Goal: Transaction & Acquisition: Purchase product/service

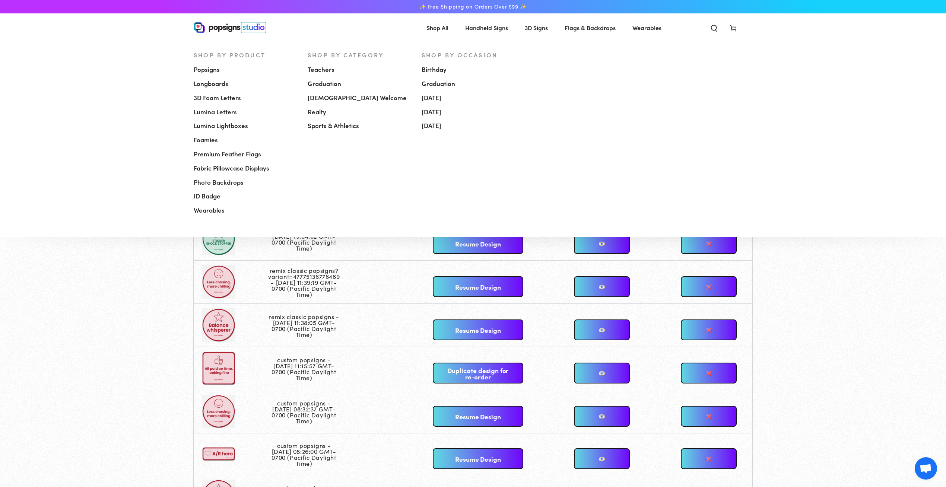
click at [206, 68] on span "Popsigns" at bounding box center [207, 69] width 26 height 9
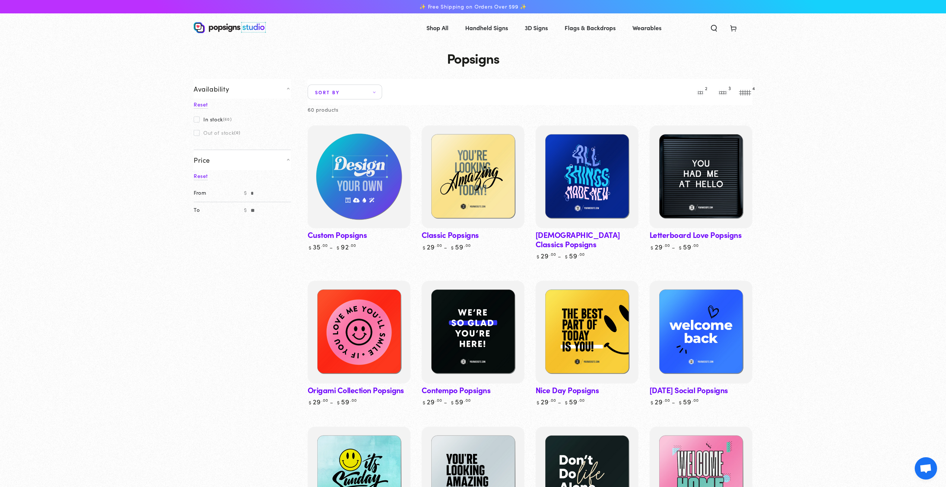
click at [375, 171] on img at bounding box center [359, 177] width 106 height 106
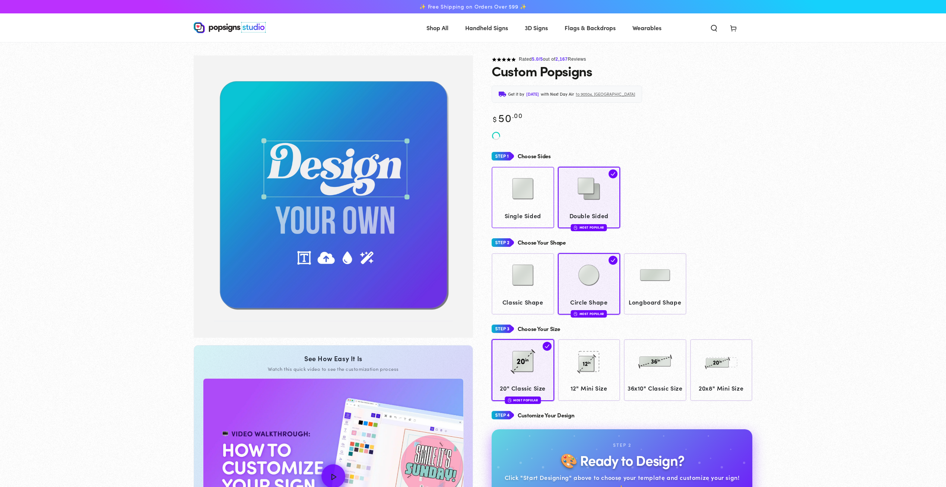
click at [521, 191] on img at bounding box center [522, 188] width 37 height 37
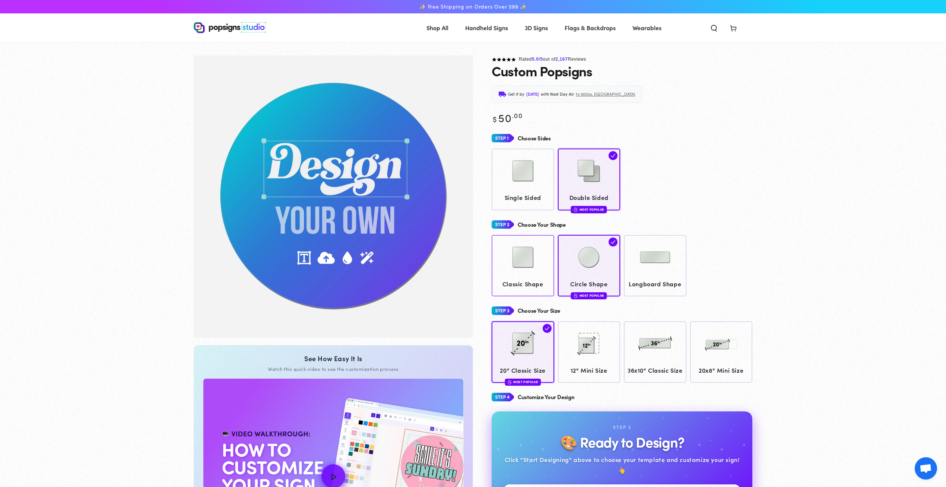
click at [527, 287] on link "Classic Shape" at bounding box center [523, 265] width 63 height 61
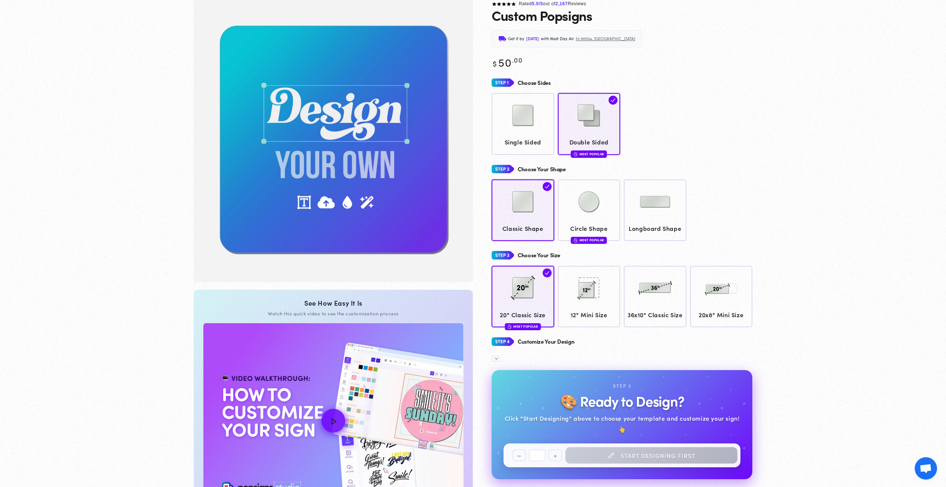
scroll to position [55, 0]
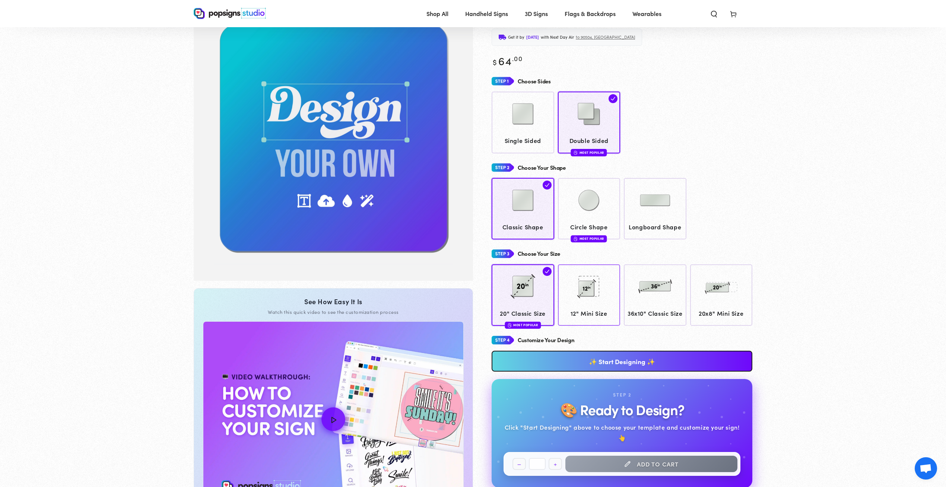
click at [599, 313] on span "12" Mini Size" at bounding box center [588, 313] width 55 height 11
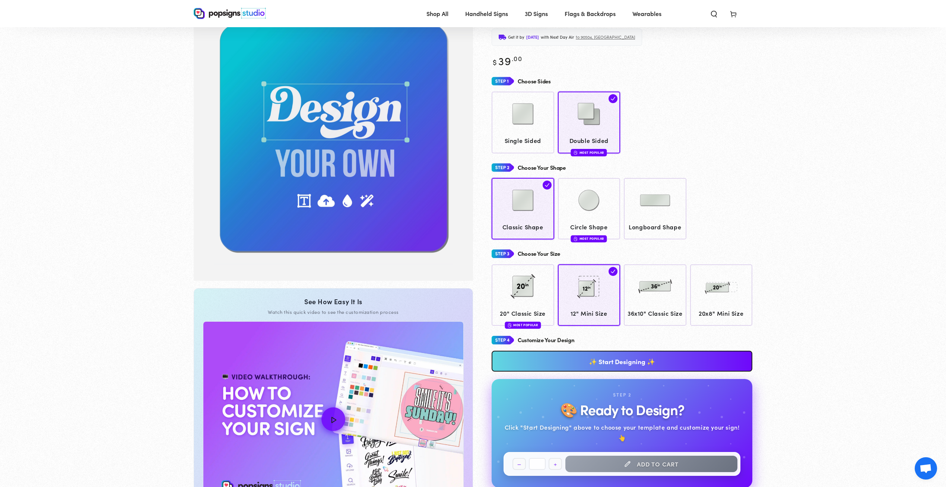
click at [596, 372] on link "✨ Start Designing ✨" at bounding box center [622, 361] width 261 height 21
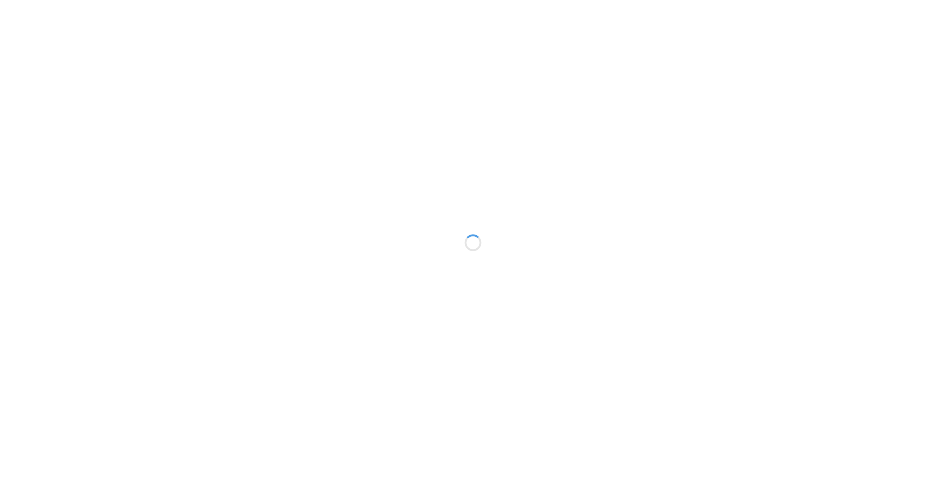
type textarea "An ancient tree with a door leading to a magical world"
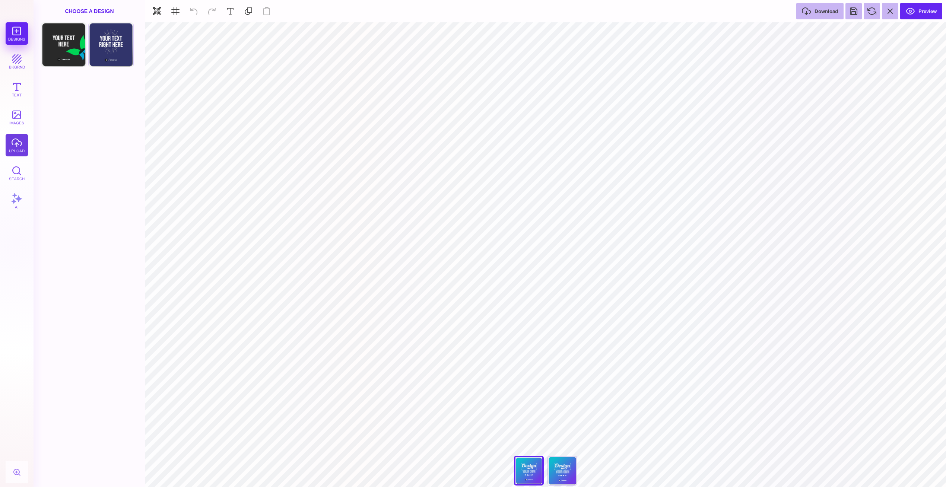
click at [16, 140] on button "upload" at bounding box center [17, 145] width 22 height 22
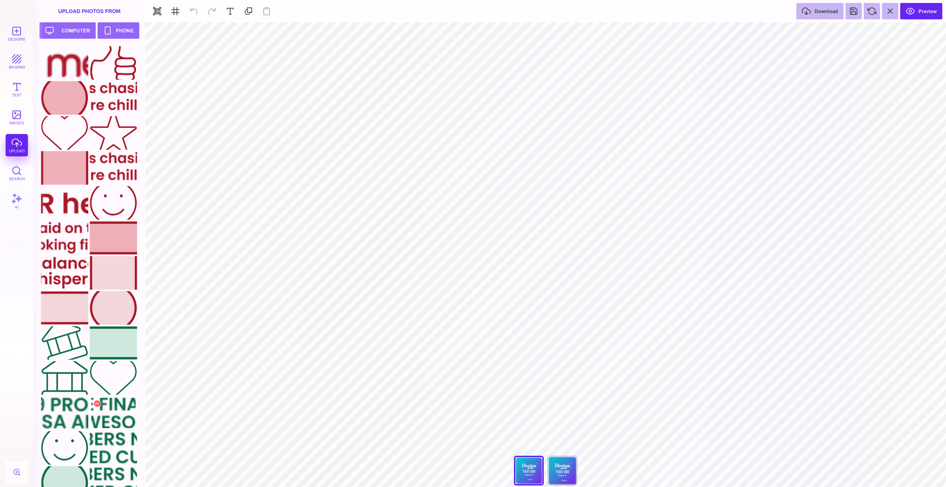
click at [110, 410] on div at bounding box center [113, 413] width 47 height 34
type input "#000000"
click at [77, 410] on div at bounding box center [64, 413] width 47 height 34
click at [118, 447] on div at bounding box center [113, 448] width 47 height 34
click at [96, 439] on div at bounding box center [97, 438] width 9 height 9
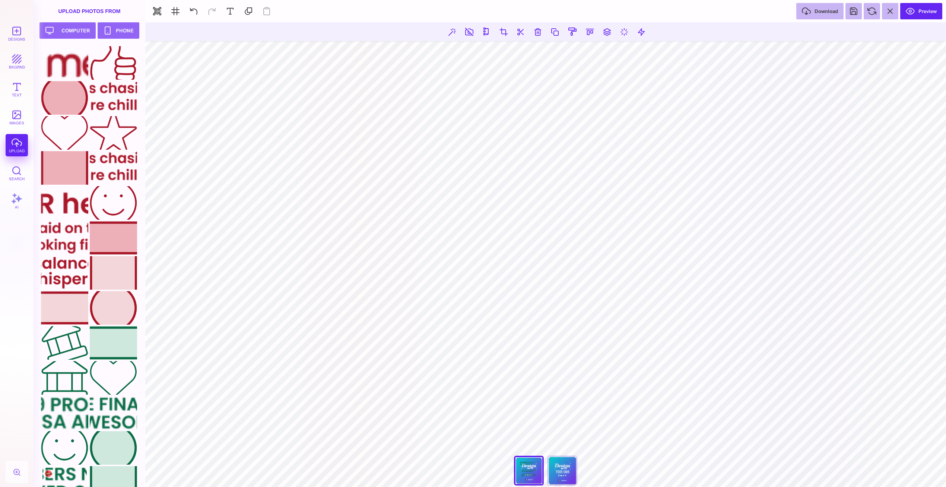
click at [72, 469] on div at bounding box center [64, 483] width 47 height 34
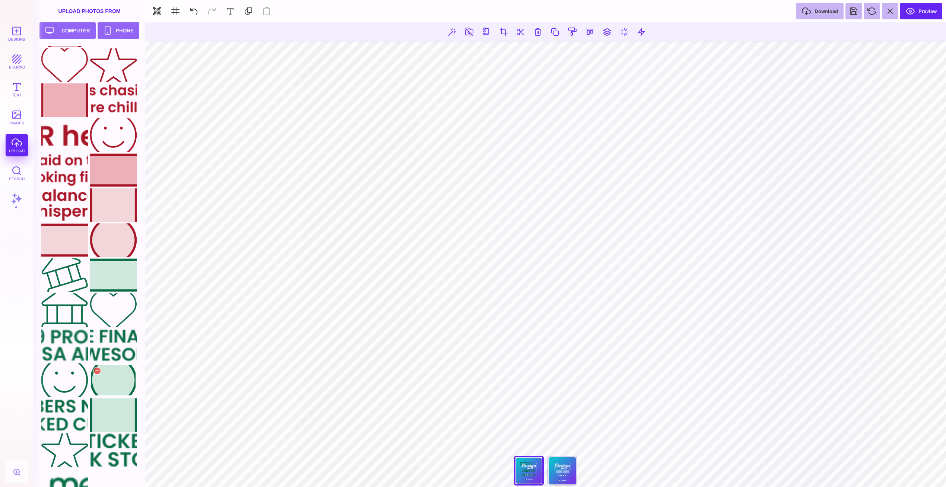
scroll to position [85, 0]
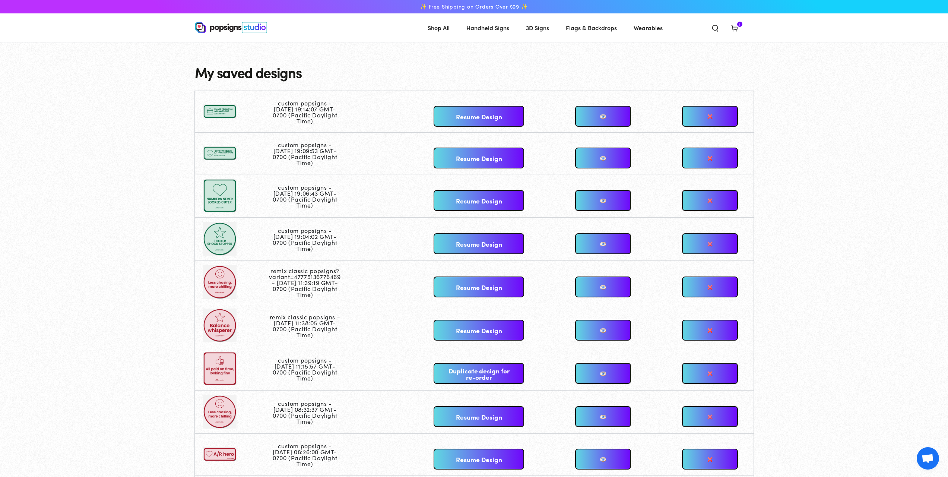
click at [463, 115] on link "Resume Design" at bounding box center [479, 116] width 90 height 21
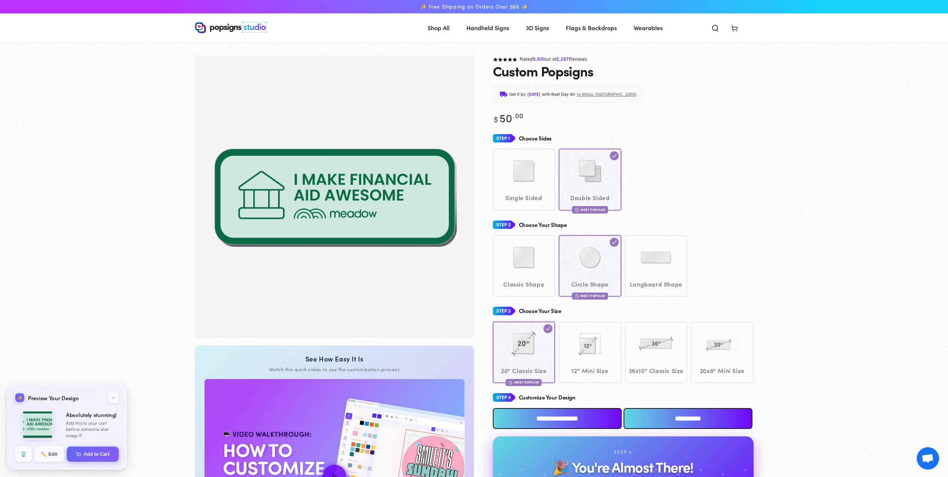
click at [527, 190] on div "Single Sided Double Sided Most Popular" at bounding box center [623, 179] width 261 height 61
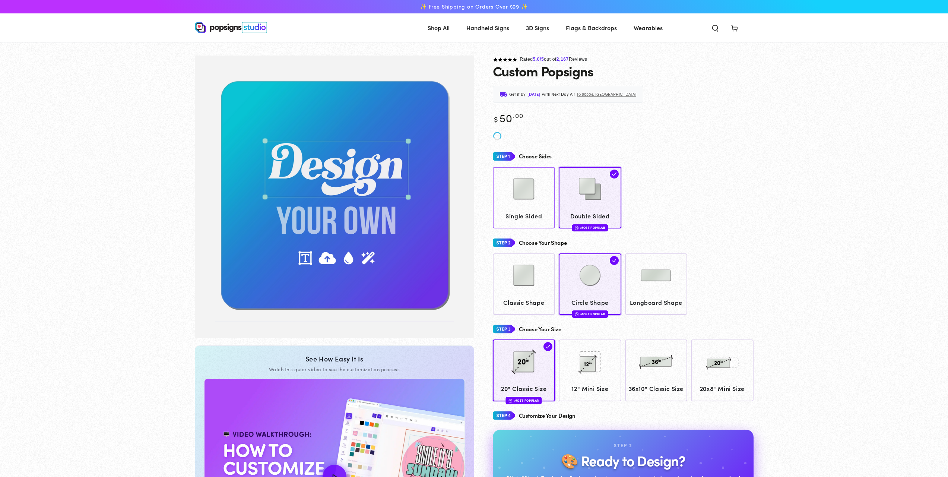
click at [538, 182] on img at bounding box center [523, 188] width 37 height 37
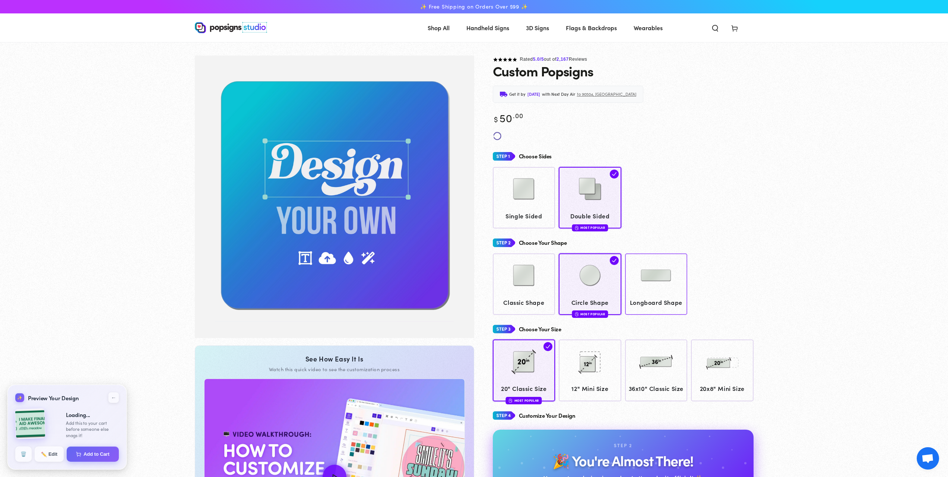
drag, startPoint x: 654, startPoint y: 275, endPoint x: 648, endPoint y: 274, distance: 6.7
click at [516, 214] on span "Single Sided" at bounding box center [523, 215] width 55 height 11
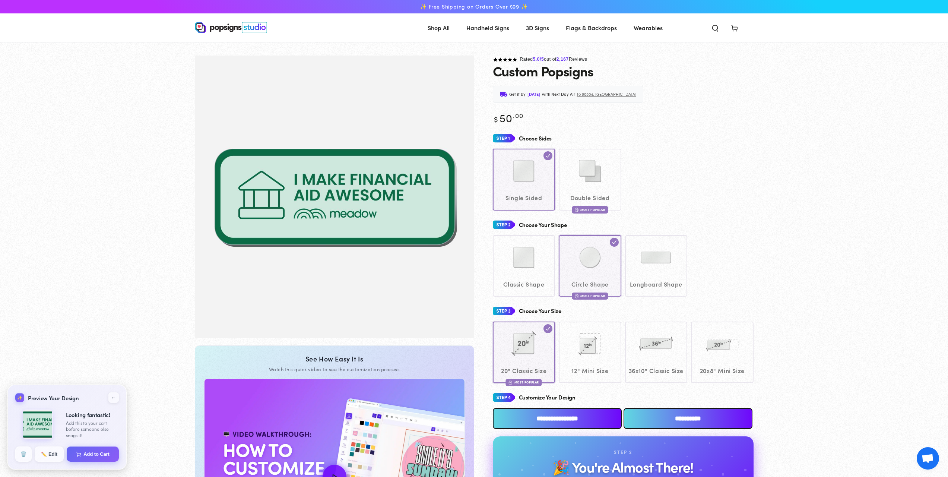
click at [607, 429] on input "**********" at bounding box center [557, 418] width 129 height 21
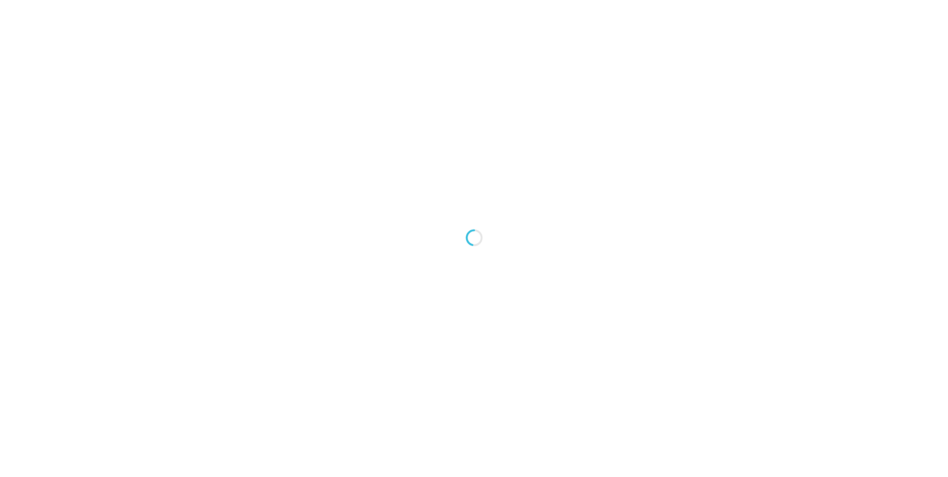
type textarea "An ancient tree with a door leading to a magical world"
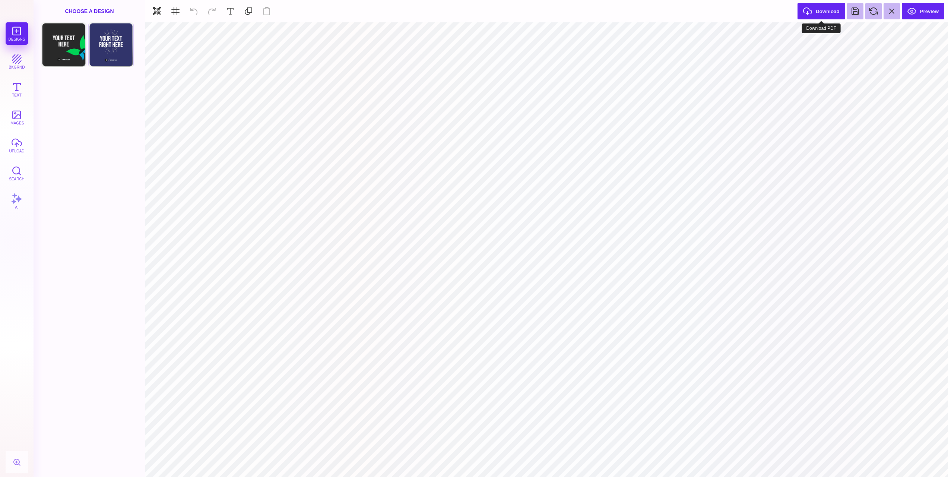
click at [814, 10] on button "Download" at bounding box center [821, 11] width 48 height 16
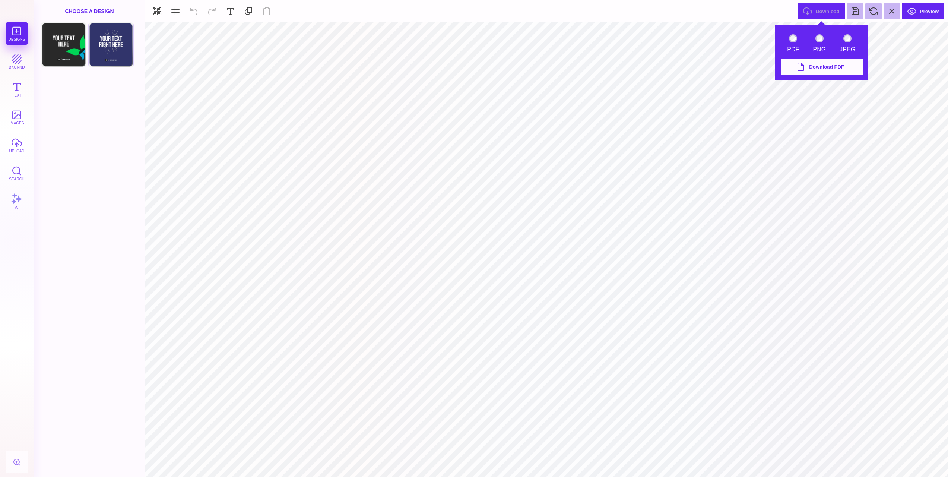
click at [826, 69] on button "Download PDF" at bounding box center [822, 66] width 82 height 16
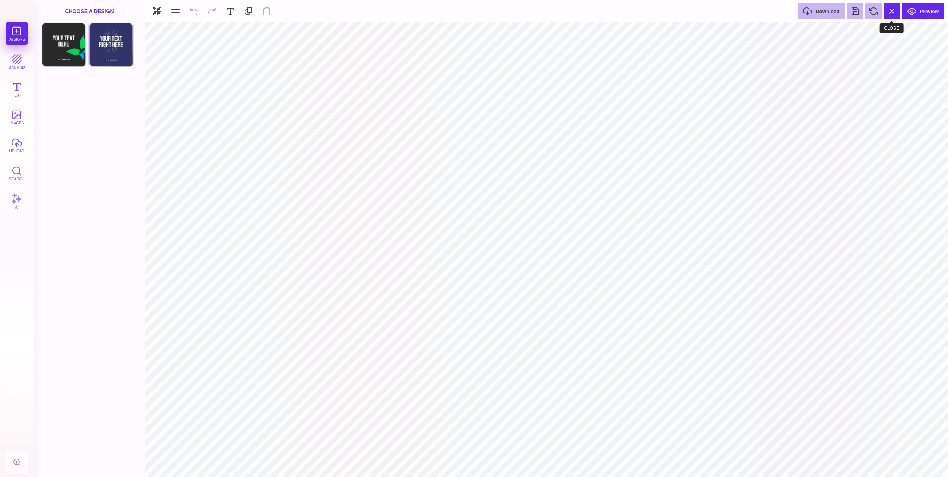
click at [890, 13] on button at bounding box center [891, 11] width 16 height 16
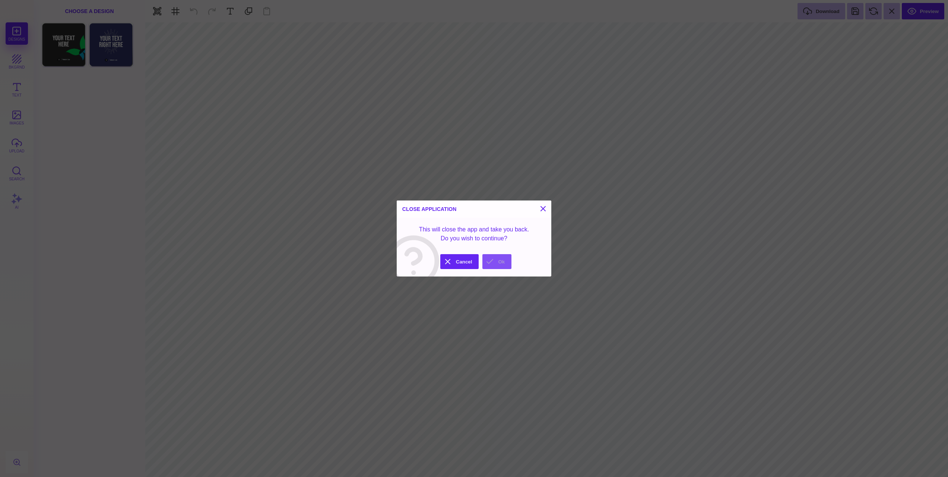
drag, startPoint x: 486, startPoint y: 264, endPoint x: 485, endPoint y: 268, distance: 4.5
click at [486, 264] on button "Ok" at bounding box center [496, 261] width 29 height 15
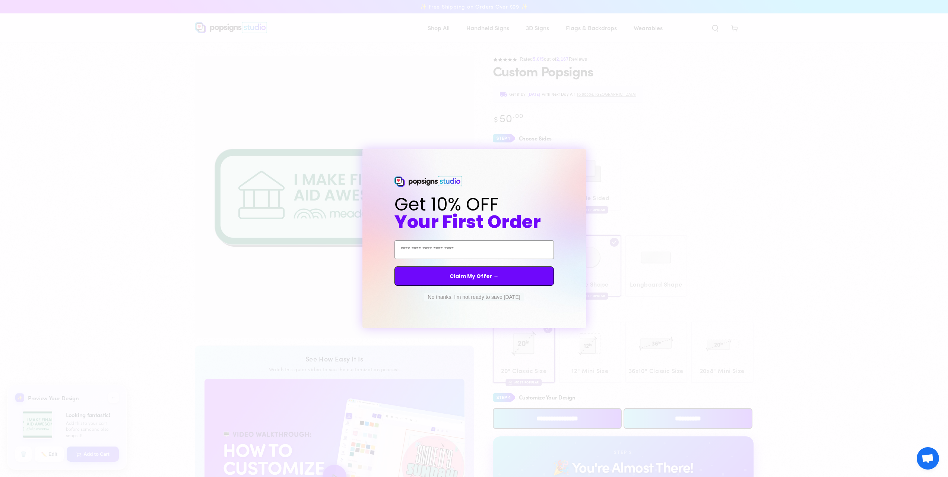
click at [484, 296] on button "No thanks, I'm not ready to save today" at bounding box center [474, 296] width 100 height 7
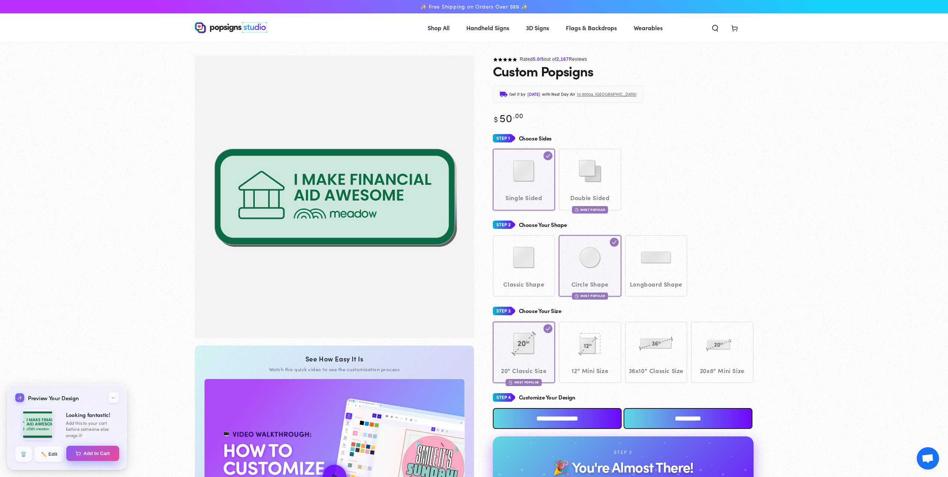
click at [76, 453] on img at bounding box center [78, 452] width 5 height 5
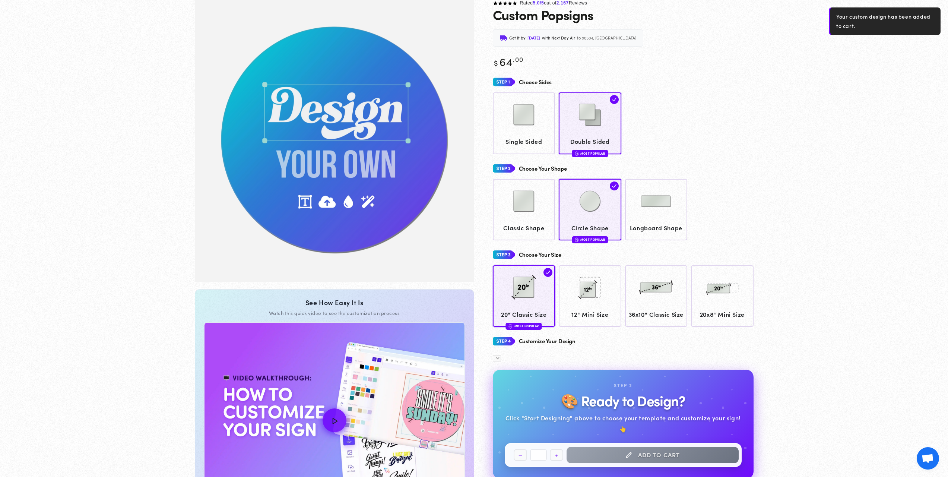
scroll to position [55, 0]
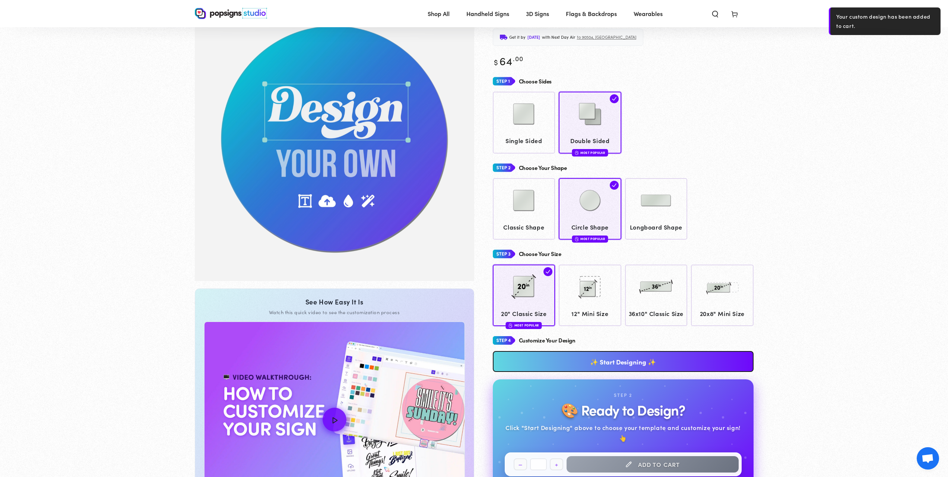
click at [736, 16] on use at bounding box center [734, 15] width 6 height 6
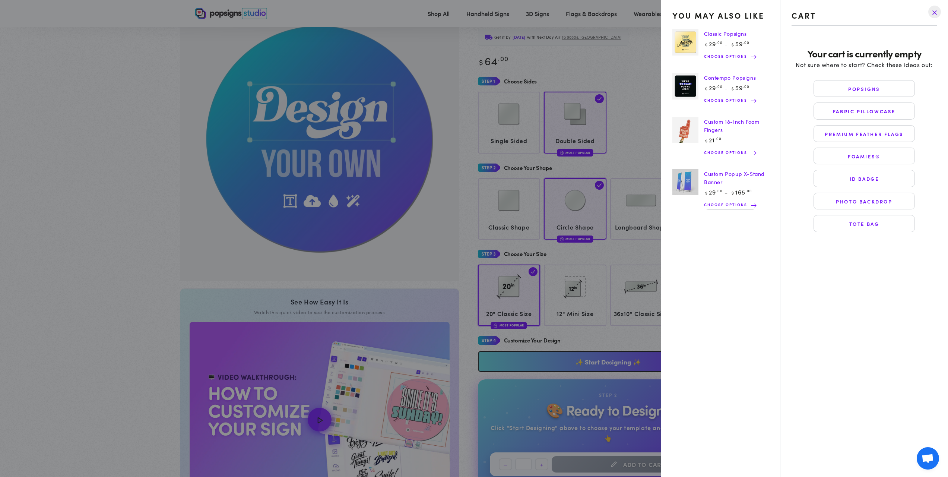
click at [930, 12] on drawer-close-button at bounding box center [934, 12] width 19 height 16
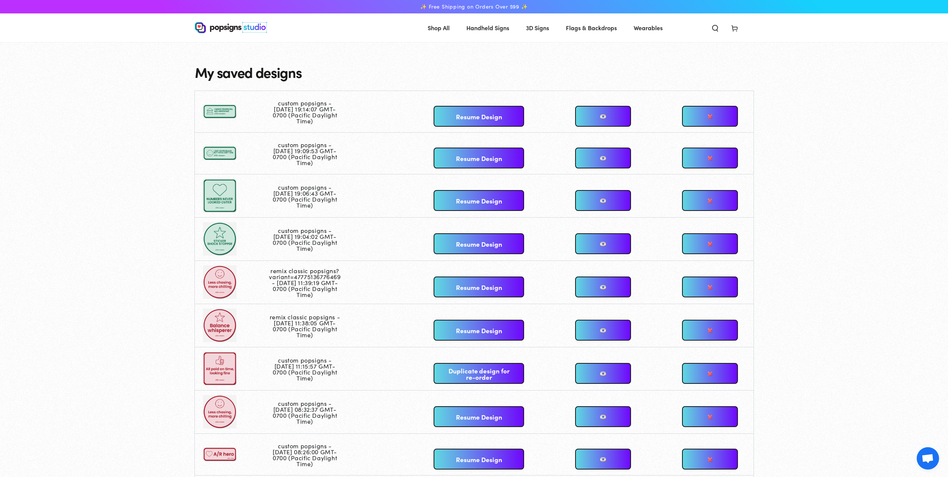
click at [470, 116] on link "Resume Design" at bounding box center [479, 116] width 90 height 21
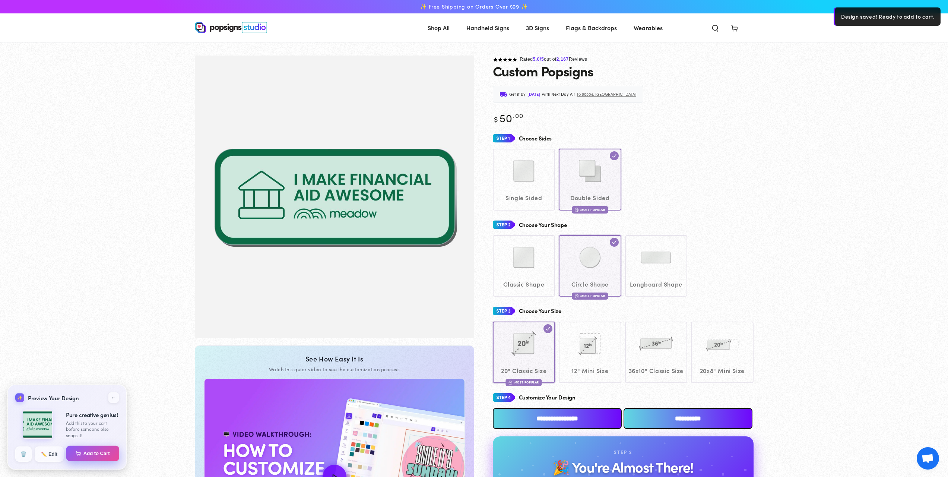
click at [82, 456] on button "Add to Cart" at bounding box center [92, 453] width 53 height 16
select select "**********"
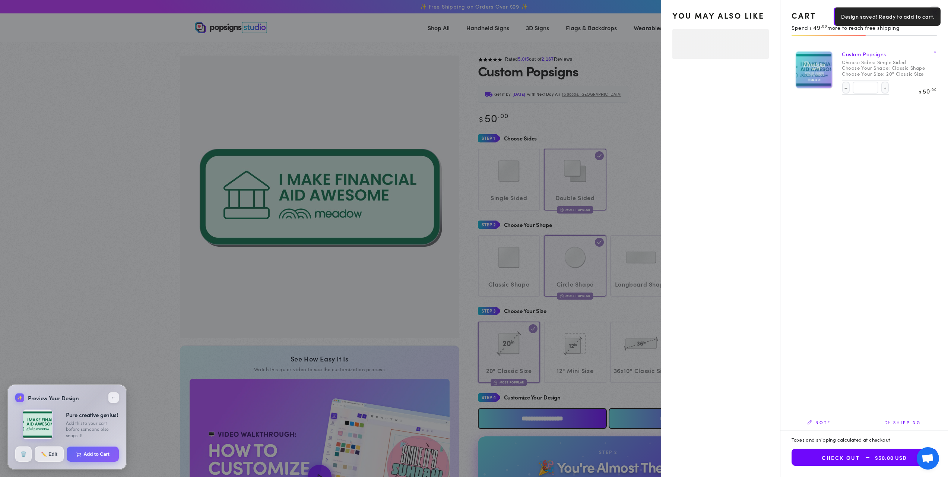
select select "**********"
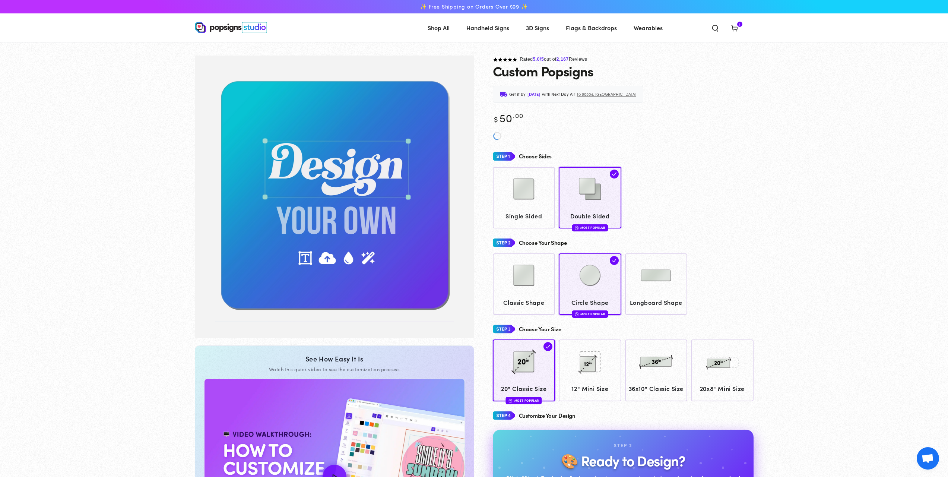
click at [732, 27] on use at bounding box center [734, 29] width 6 height 6
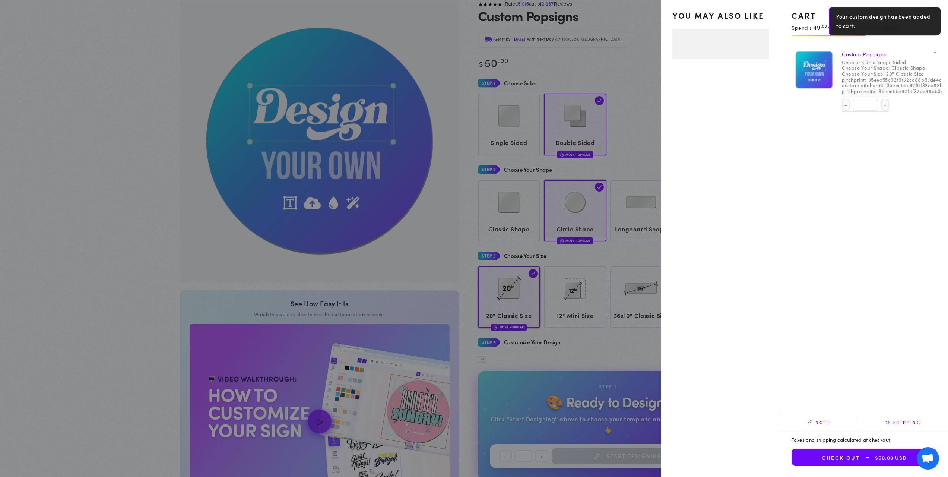
scroll to position [42, 0]
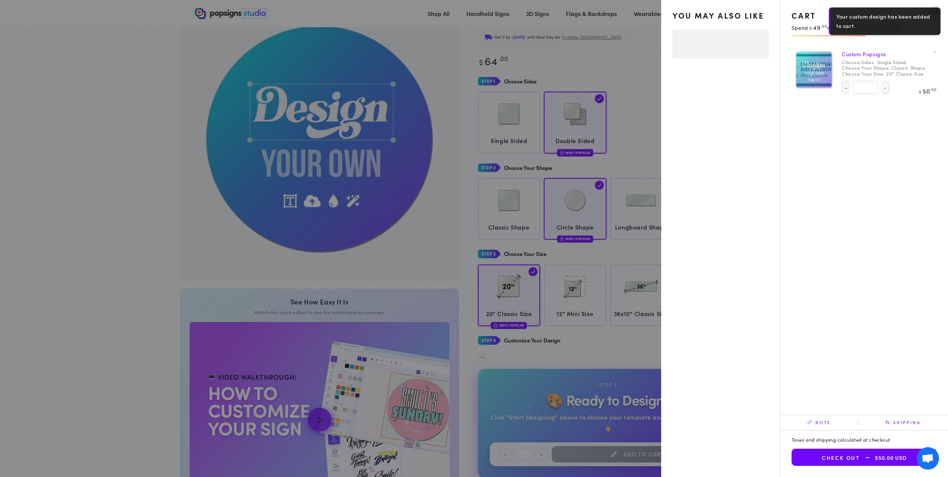
select select "**********"
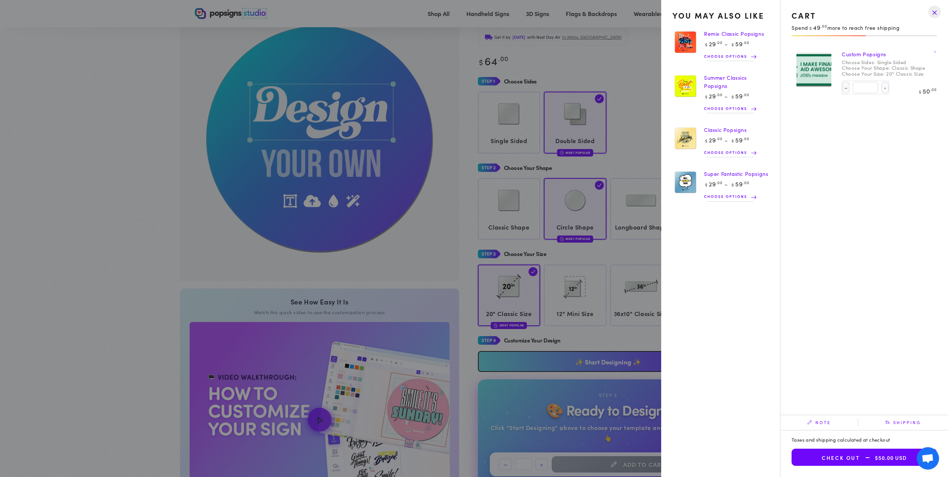
click at [934, 11] on drawer-close-button at bounding box center [934, 12] width 19 height 16
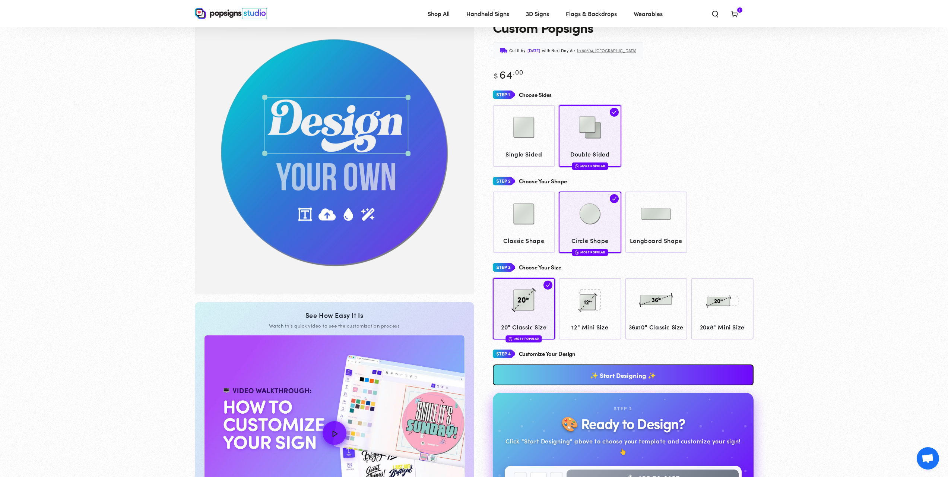
scroll to position [0, 0]
click at [737, 13] on use at bounding box center [734, 15] width 6 height 6
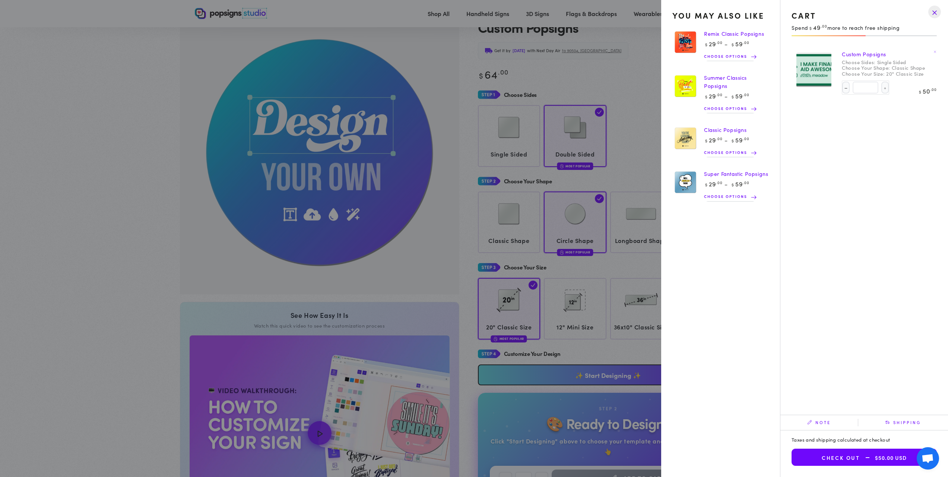
click at [889, 71] on dd "20" Classic Size" at bounding box center [905, 74] width 38 height 6
click at [935, 14] on drawer-close-button at bounding box center [934, 12] width 19 height 16
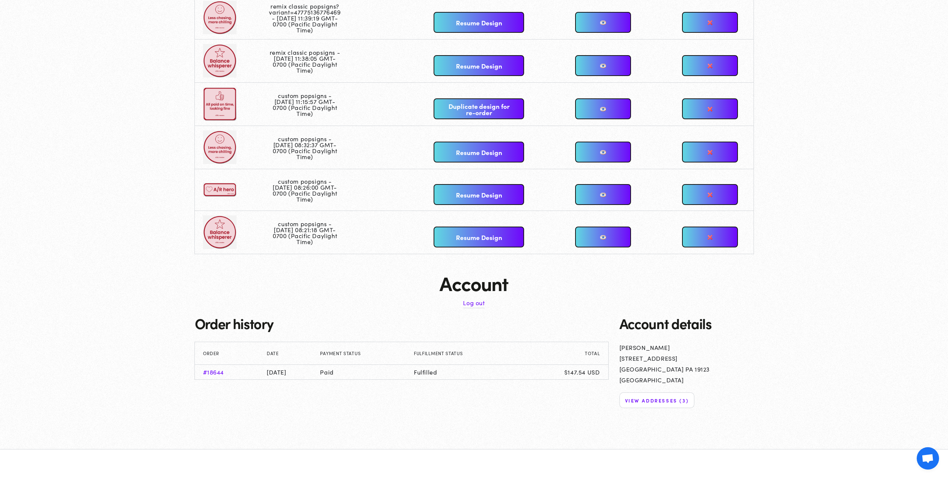
scroll to position [415, 0]
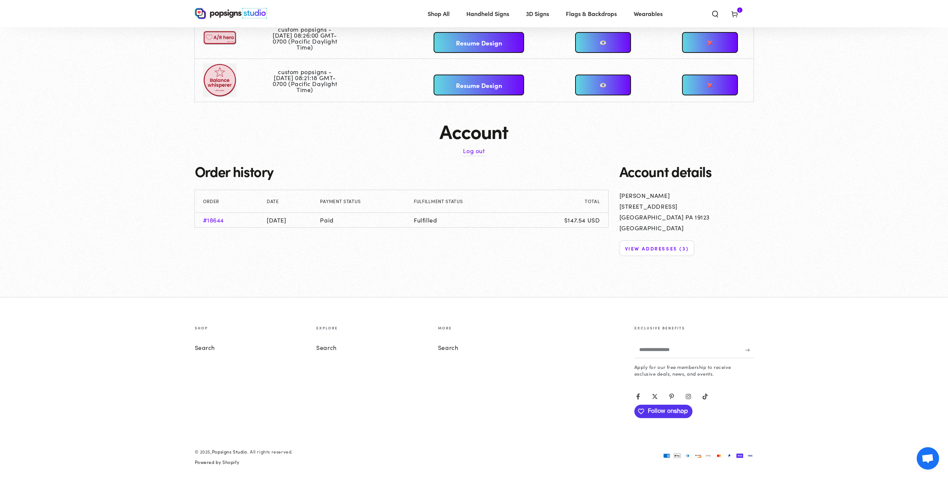
click at [479, 152] on link "Log out" at bounding box center [474, 150] width 22 height 11
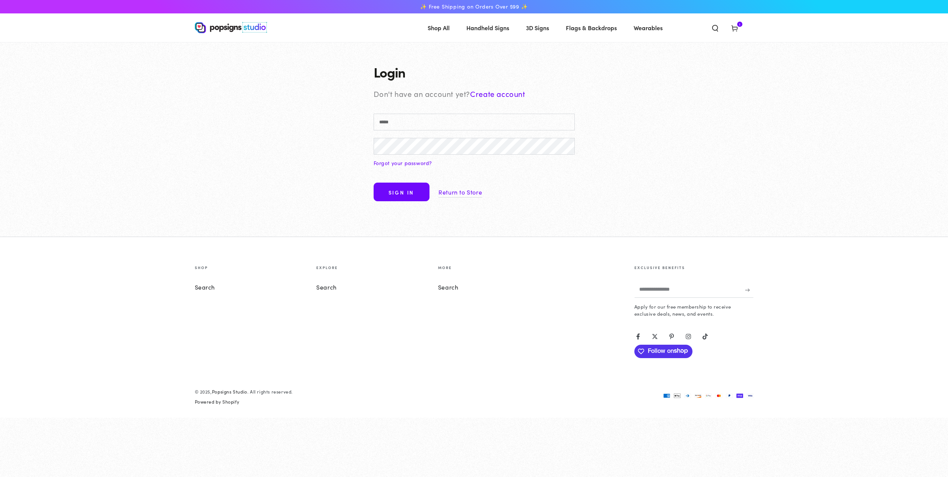
type input "**********"
click at [317, 173] on div "**********" at bounding box center [474, 139] width 948 height 195
click at [399, 192] on button "Sign in" at bounding box center [402, 191] width 56 height 19
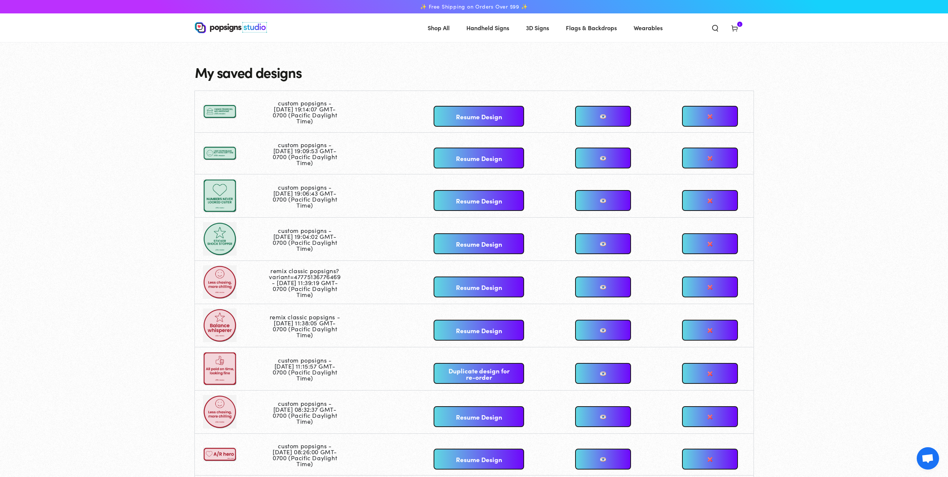
click at [501, 117] on link "Resume Design" at bounding box center [479, 116] width 90 height 21
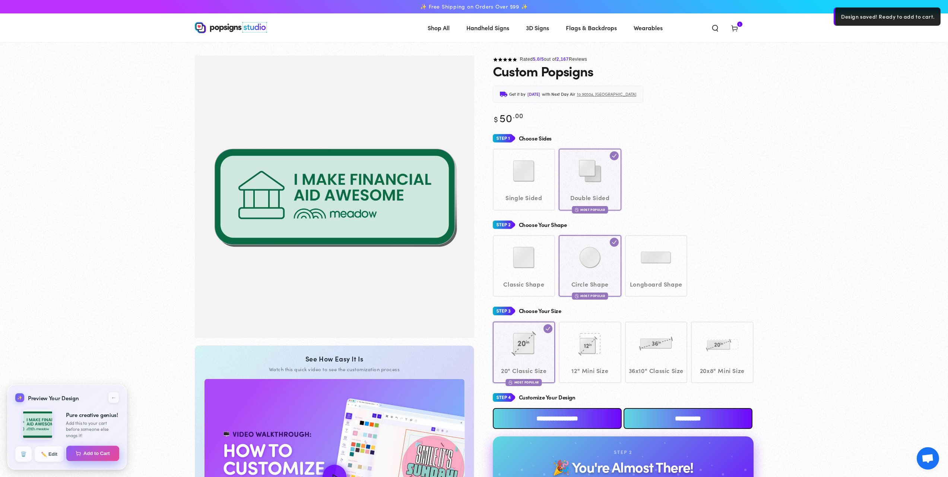
click at [81, 457] on button "Add to Cart" at bounding box center [92, 453] width 53 height 16
select select "**********"
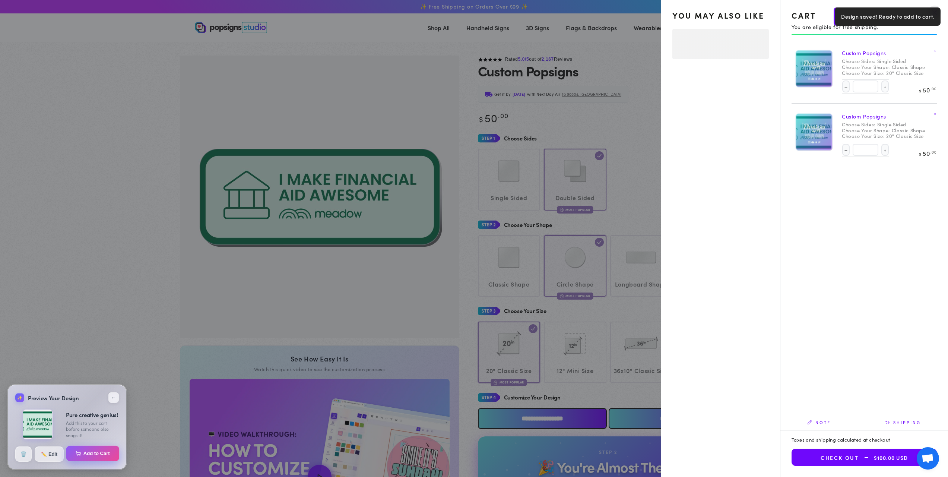
select select "**********"
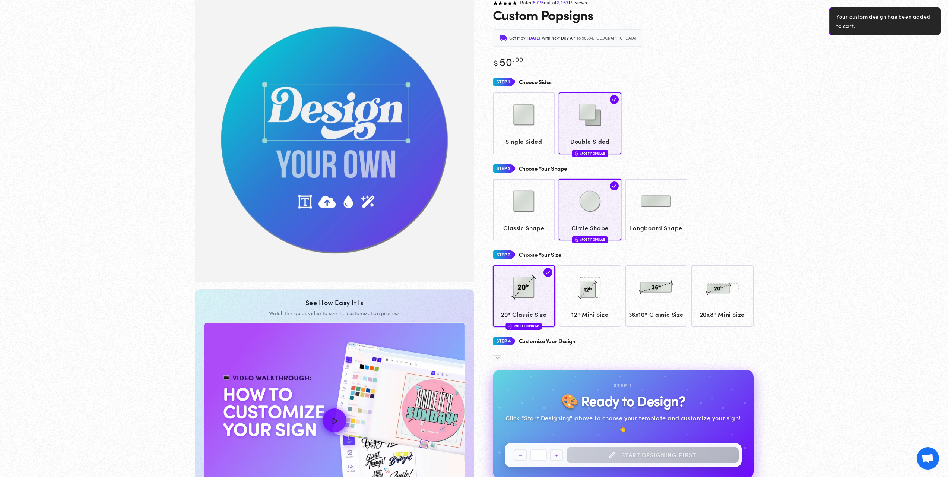
scroll to position [55, 0]
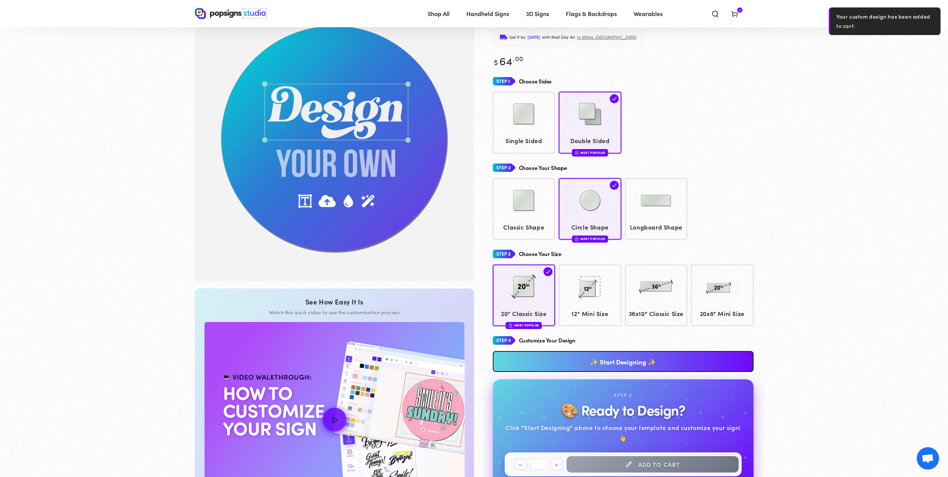
click at [734, 16] on icon at bounding box center [734, 13] width 7 height 7
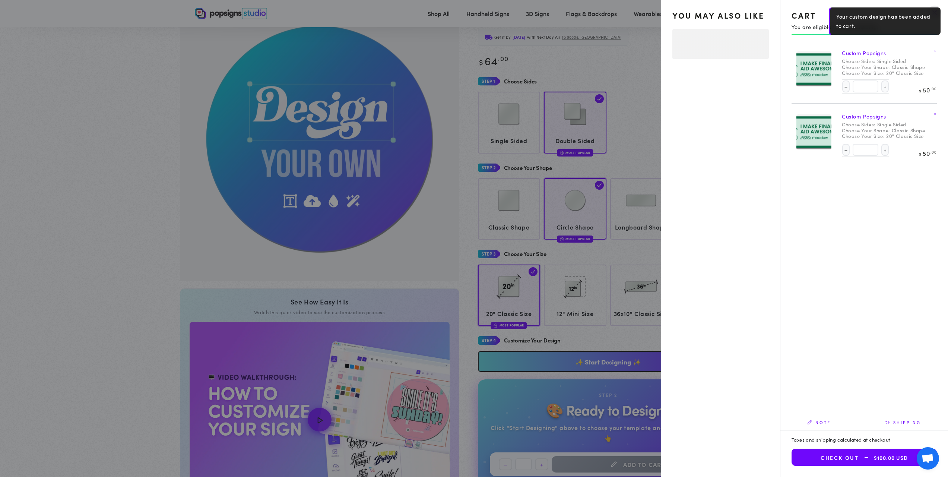
select select "**********"
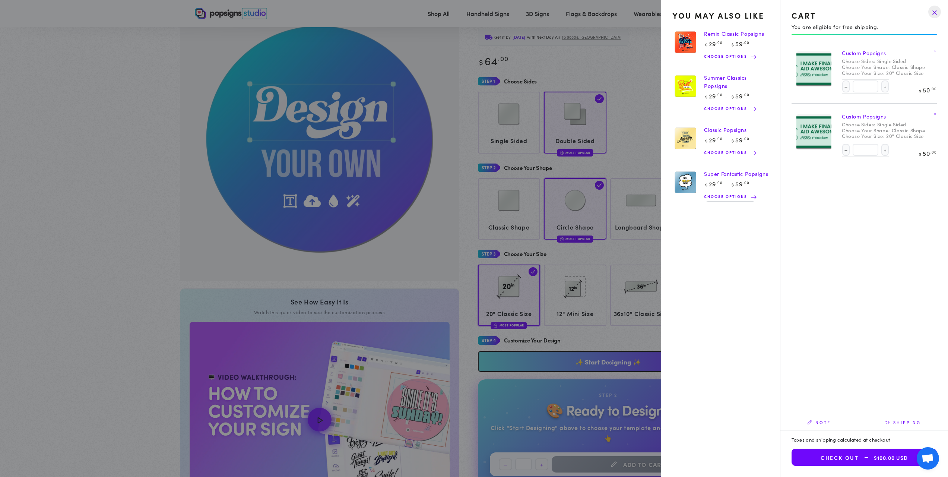
click at [933, 50] on icon at bounding box center [934, 50] width 3 height 3
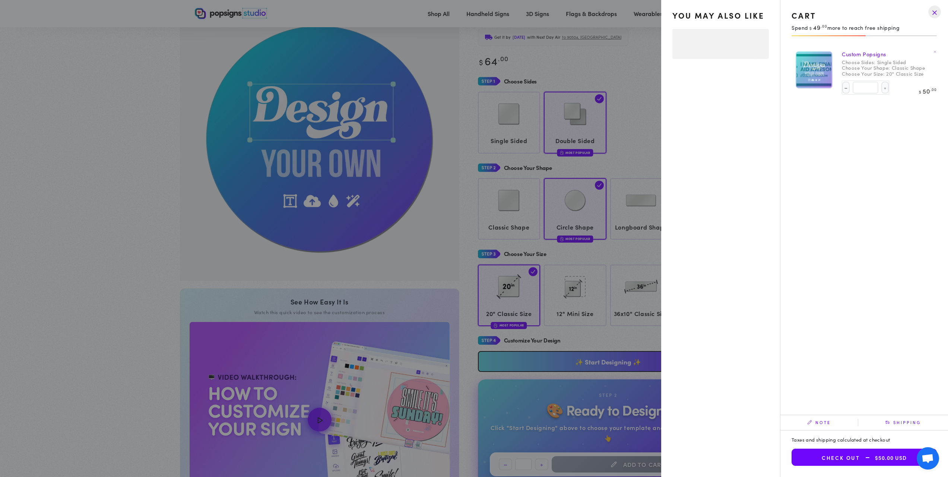
select select "**********"
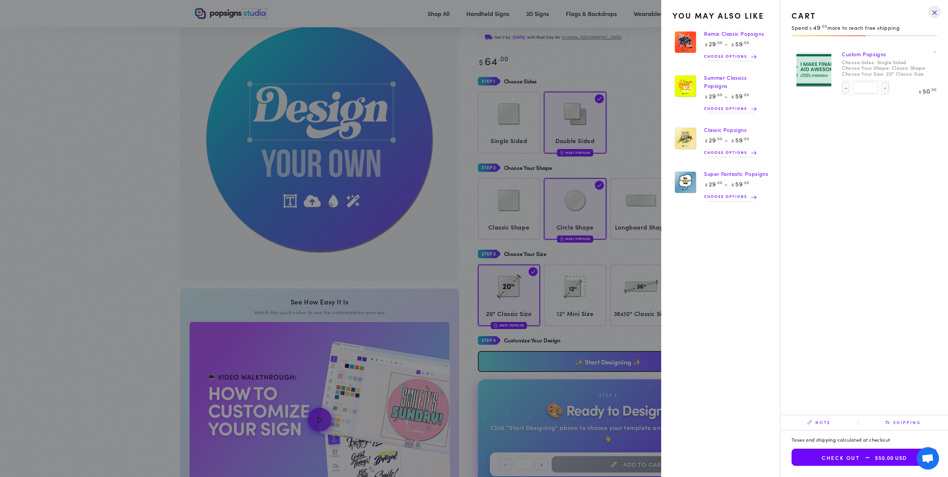
click at [937, 51] on link at bounding box center [934, 50] width 7 height 7
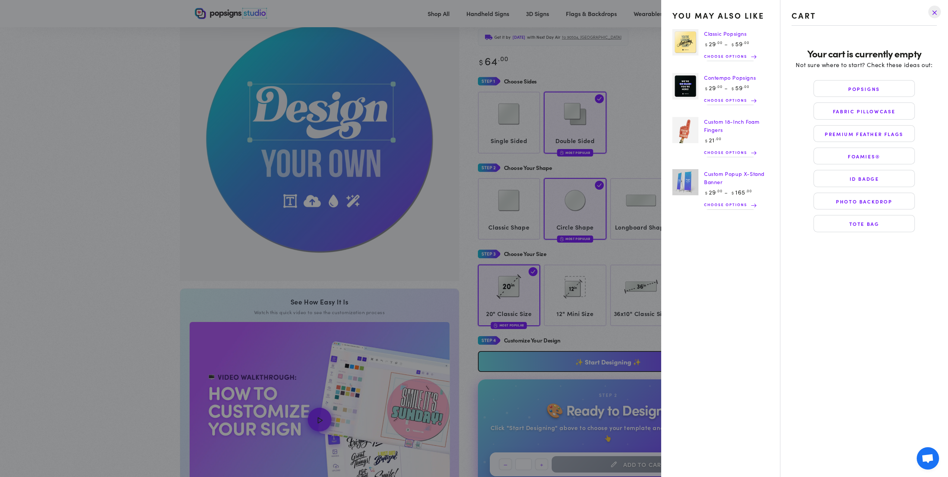
click at [933, 15] on drawer-close-button at bounding box center [934, 12] width 19 height 16
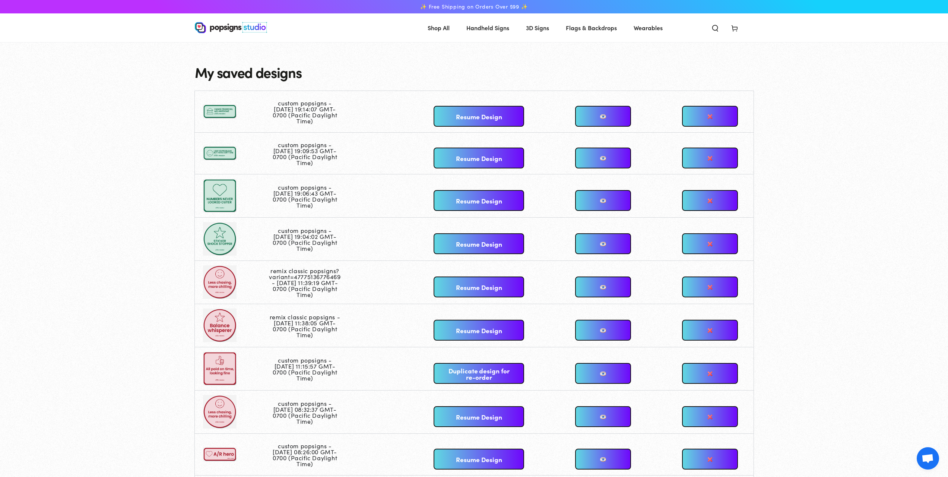
click at [470, 199] on link "Resume Design" at bounding box center [479, 200] width 90 height 21
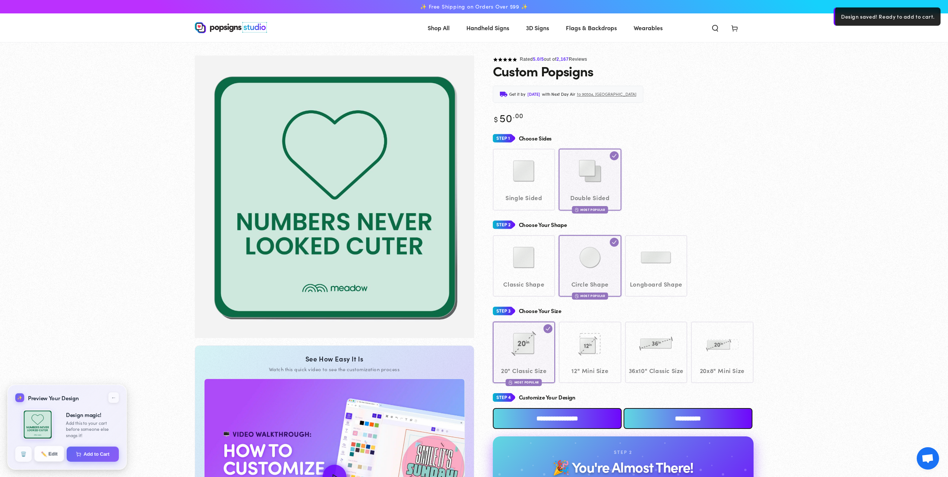
click at [44, 455] on span "✏️" at bounding box center [43, 453] width 5 height 5
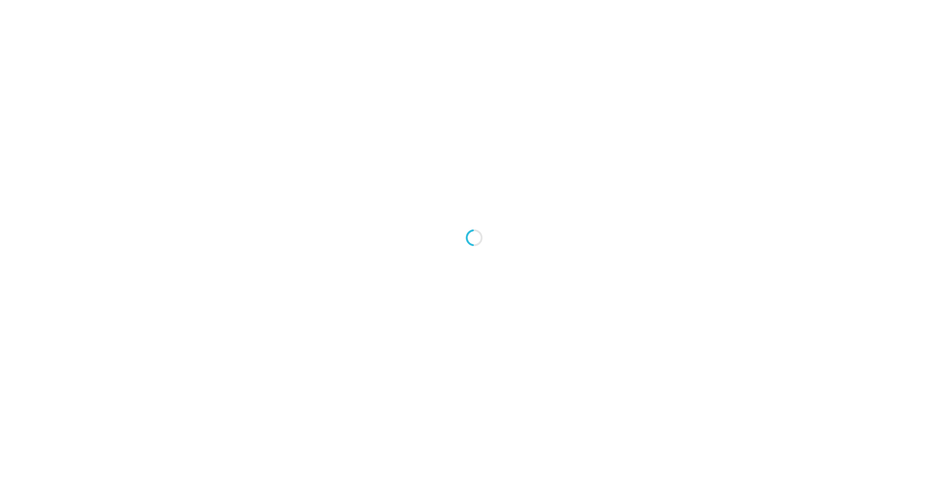
type textarea "An ancient tree with a door leading to a magical world"
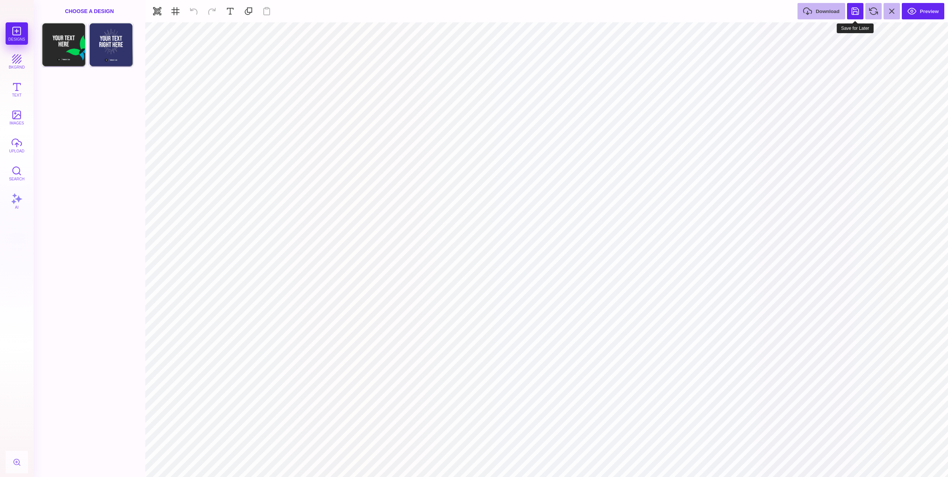
click at [853, 12] on button at bounding box center [855, 11] width 16 height 16
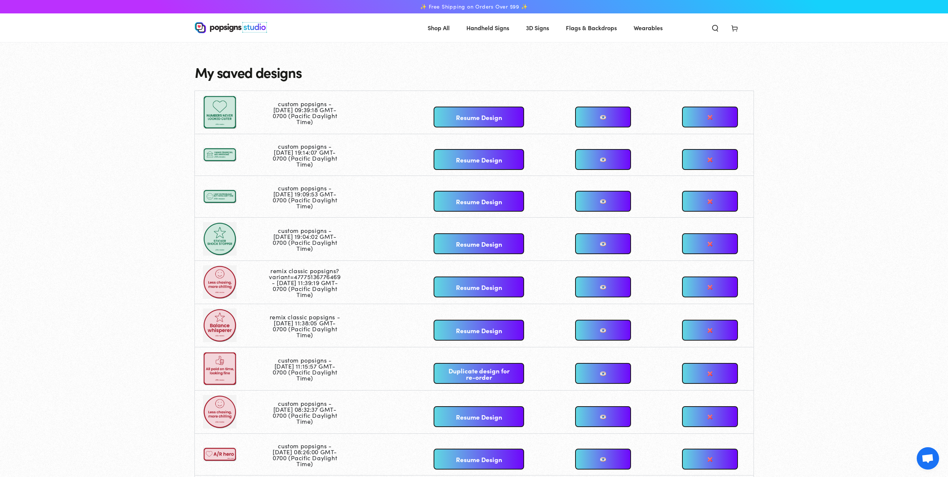
click at [467, 118] on link "Resume Design" at bounding box center [479, 117] width 90 height 21
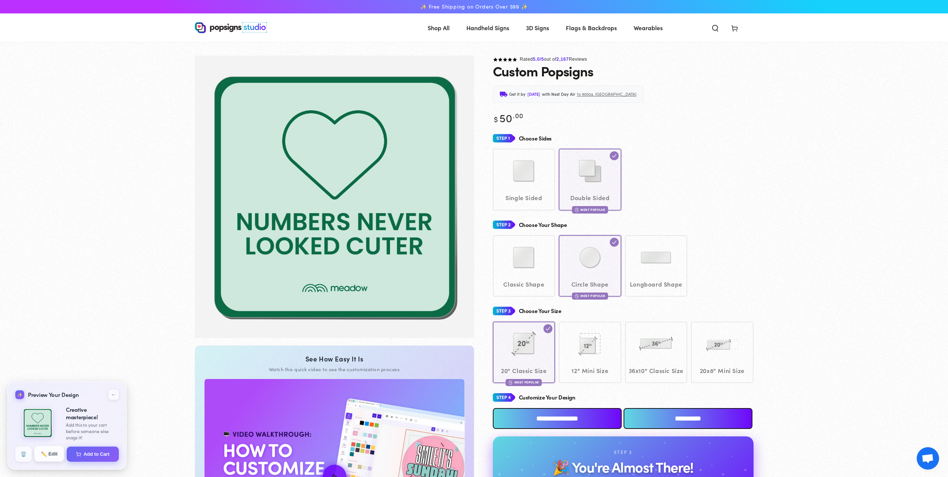
click at [56, 454] on button "✏️ Edit" at bounding box center [49, 454] width 30 height 16
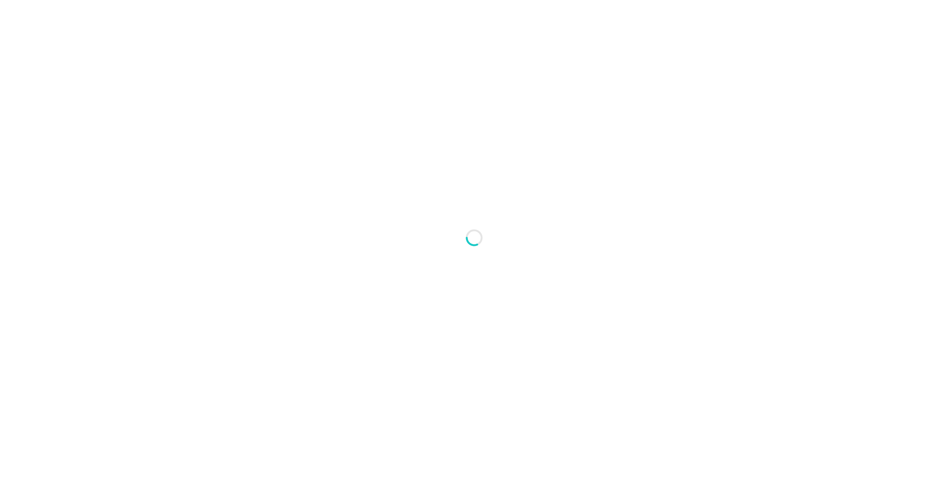
type textarea "An ancient tree with a door leading to a magical world"
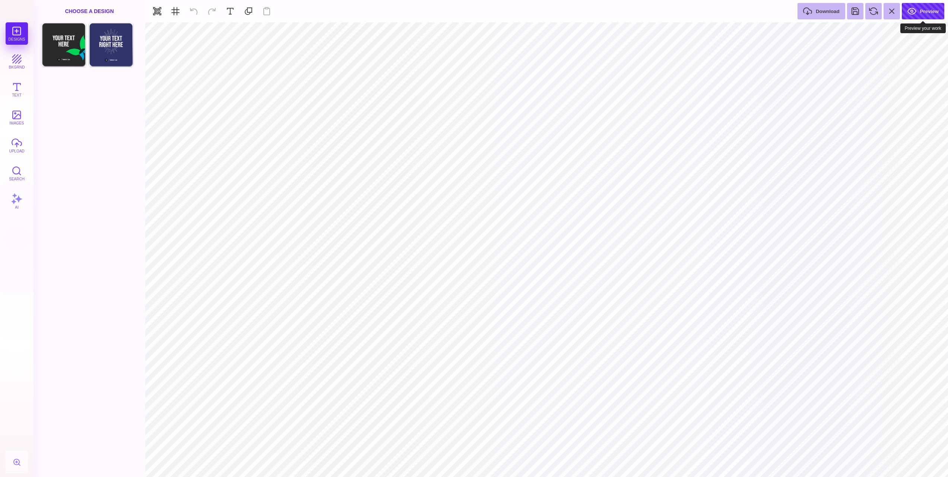
click at [919, 12] on button "Preview" at bounding box center [923, 11] width 42 height 16
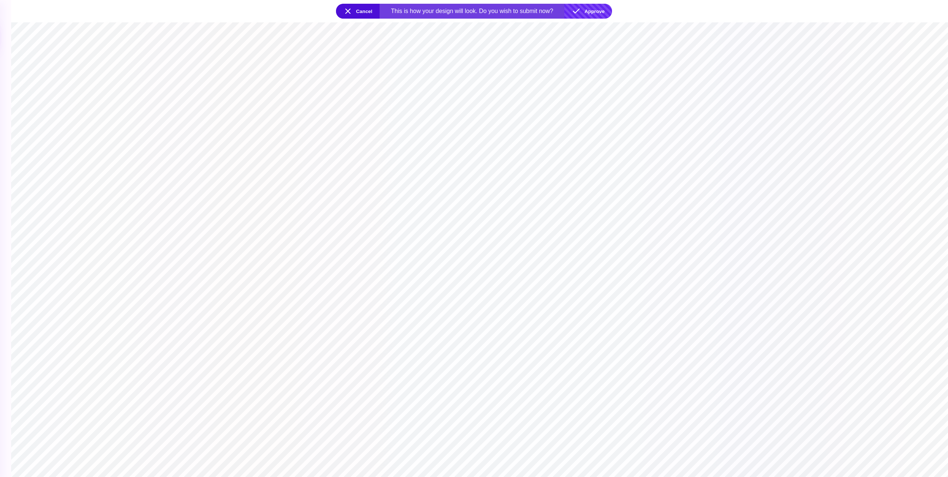
click at [593, 11] on button "Approve" at bounding box center [588, 11] width 48 height 15
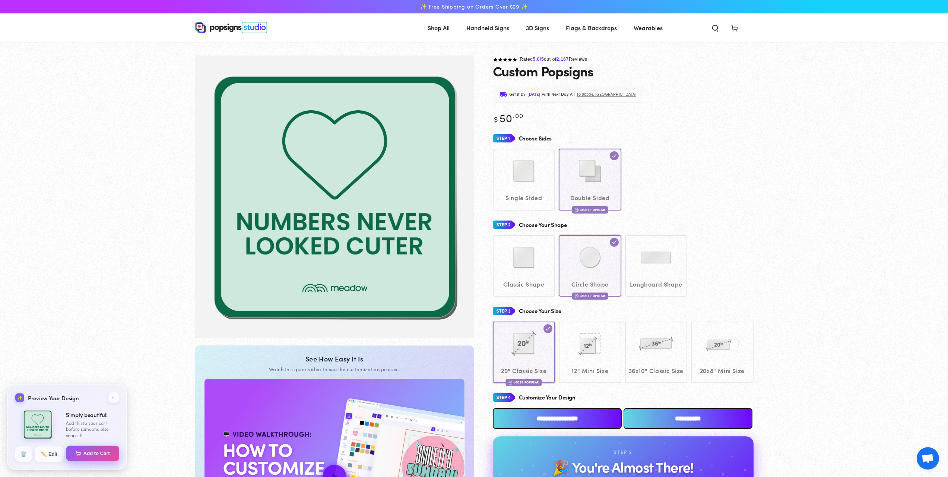
click at [104, 454] on button "Add to Cart" at bounding box center [92, 453] width 53 height 16
select select "**********"
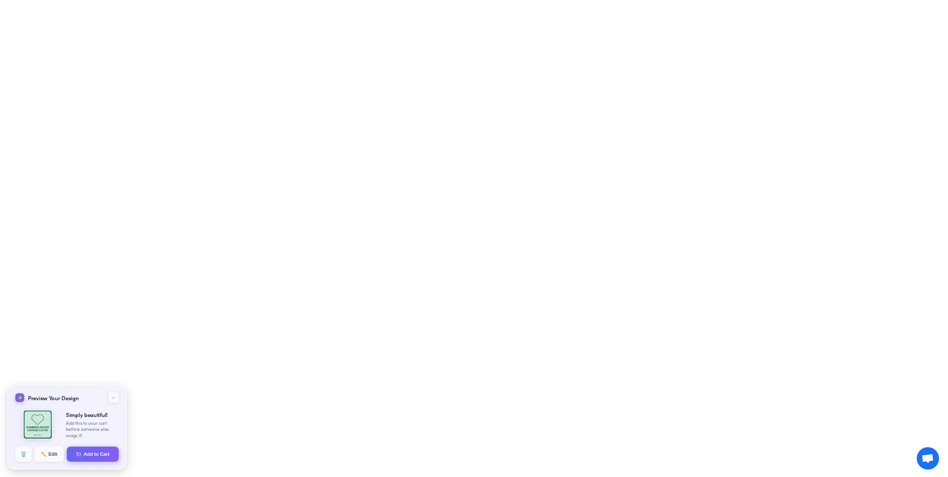
select select "**********"
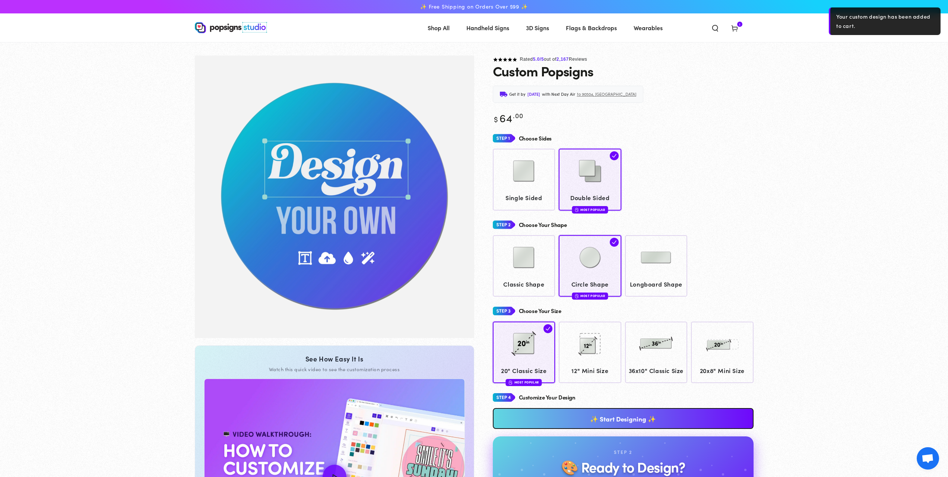
click at [736, 26] on icon at bounding box center [734, 27] width 7 height 7
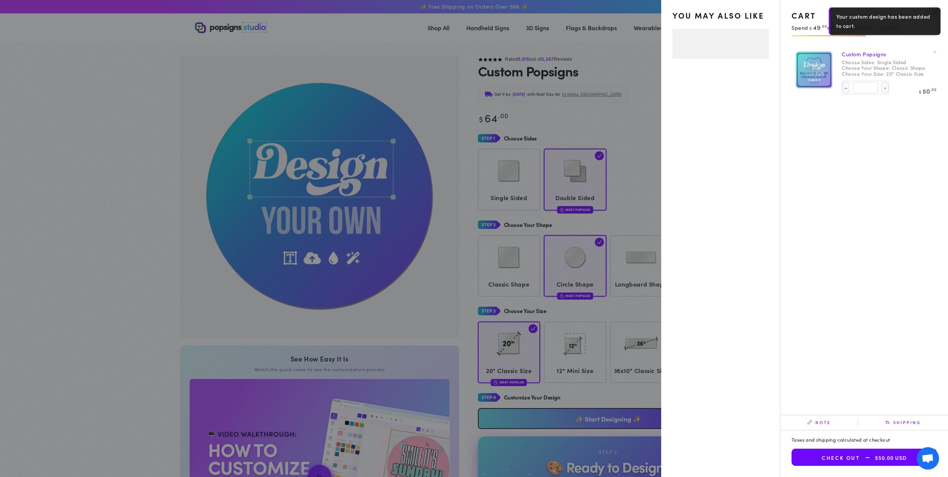
select select "**********"
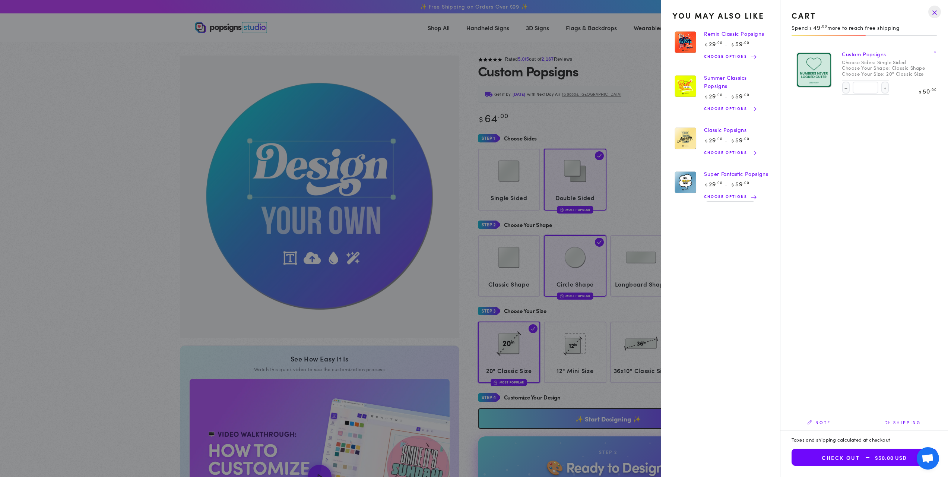
click at [933, 12] on drawer-close-button at bounding box center [934, 12] width 19 height 16
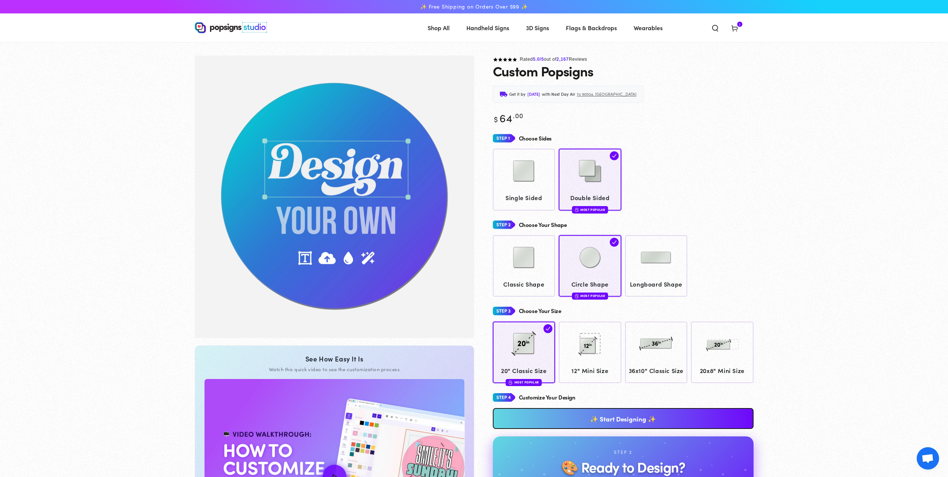
click at [738, 30] on icon at bounding box center [734, 27] width 7 height 7
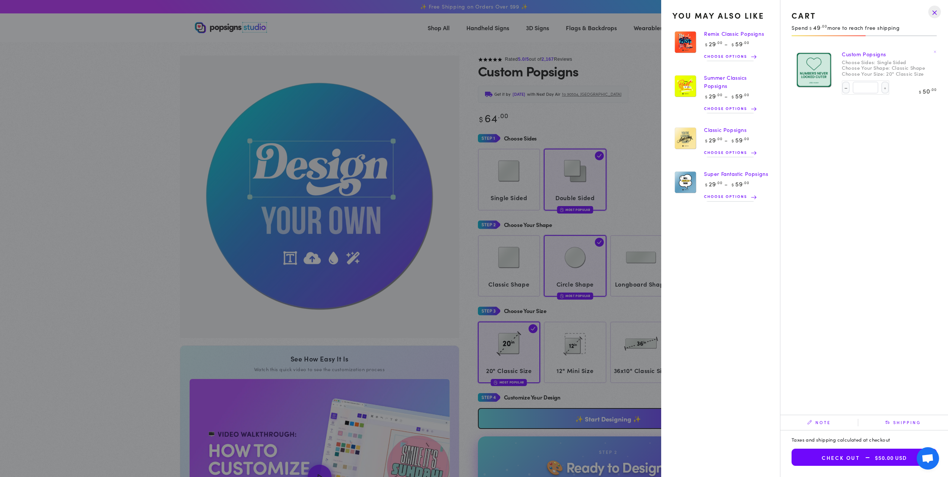
click at [937, 51] on link at bounding box center [934, 50] width 7 height 7
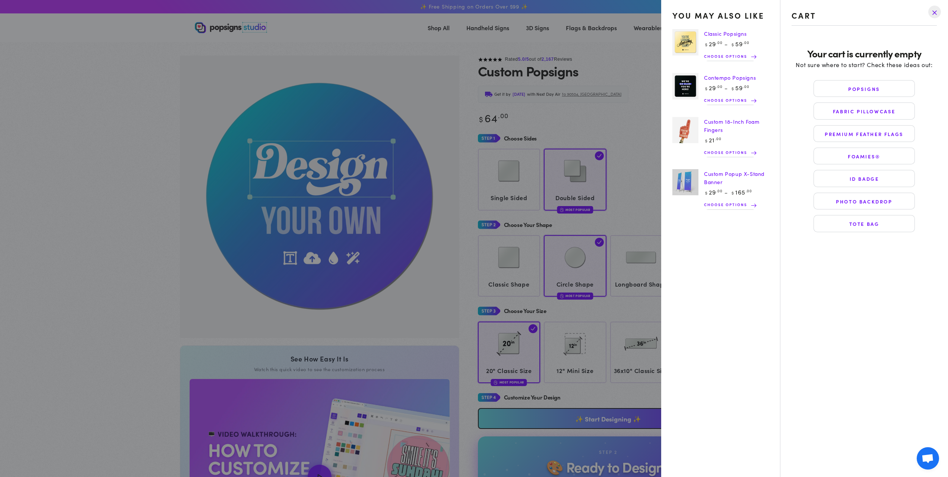
click at [725, 36] on summary "Cart" at bounding box center [734, 27] width 19 height 16
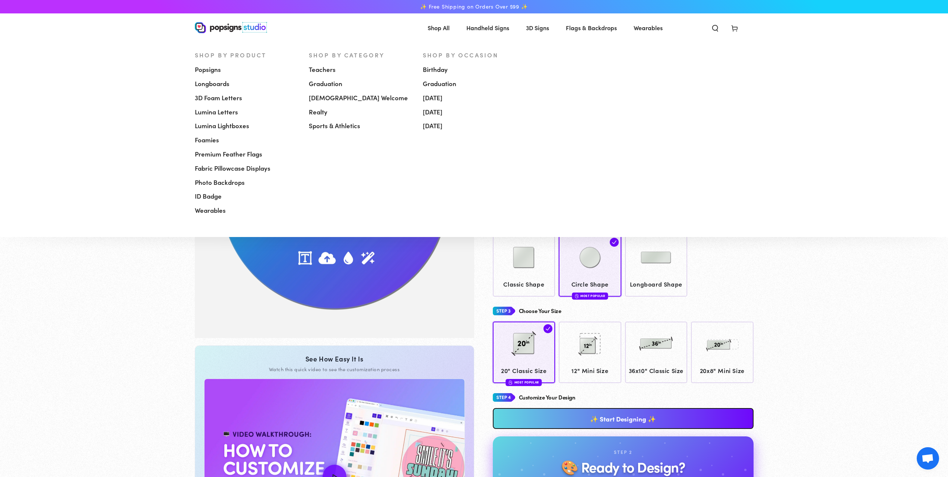
click at [216, 66] on span "Popsigns" at bounding box center [208, 69] width 26 height 9
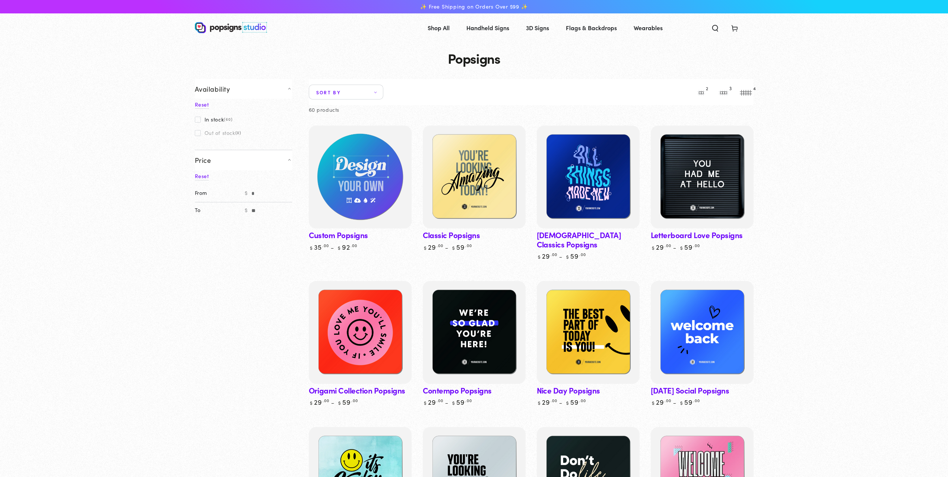
click at [359, 190] on img at bounding box center [360, 177] width 106 height 106
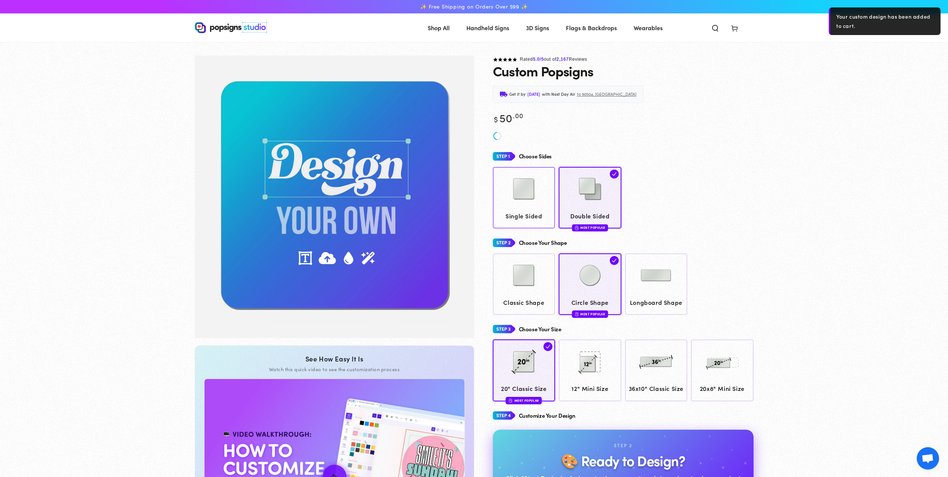
click at [522, 209] on link "Single Sided" at bounding box center [524, 197] width 63 height 61
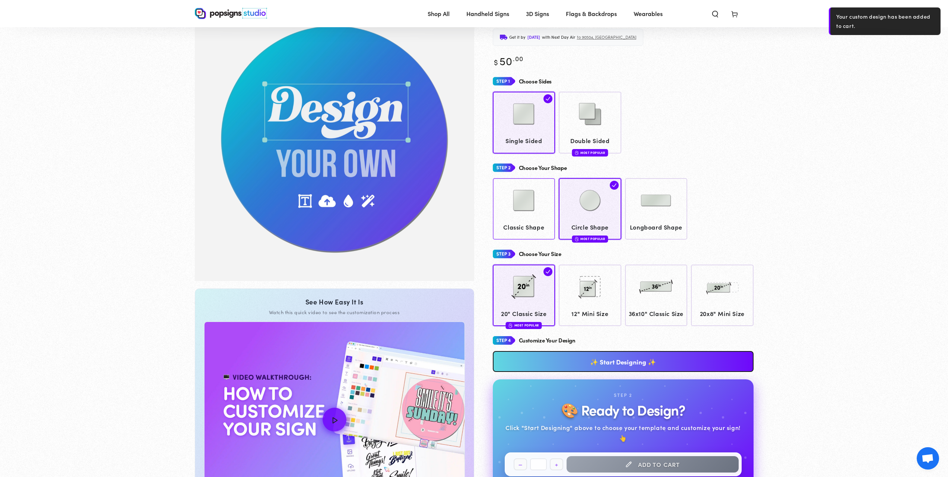
click at [525, 213] on img at bounding box center [523, 200] width 37 height 37
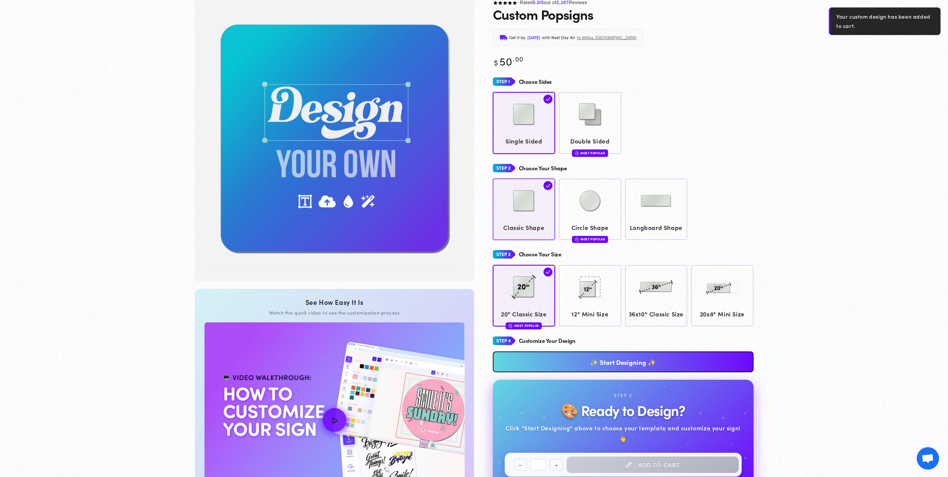
scroll to position [55, 0]
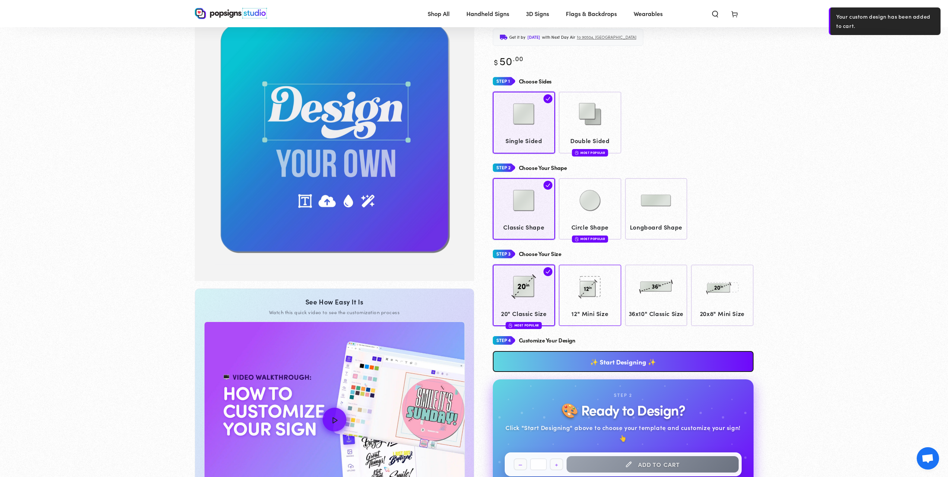
click at [578, 302] on img at bounding box center [589, 286] width 37 height 37
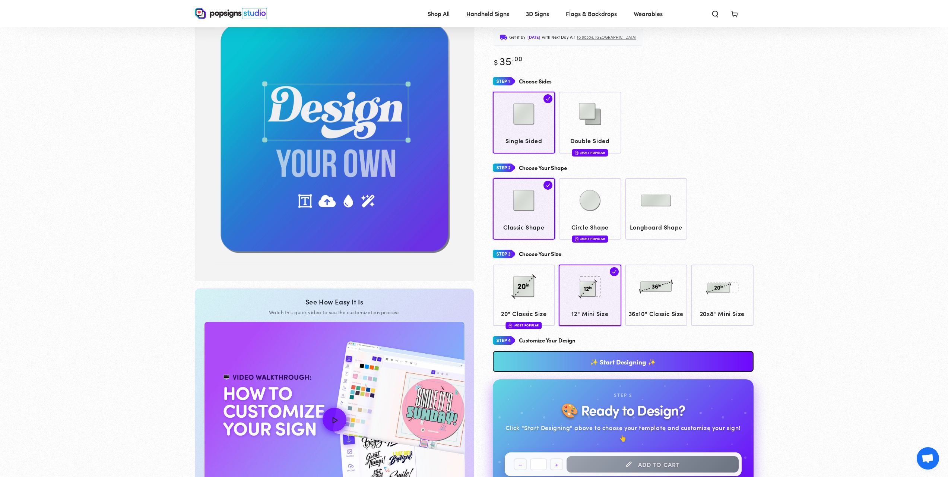
click at [577, 372] on link "✨ Start Designing ✨" at bounding box center [623, 361] width 261 height 21
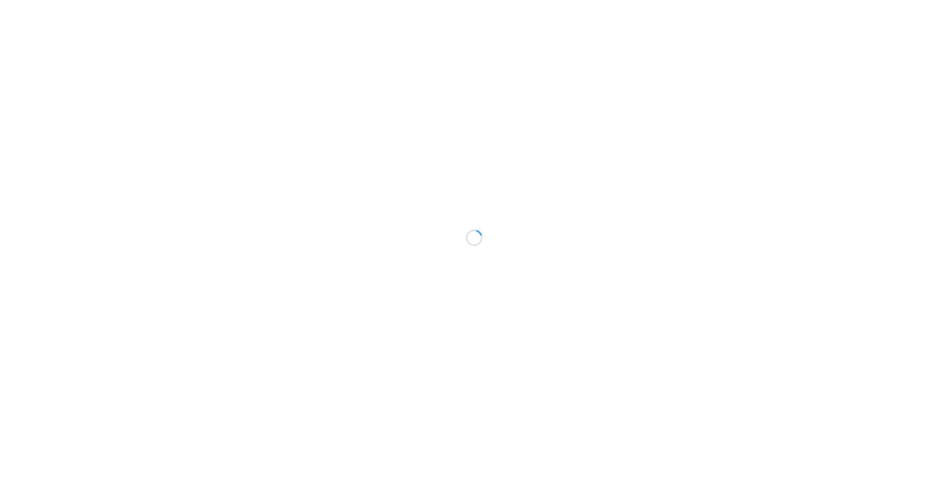
type textarea "An ancient tree with a door leading to a magical world"
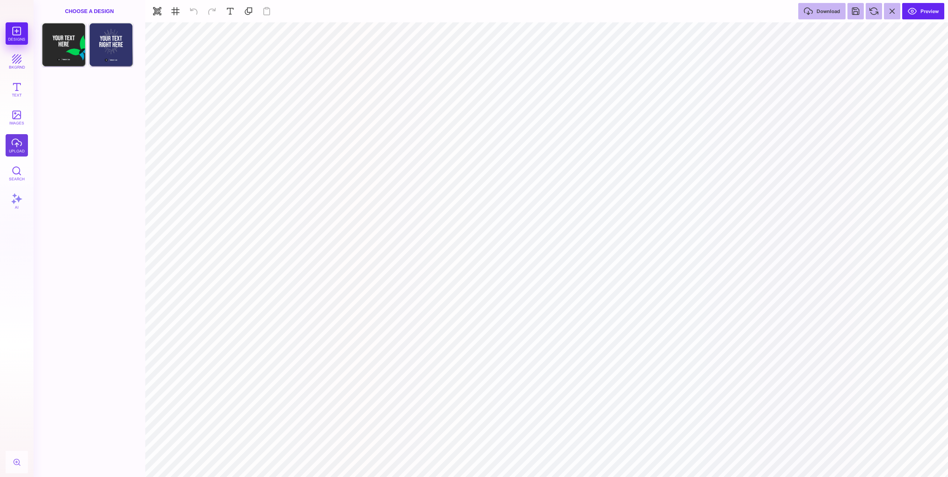
click at [14, 146] on button "upload" at bounding box center [17, 145] width 22 height 22
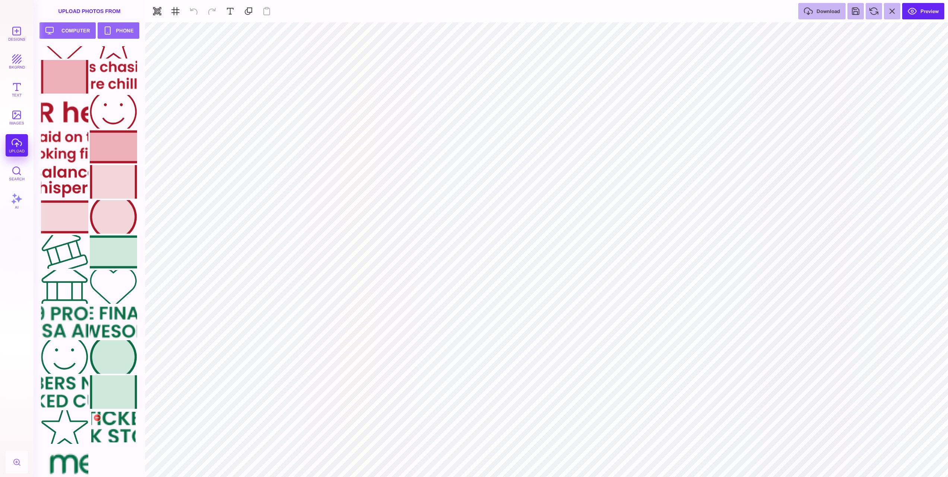
scroll to position [95, 0]
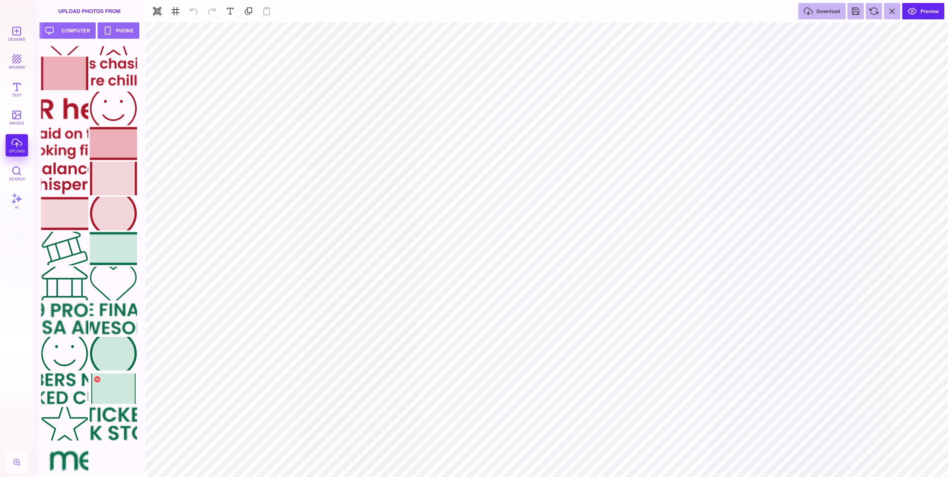
click at [110, 388] on div at bounding box center [113, 389] width 47 height 34
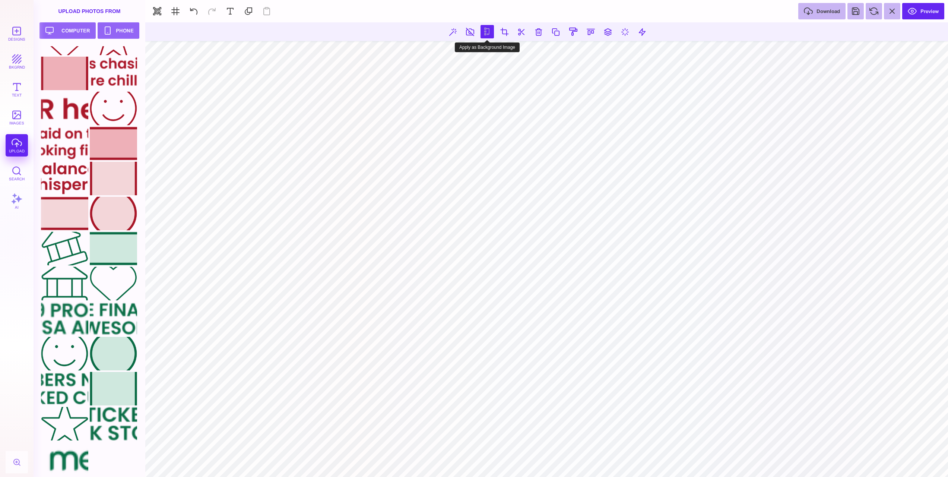
click at [486, 29] on button at bounding box center [486, 31] width 13 height 13
click at [105, 291] on div at bounding box center [113, 284] width 47 height 34
click at [72, 455] on div at bounding box center [64, 459] width 47 height 34
click at [72, 389] on div at bounding box center [64, 389] width 47 height 34
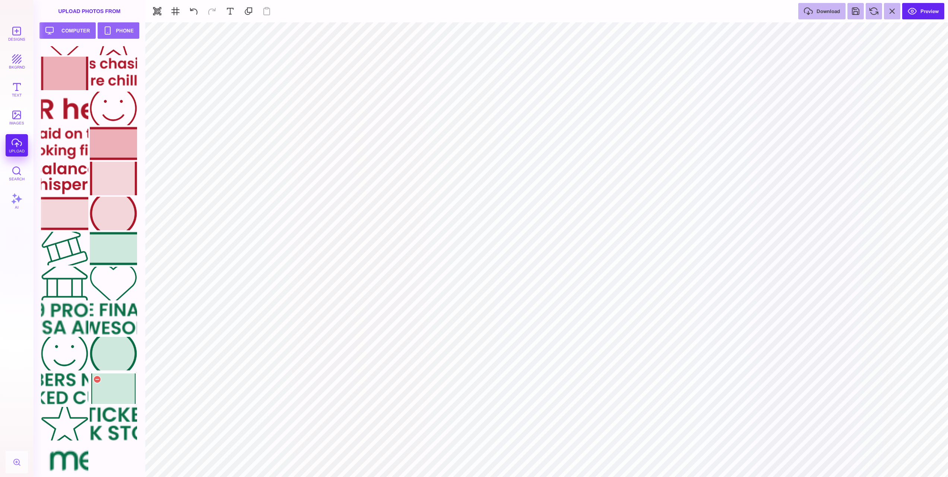
type input "#000000"
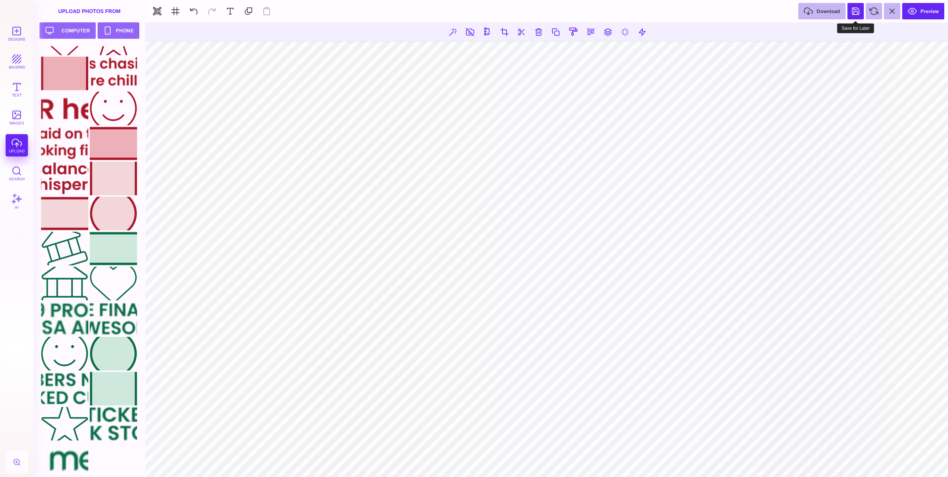
click at [855, 11] on button at bounding box center [855, 11] width 16 height 16
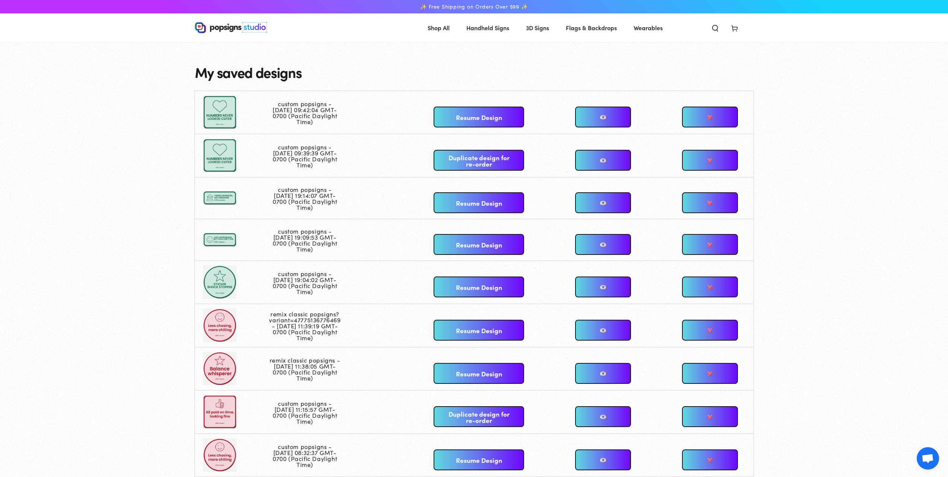
click at [473, 118] on link "Resume Design" at bounding box center [479, 117] width 90 height 21
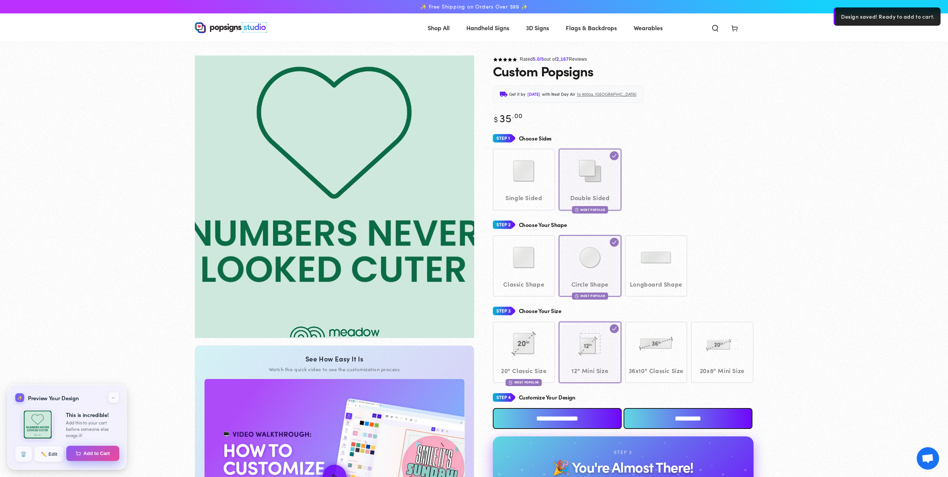
click at [83, 454] on button "Add to Cart" at bounding box center [92, 453] width 53 height 16
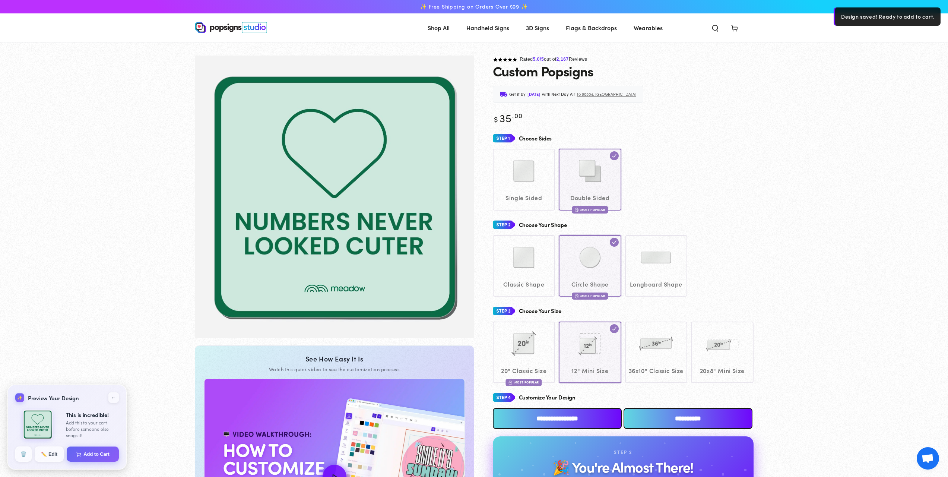
select select "**********"
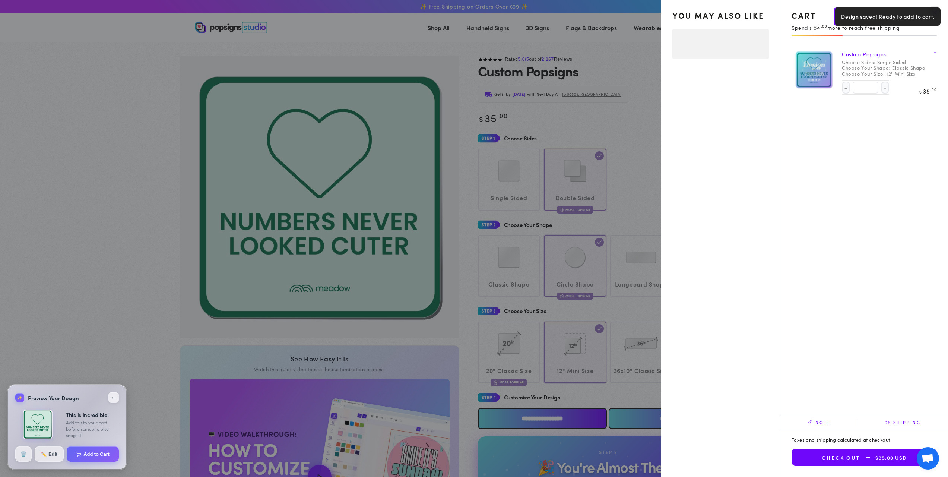
select select "**********"
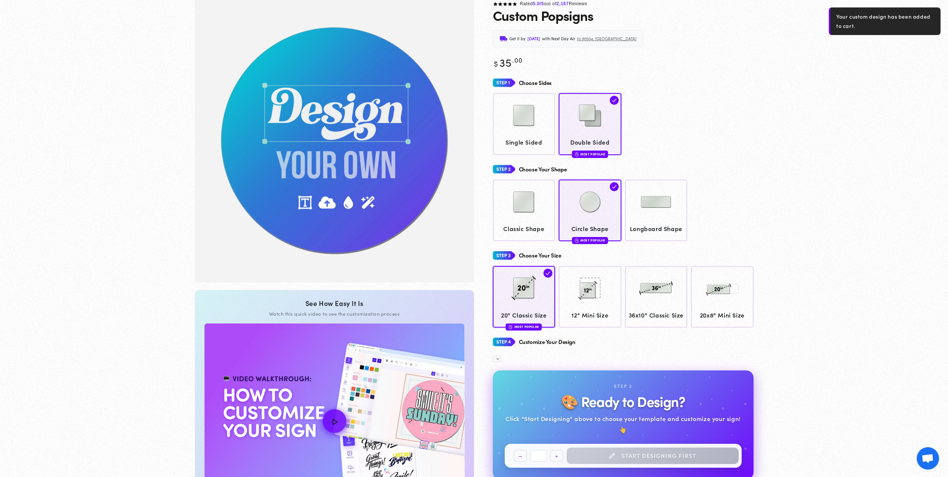
scroll to position [55, 0]
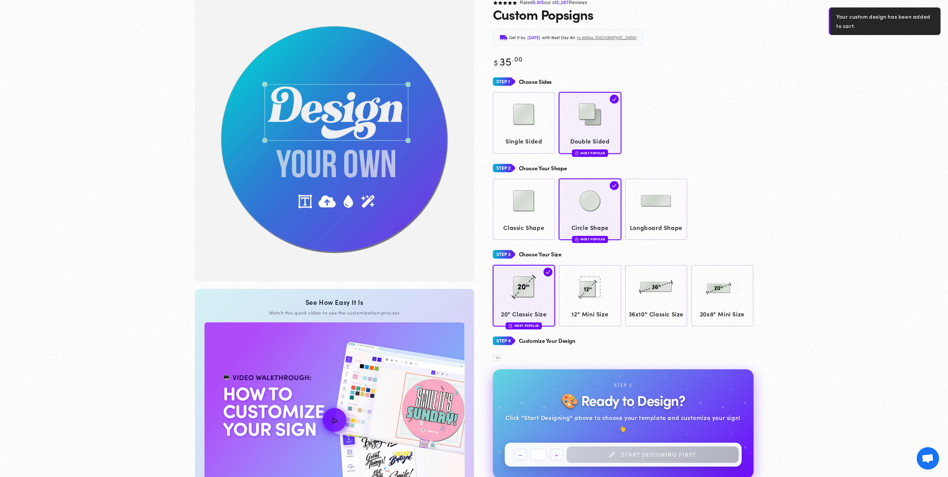
click at [736, 27] on div "Rated 5.0 /5 out of 2,167 Reviews Custom Popsigns Get it by Tuesday, Sep 30 wit…" at bounding box center [613, 248] width 279 height 498
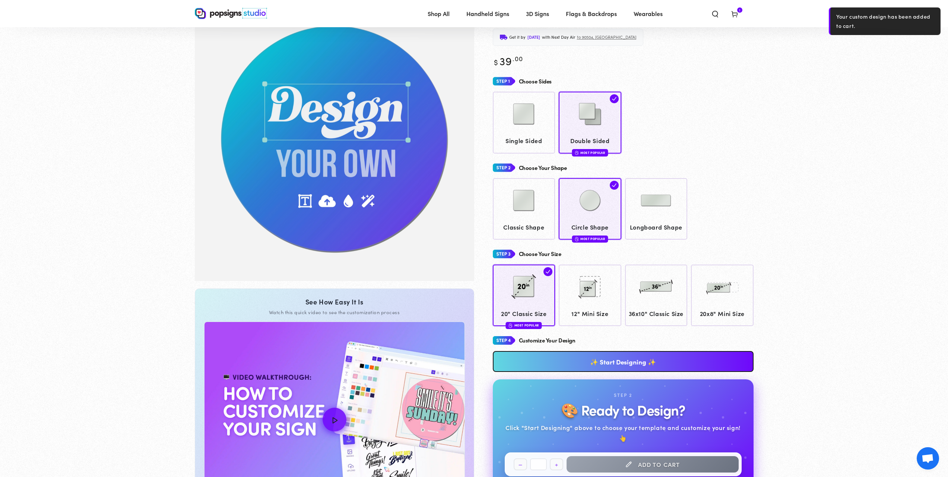
click at [736, 16] on use at bounding box center [734, 15] width 6 height 6
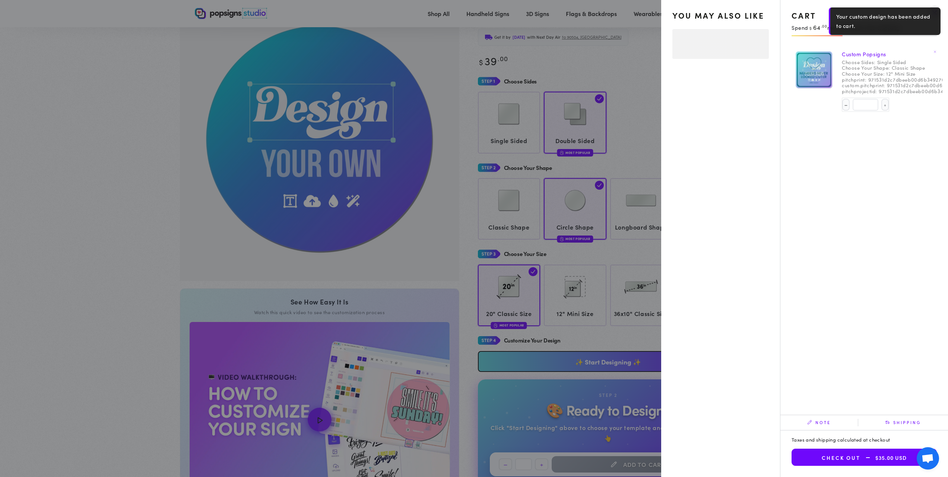
select select "**********"
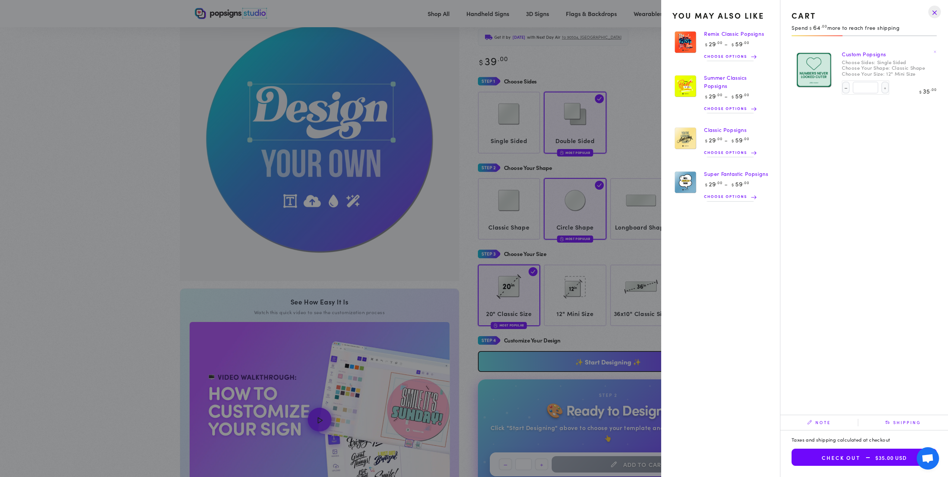
click at [725, 22] on summary "Cart 1 1 item" at bounding box center [734, 13] width 19 height 16
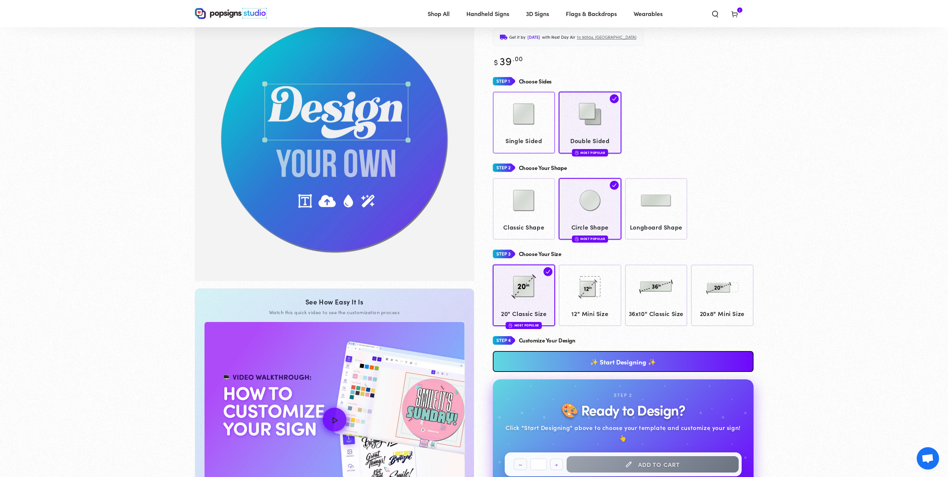
click at [530, 109] on img at bounding box center [523, 113] width 37 height 37
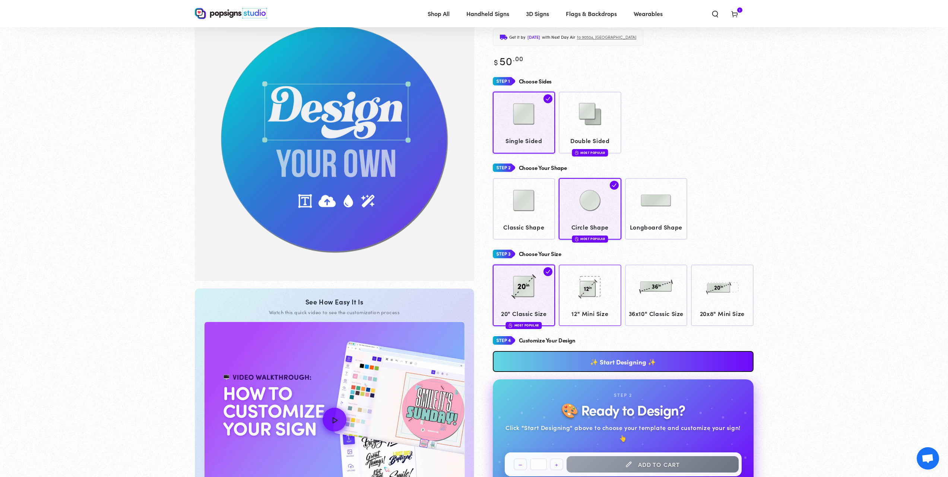
click at [585, 305] on div at bounding box center [589, 287] width 55 height 37
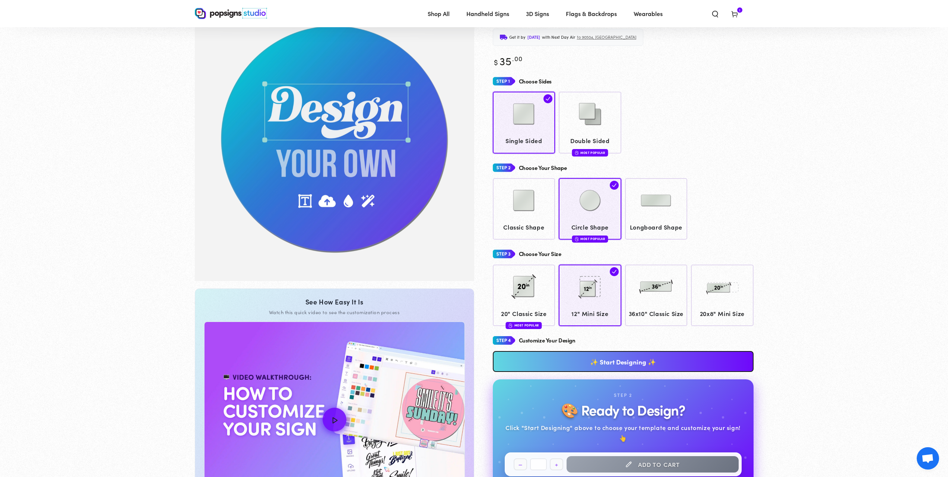
click at [620, 372] on link "✨ Start Designing ✨" at bounding box center [623, 361] width 261 height 21
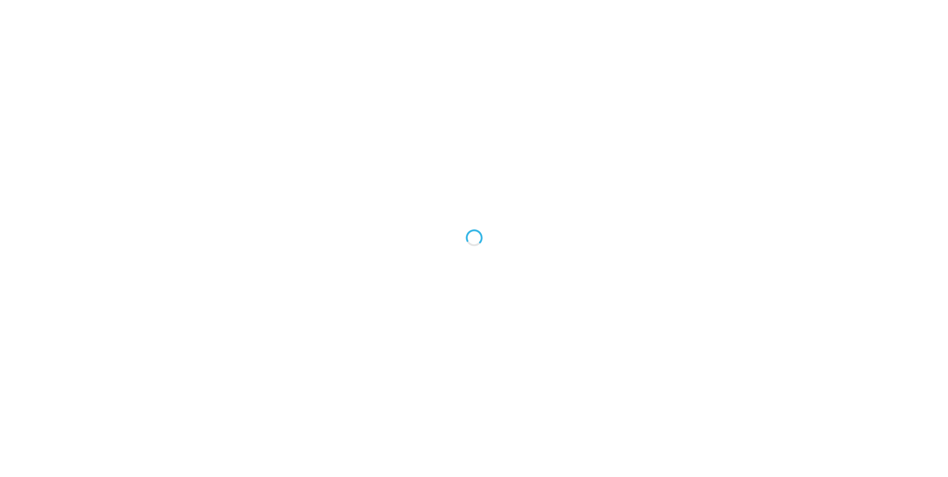
type textarea "An ancient tree with a door leading to a magical world"
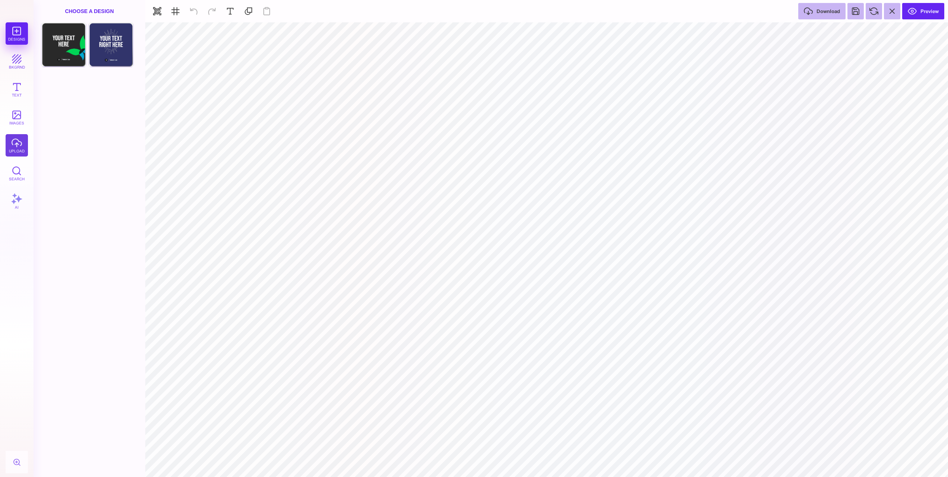
click at [16, 145] on button "upload" at bounding box center [17, 145] width 22 height 22
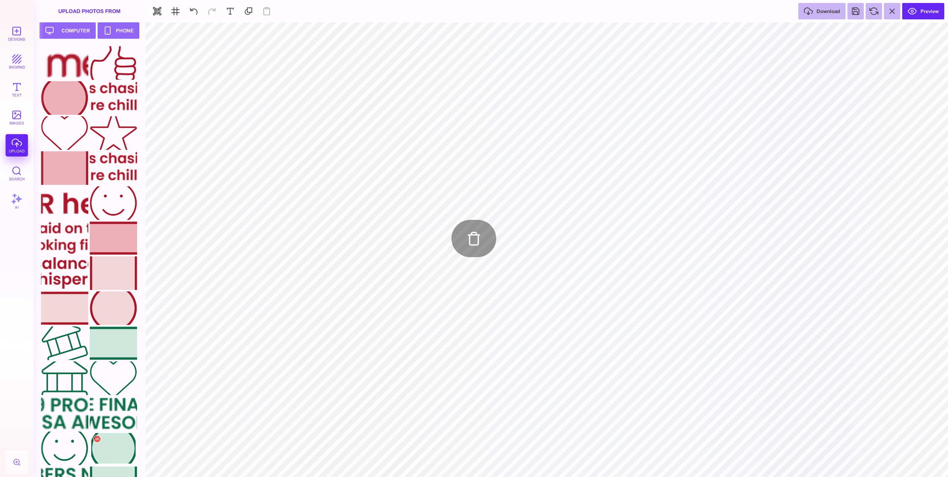
click at [124, 452] on div at bounding box center [113, 448] width 47 height 34
type input "#000000"
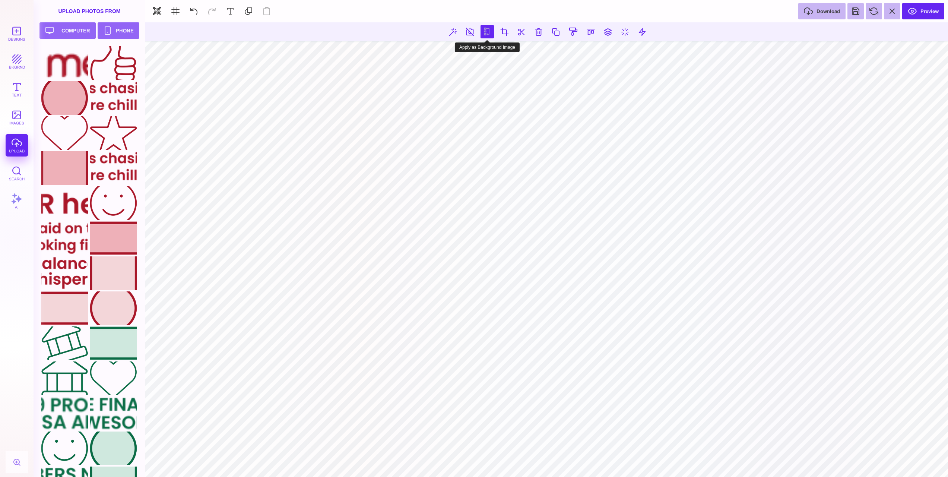
click at [488, 33] on button at bounding box center [486, 31] width 13 height 13
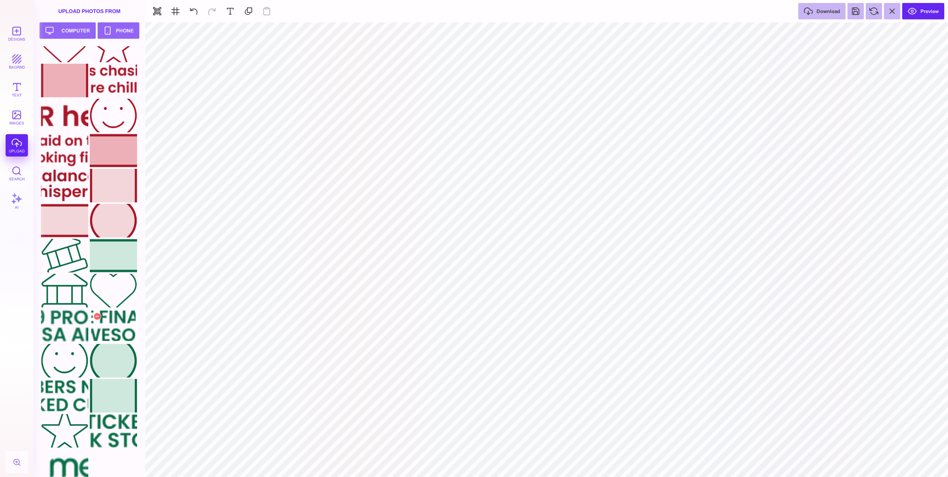
scroll to position [95, 0]
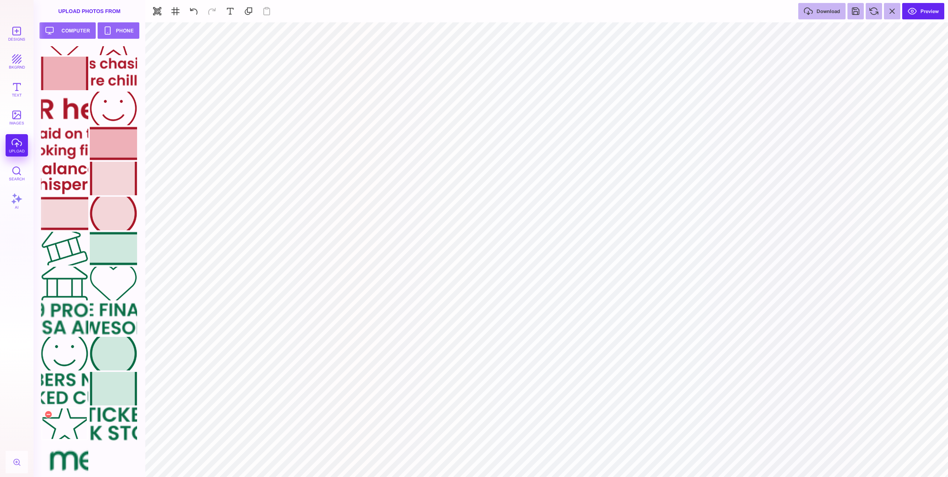
click at [62, 420] on div at bounding box center [64, 424] width 47 height 34
click at [68, 452] on div at bounding box center [64, 459] width 47 height 34
click at [102, 423] on div at bounding box center [113, 424] width 47 height 34
click at [853, 11] on button at bounding box center [855, 11] width 16 height 16
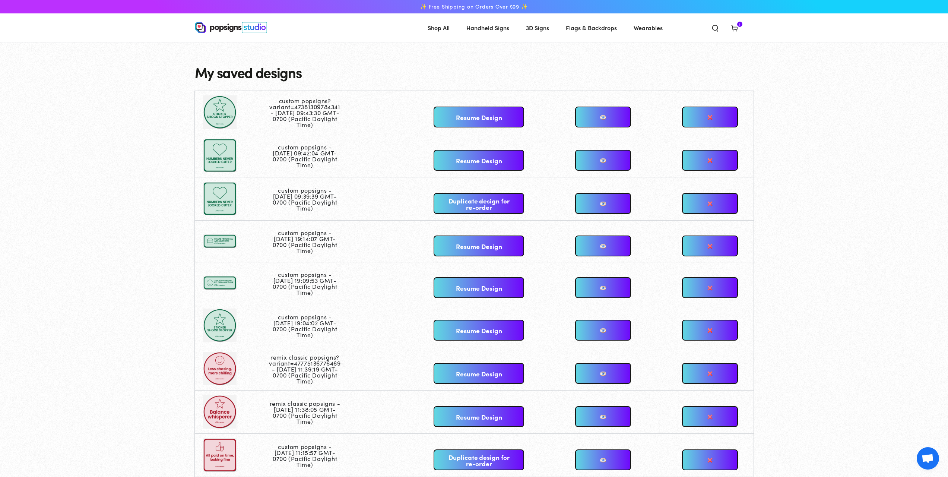
click at [458, 114] on link "Resume Design" at bounding box center [479, 117] width 90 height 21
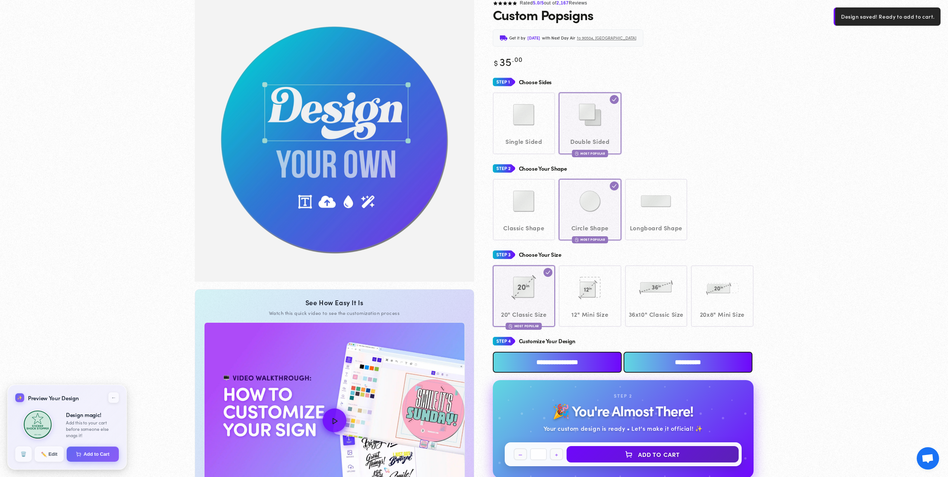
scroll to position [55, 0]
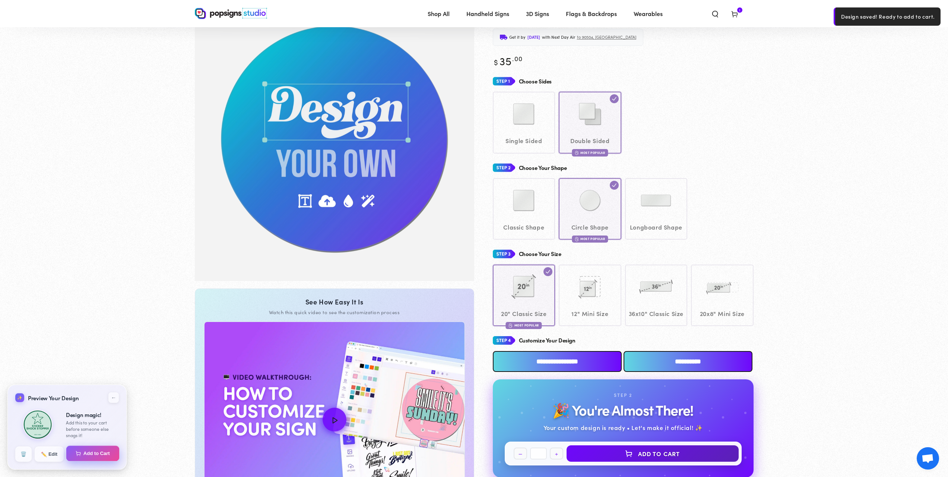
click at [97, 453] on button "Add to Cart" at bounding box center [92, 453] width 53 height 16
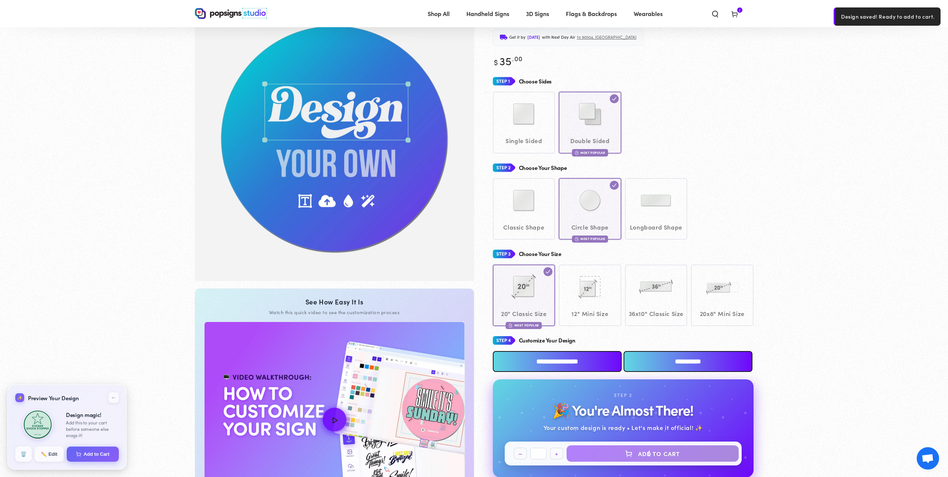
select select "**********"
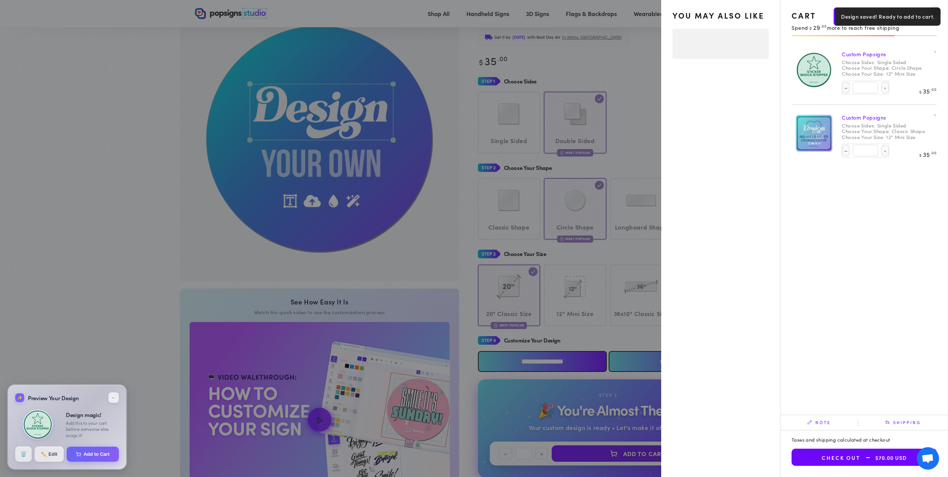
select select "**********"
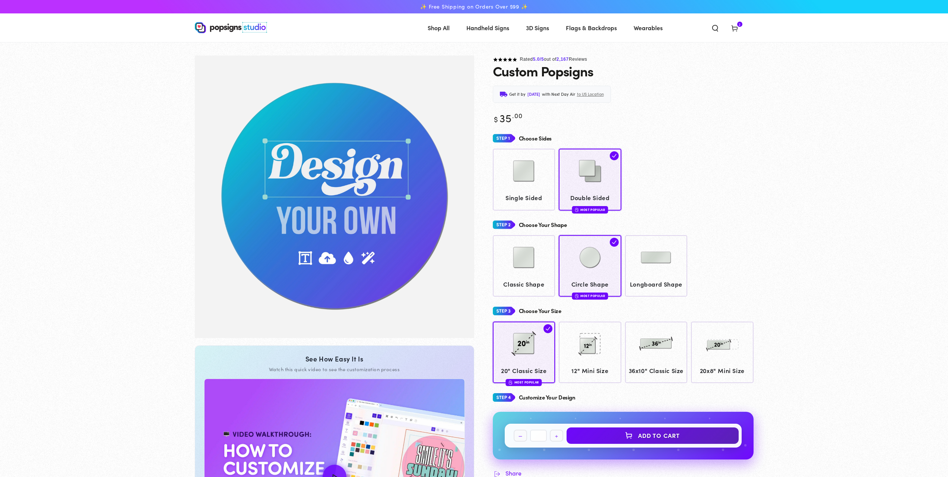
scroll to position [55, 0]
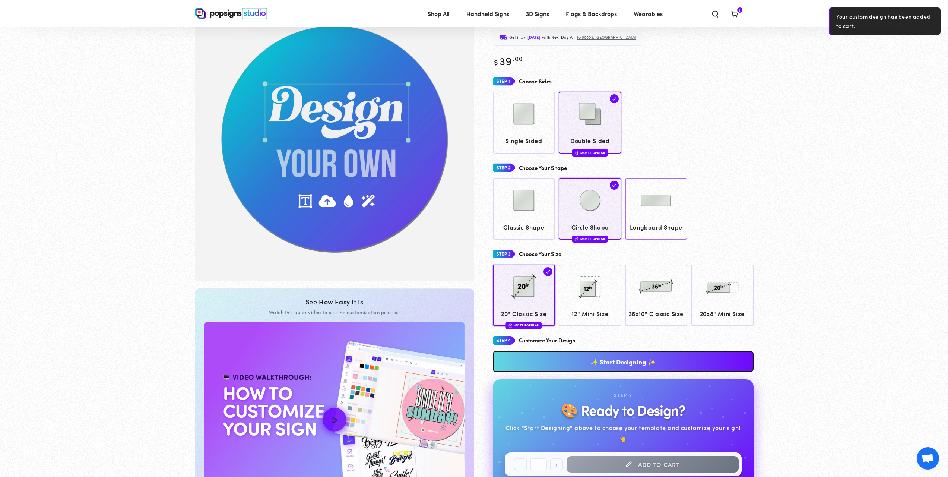
click at [658, 199] on img at bounding box center [655, 200] width 37 height 37
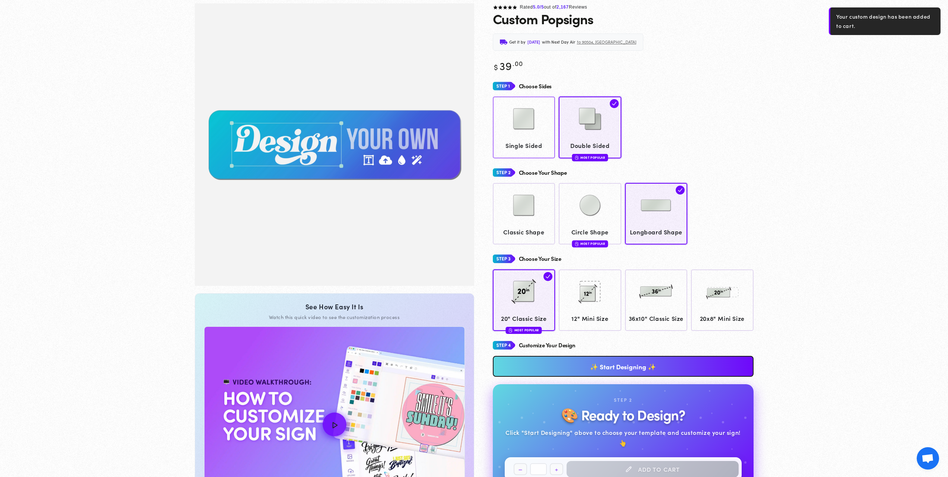
scroll to position [55, 0]
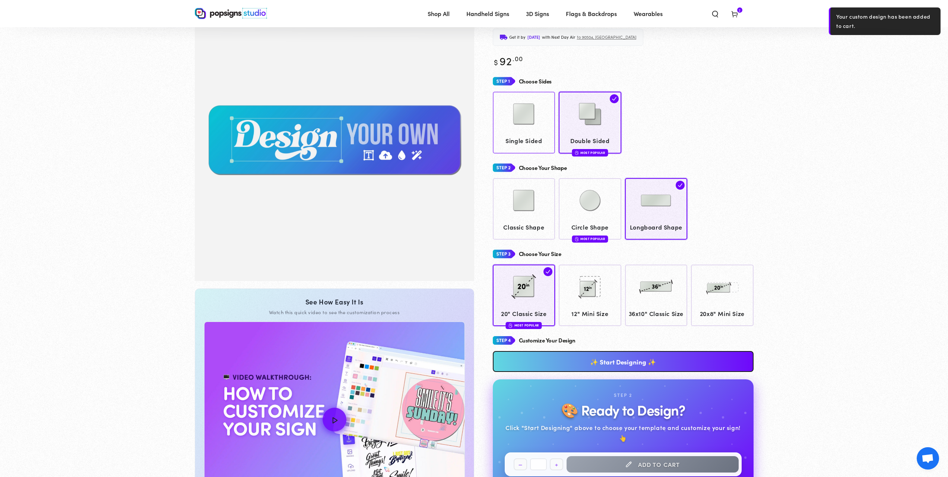
click at [509, 123] on img at bounding box center [523, 113] width 37 height 37
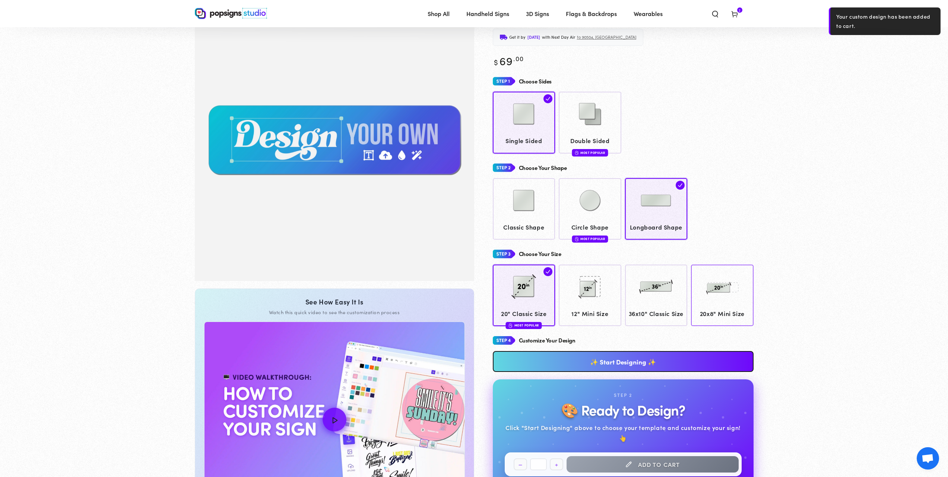
click at [733, 302] on img at bounding box center [722, 286] width 37 height 37
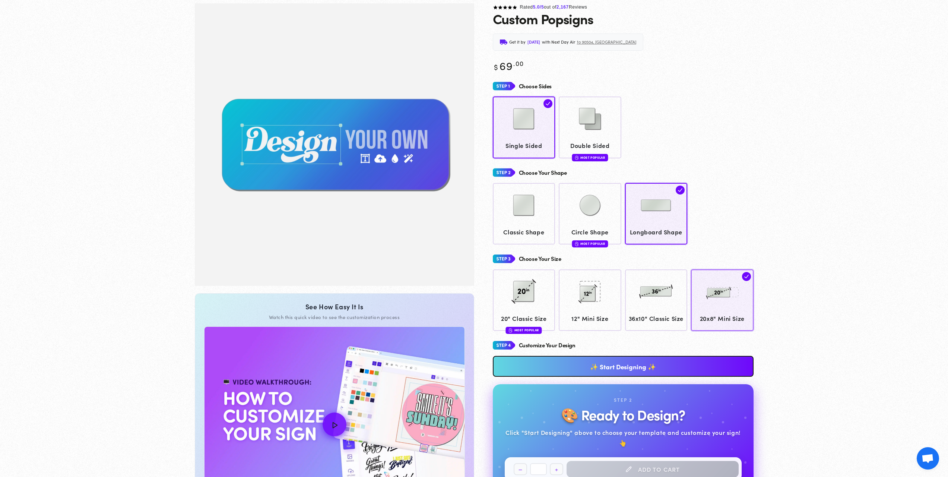
scroll to position [55, 0]
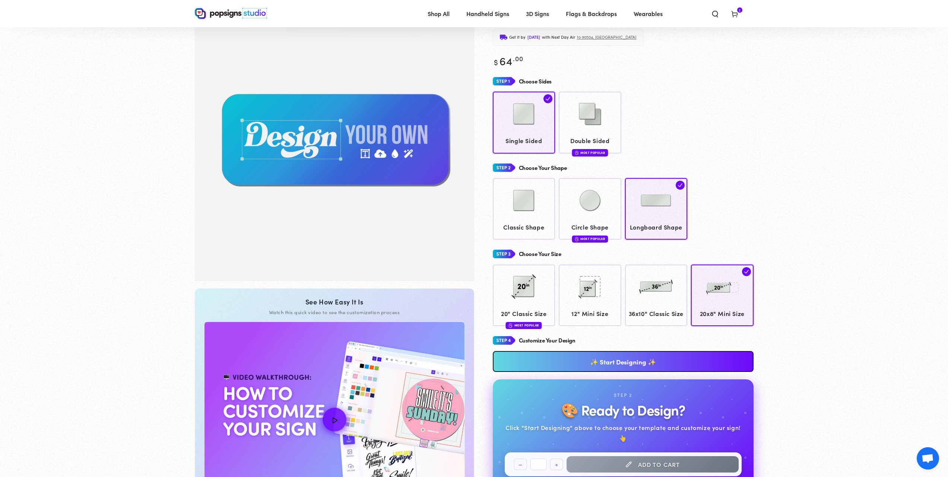
click at [638, 372] on link "✨ Start Designing ✨" at bounding box center [623, 361] width 261 height 21
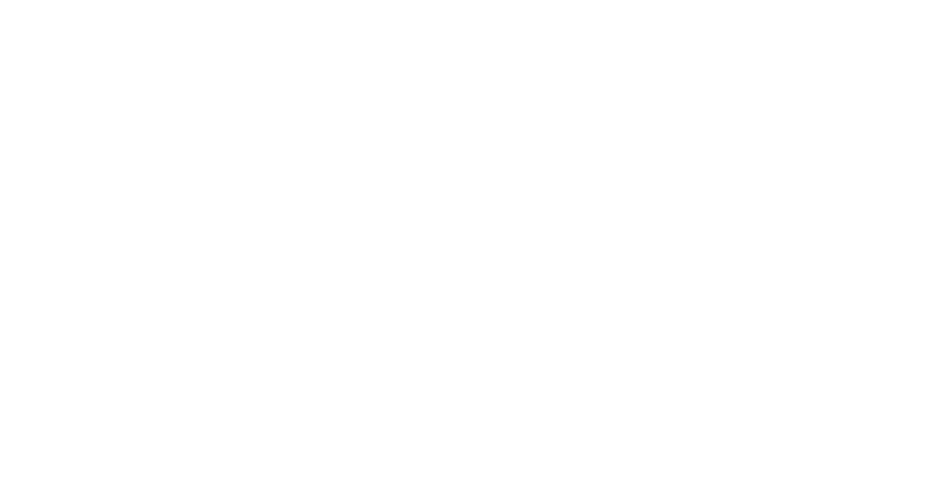
scroll to position [0, 0]
type textarea "An ancient tree with a door leading to a magical world"
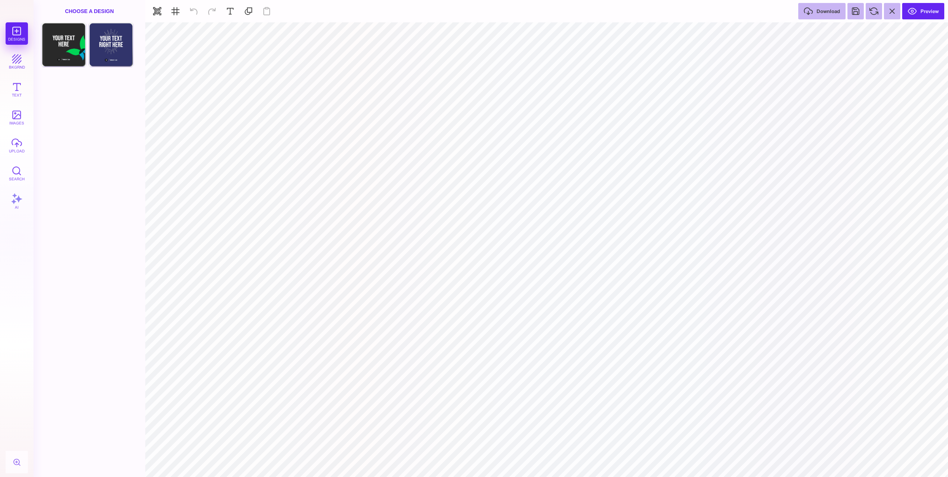
type input "#000000"
click at [14, 153] on button "upload" at bounding box center [17, 145] width 22 height 22
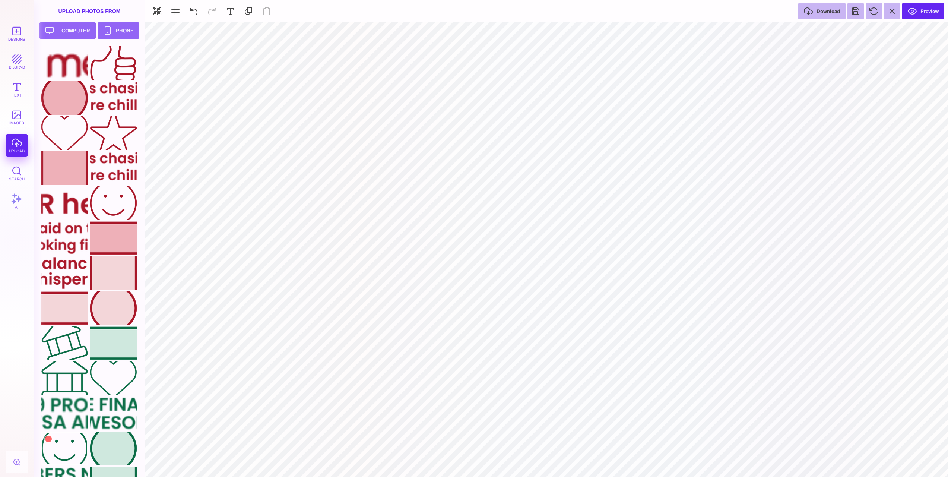
click at [66, 432] on div at bounding box center [64, 448] width 47 height 34
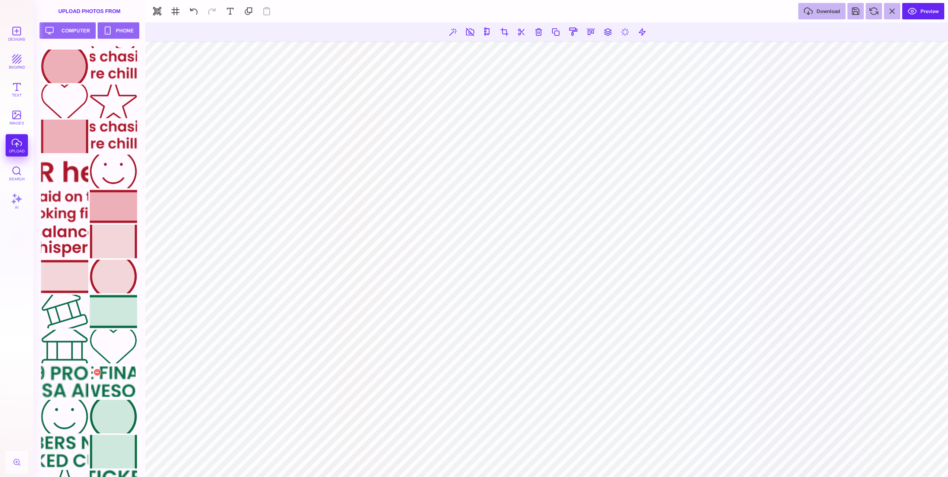
scroll to position [95, 0]
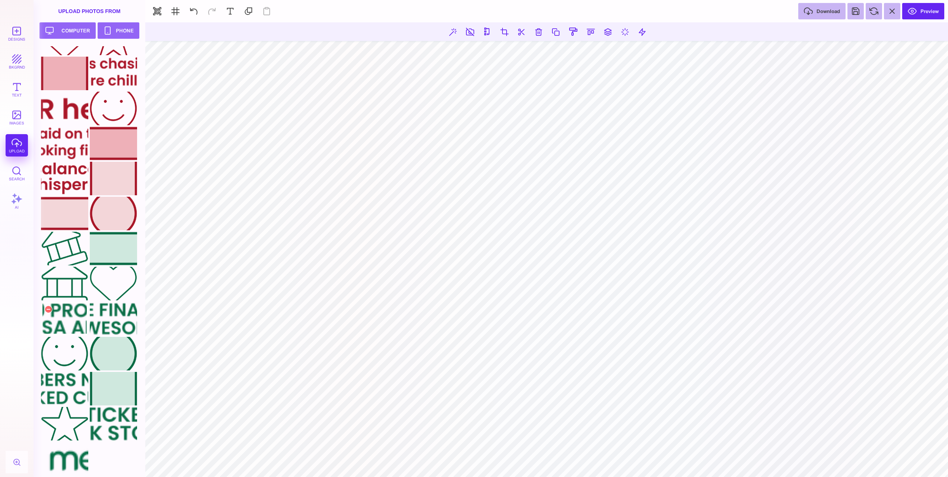
click at [66, 324] on div at bounding box center [64, 319] width 47 height 34
click at [77, 458] on div at bounding box center [64, 459] width 47 height 34
click at [118, 245] on div at bounding box center [113, 249] width 47 height 34
click at [605, 29] on button at bounding box center [607, 31] width 13 height 13
click at [596, 54] on button at bounding box center [599, 53] width 15 height 15
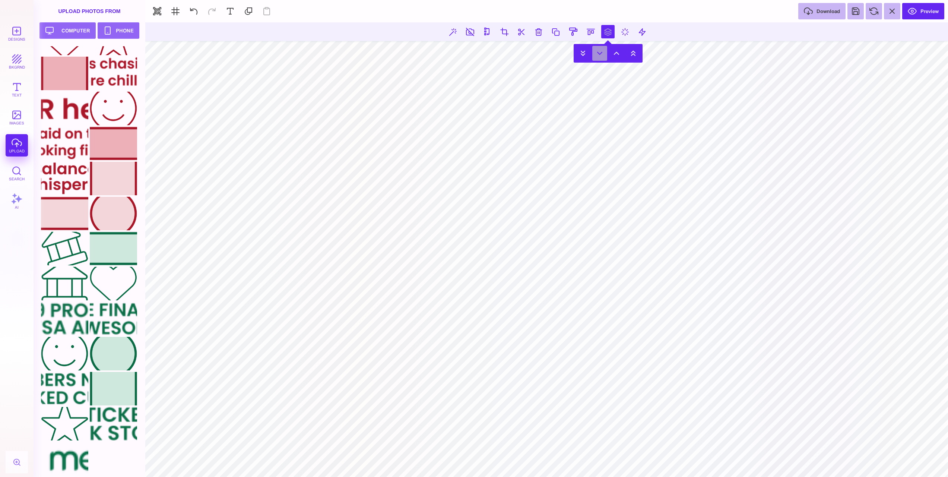
click at [596, 54] on button at bounding box center [599, 53] width 15 height 15
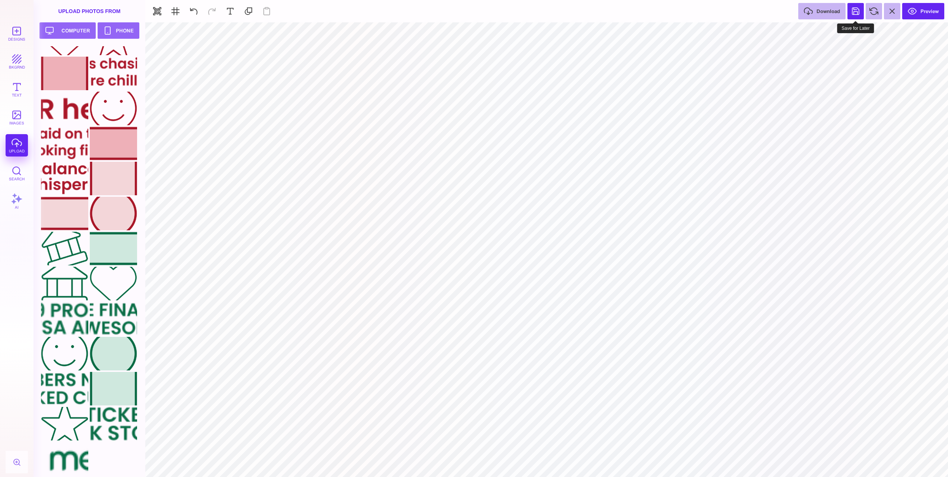
click at [858, 18] on button at bounding box center [855, 11] width 16 height 16
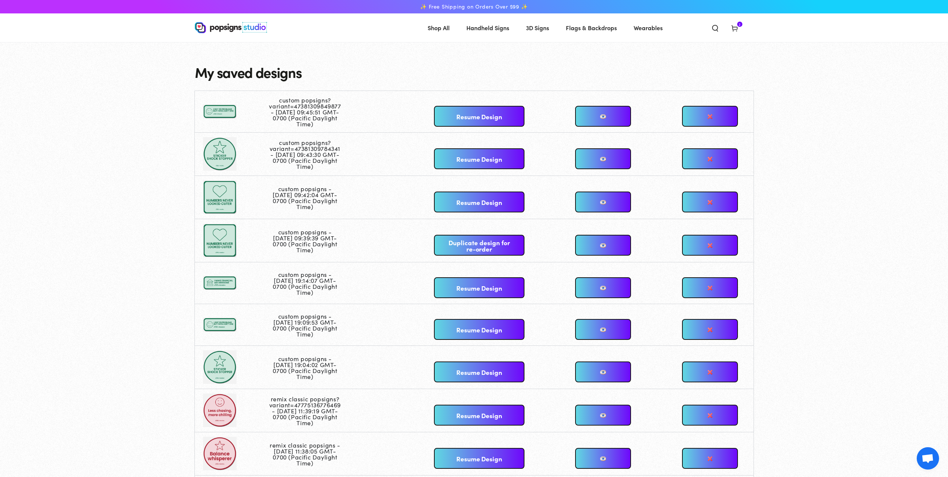
click at [489, 115] on link "Resume Design" at bounding box center [479, 116] width 90 height 21
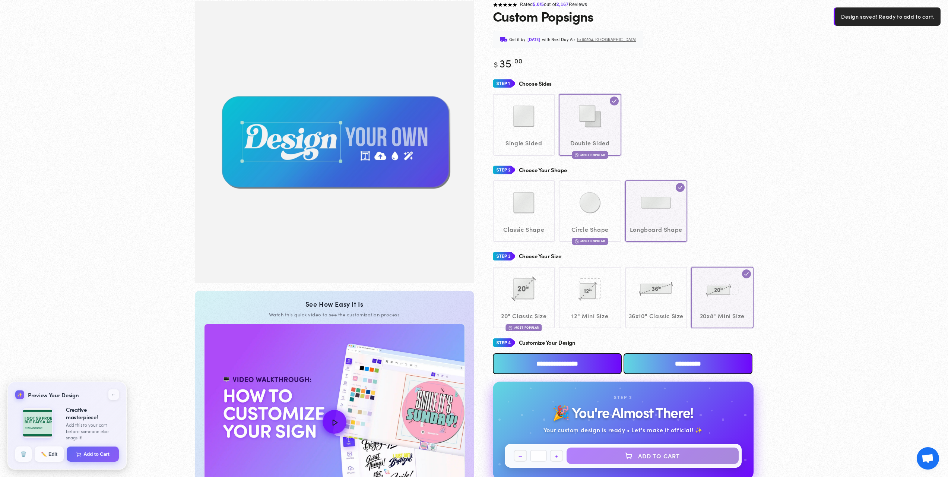
scroll to position [55, 0]
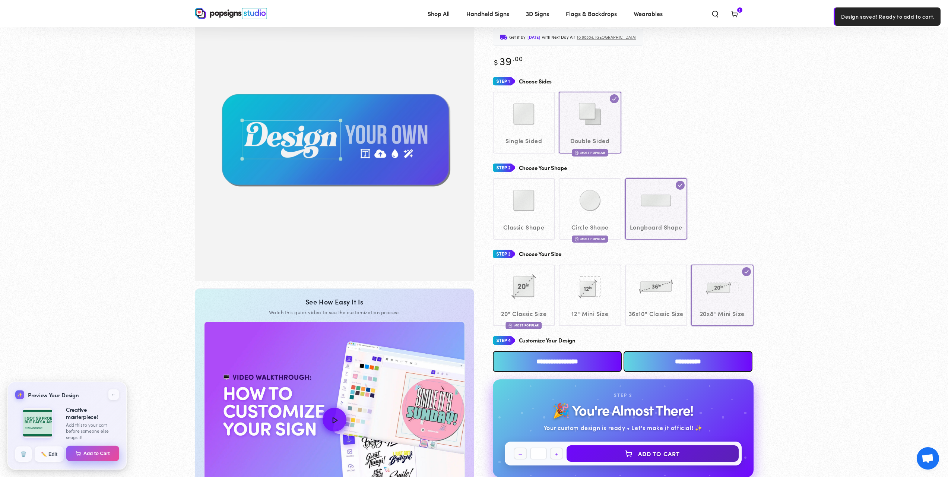
click at [93, 454] on button "Add to Cart" at bounding box center [92, 453] width 53 height 16
select select "**********"
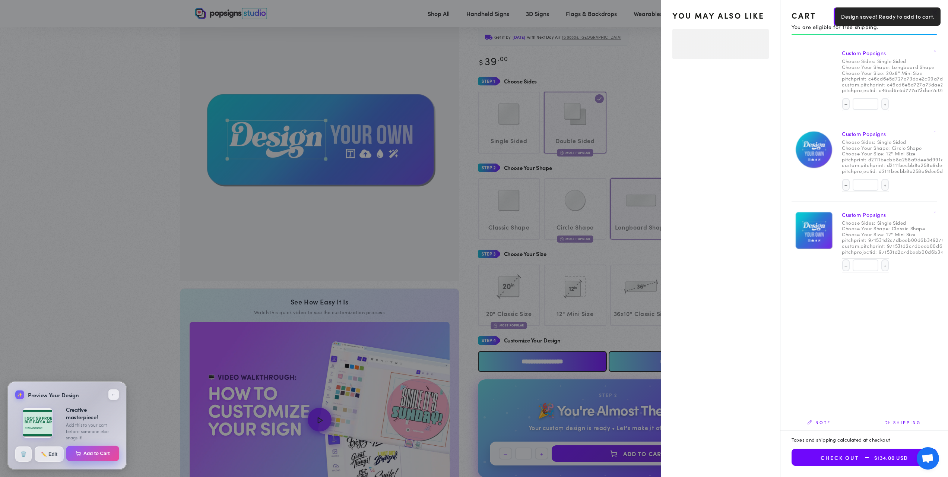
select select "**********"
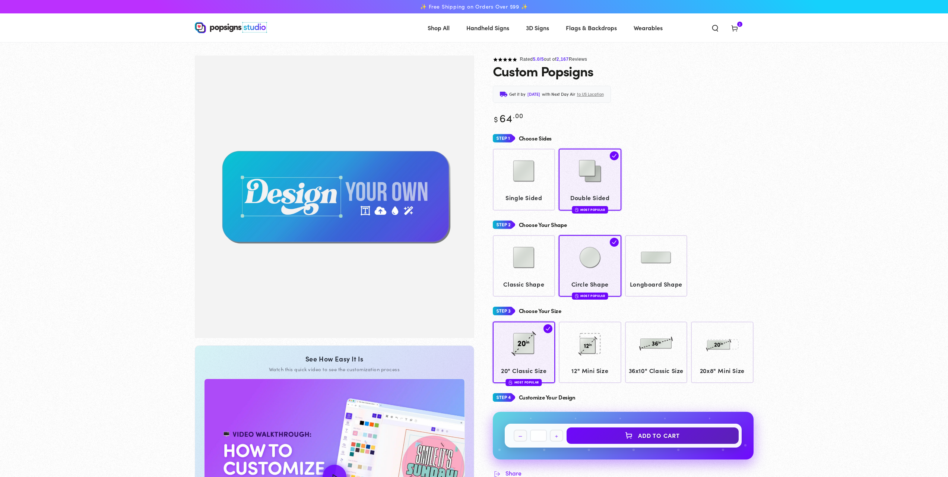
scroll to position [54, 0]
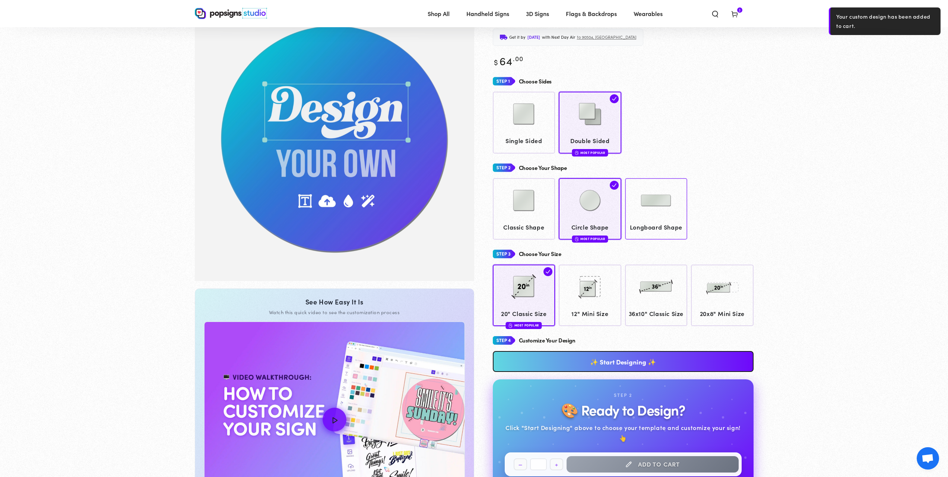
click at [646, 215] on img at bounding box center [655, 200] width 37 height 37
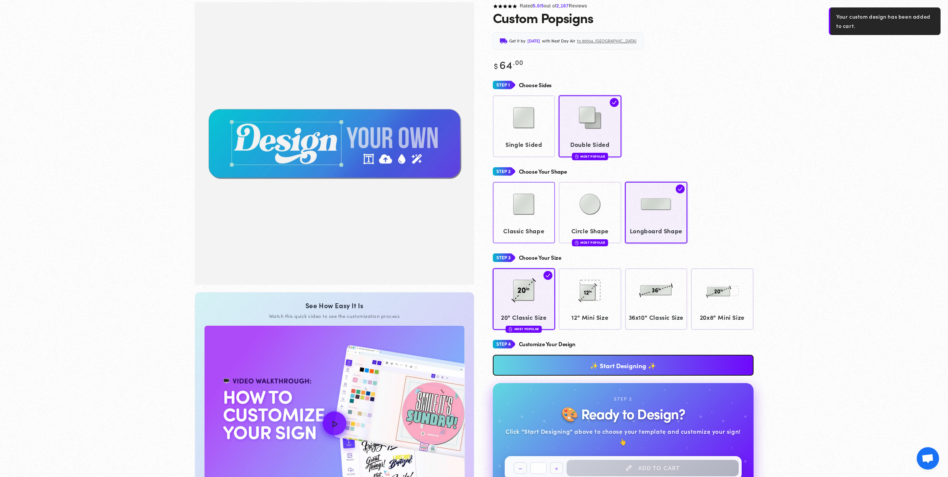
scroll to position [55, 0]
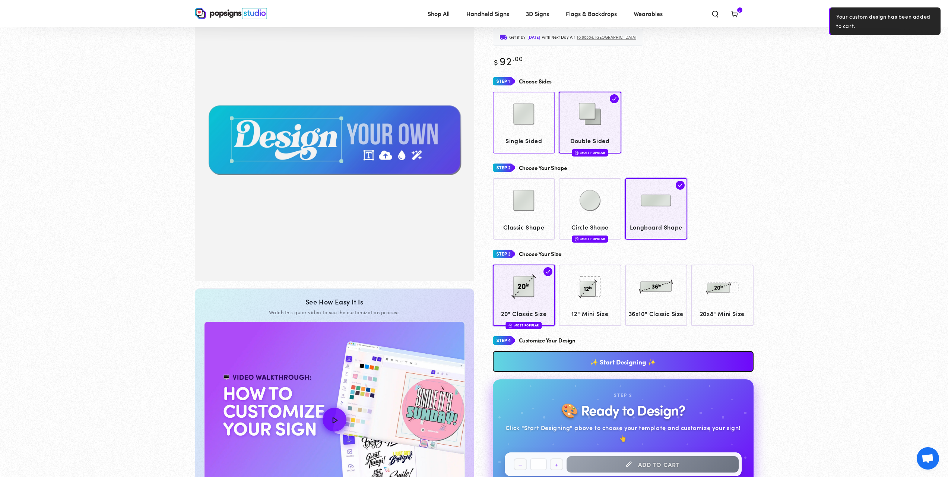
click at [533, 136] on span "Single Sided" at bounding box center [523, 140] width 55 height 11
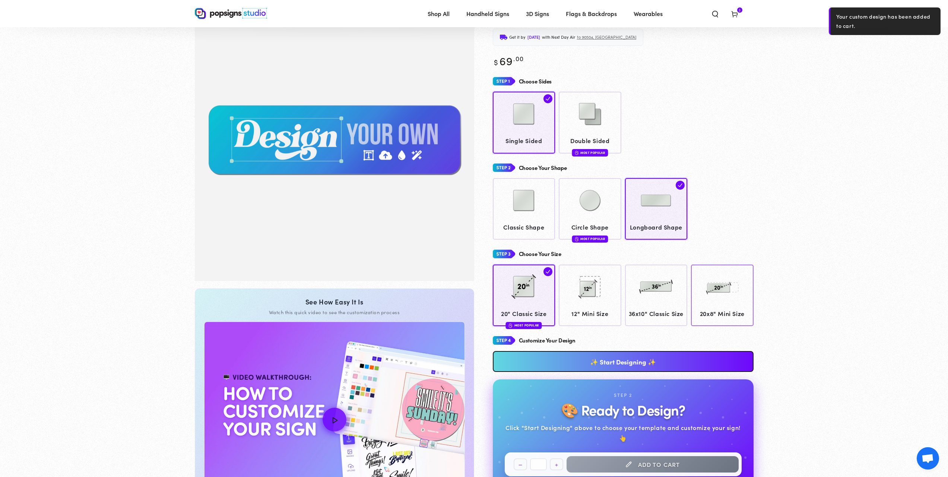
click at [727, 315] on span "20x8" Mini Size" at bounding box center [722, 313] width 55 height 11
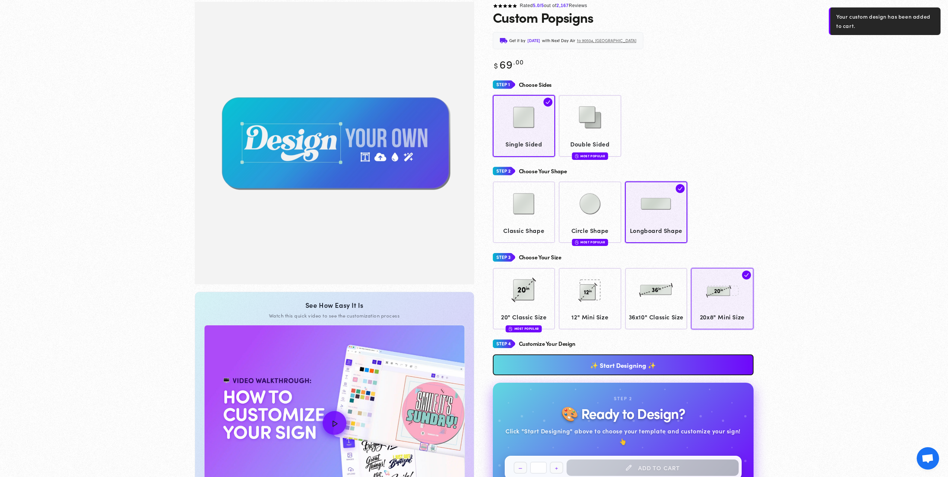
scroll to position [55, 0]
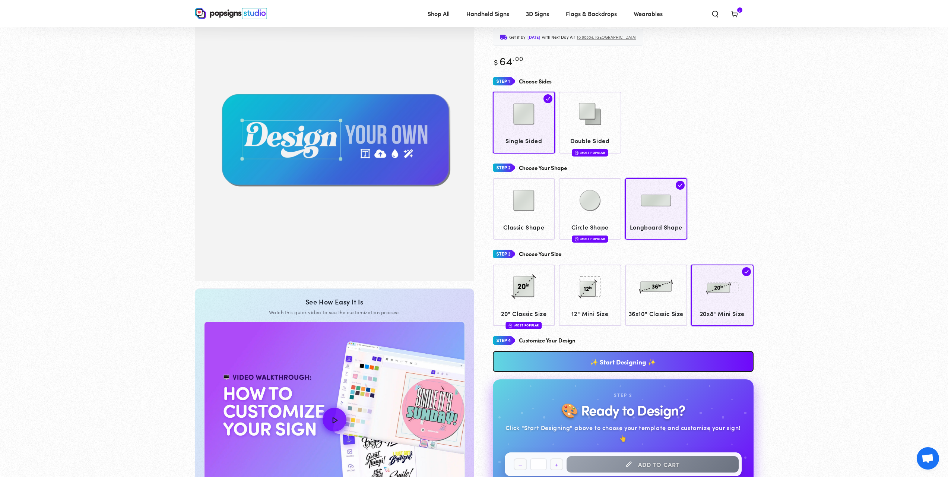
click at [606, 369] on link "✨ Start Designing ✨" at bounding box center [623, 361] width 261 height 21
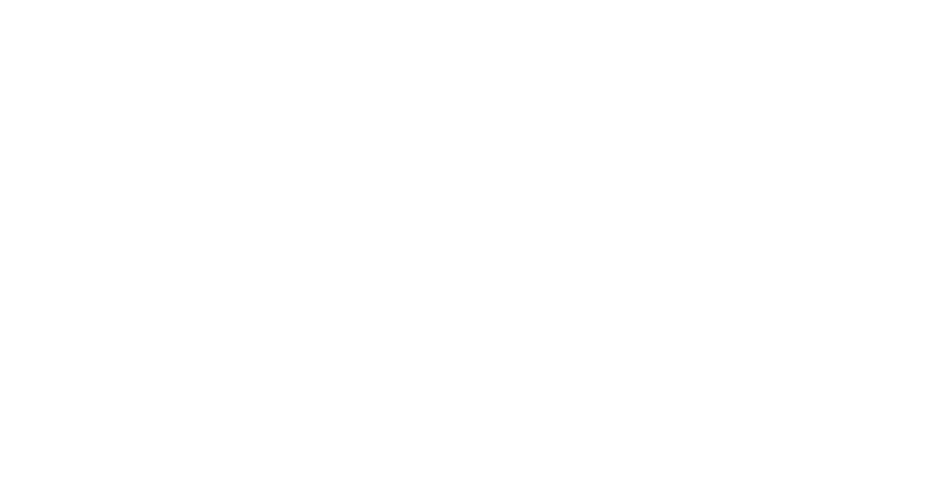
scroll to position [0, 0]
type textarea "An ancient tree with a door leading to a magical world"
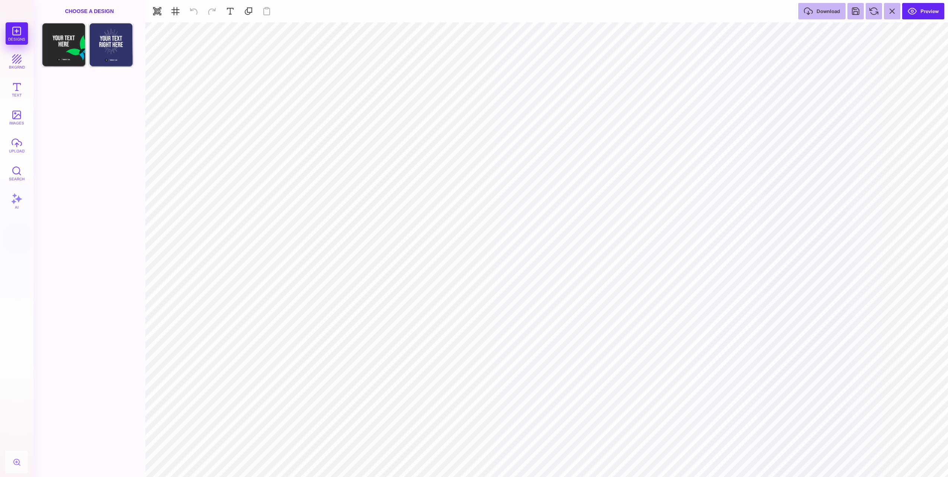
type input "#000000"
click at [20, 148] on button "upload" at bounding box center [17, 145] width 22 height 22
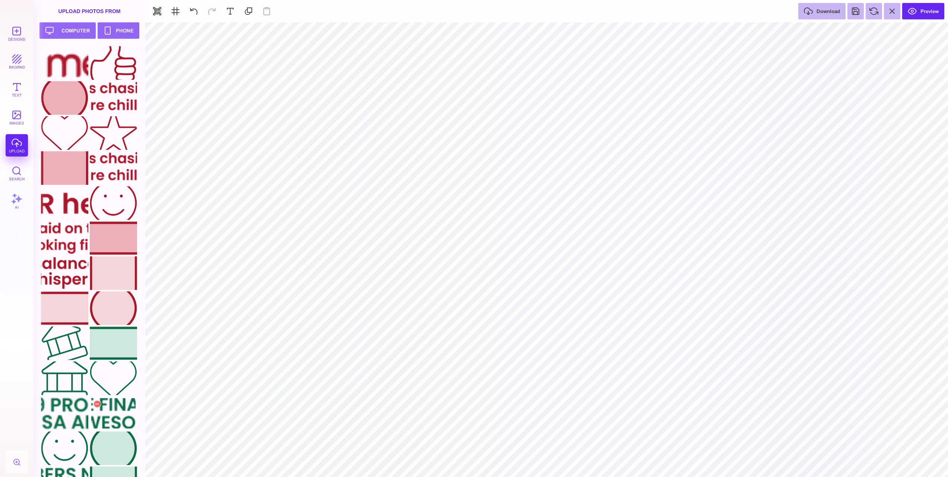
scroll to position [95, 0]
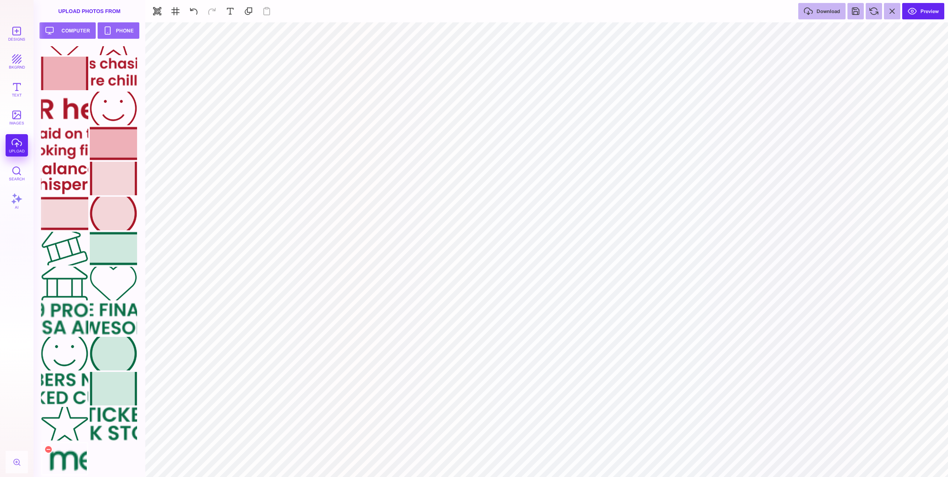
click at [69, 458] on div at bounding box center [64, 459] width 47 height 34
click at [64, 294] on div at bounding box center [64, 284] width 47 height 34
click at [112, 321] on div at bounding box center [113, 319] width 47 height 34
click at [115, 252] on div at bounding box center [113, 249] width 47 height 34
click at [603, 27] on button at bounding box center [607, 31] width 13 height 13
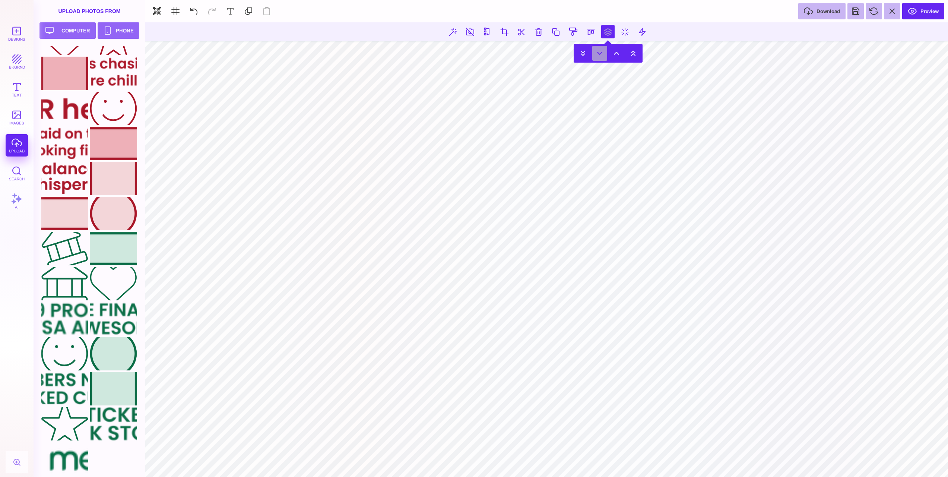
click at [597, 47] on button at bounding box center [599, 53] width 15 height 15
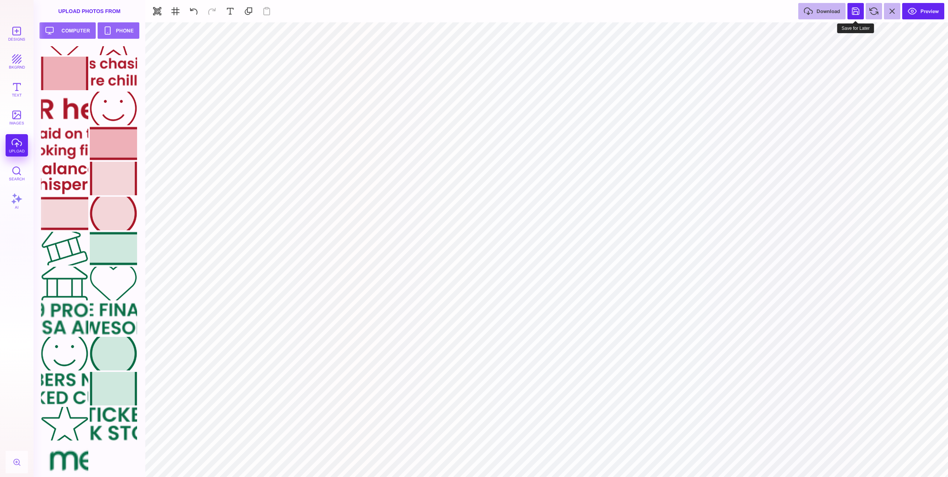
click at [854, 12] on button at bounding box center [855, 11] width 16 height 16
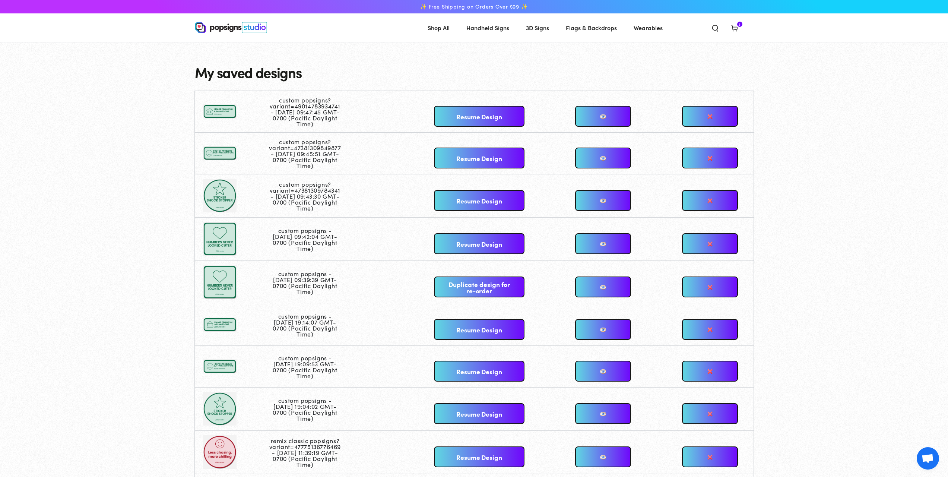
click at [477, 116] on link "Resume Design" at bounding box center [479, 116] width 90 height 21
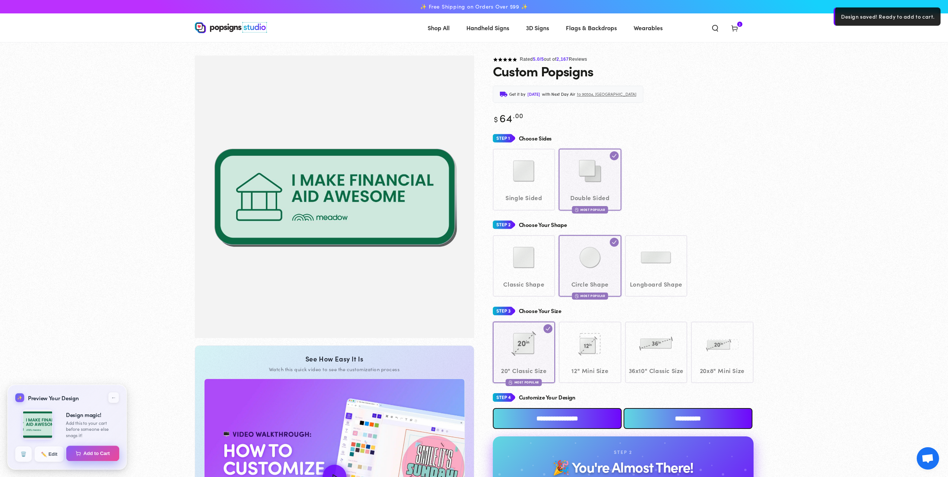
click at [79, 458] on button "Add to Cart" at bounding box center [92, 453] width 53 height 16
select select "**********"
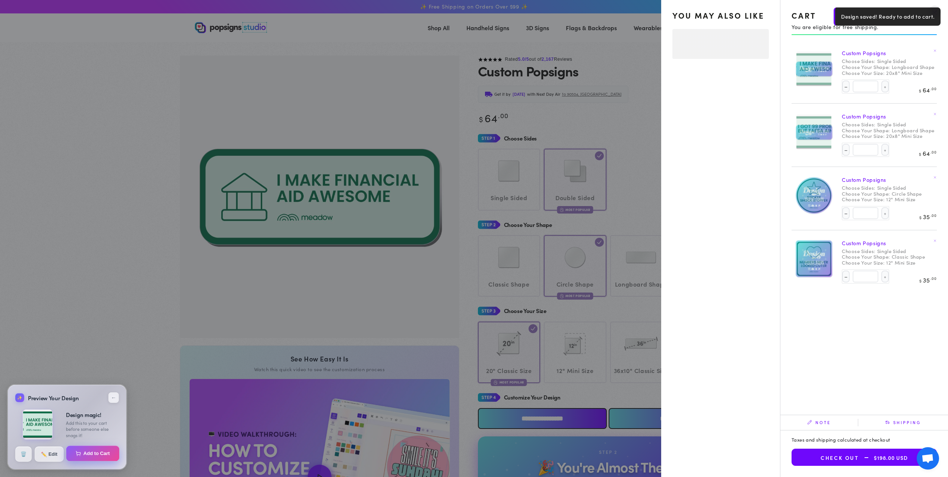
select select "**********"
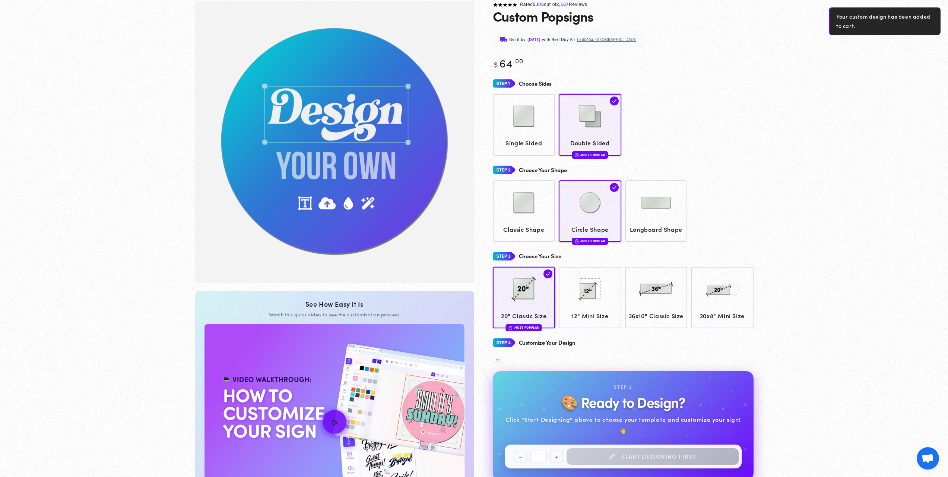
scroll to position [55, 0]
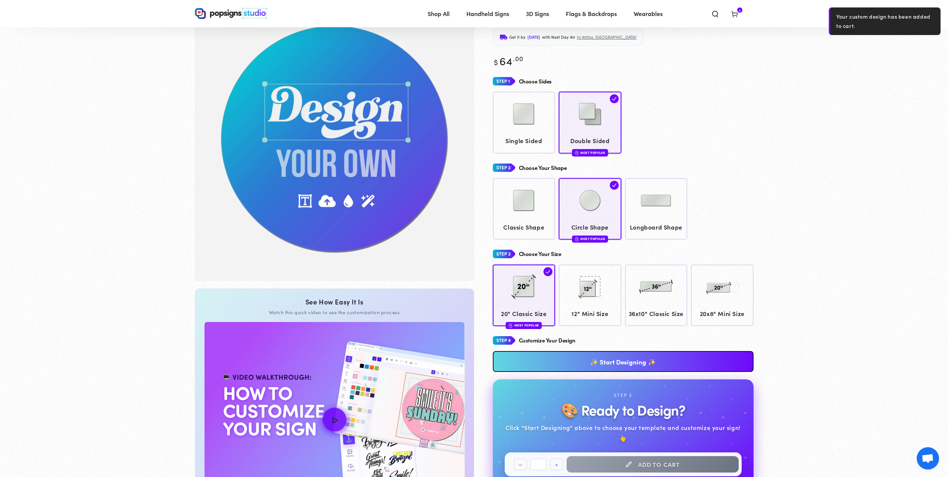
click at [736, 10] on icon at bounding box center [734, 13] width 7 height 7
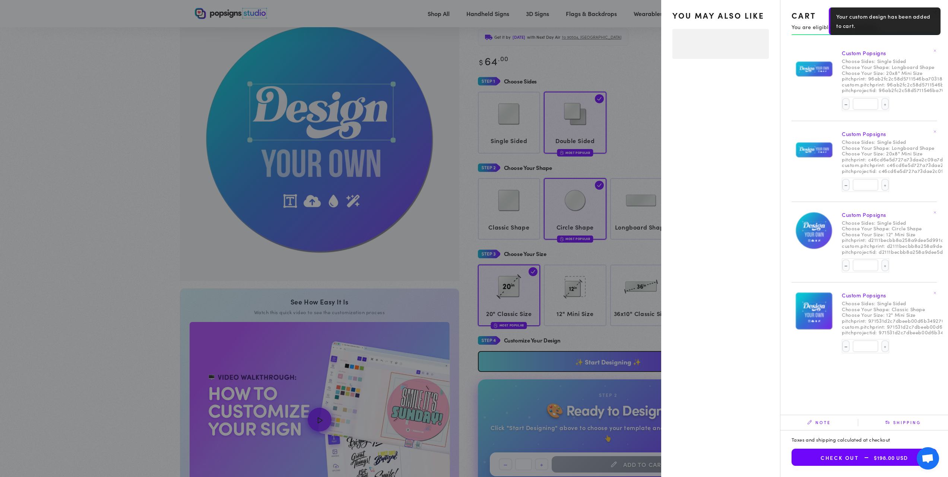
select select "**********"
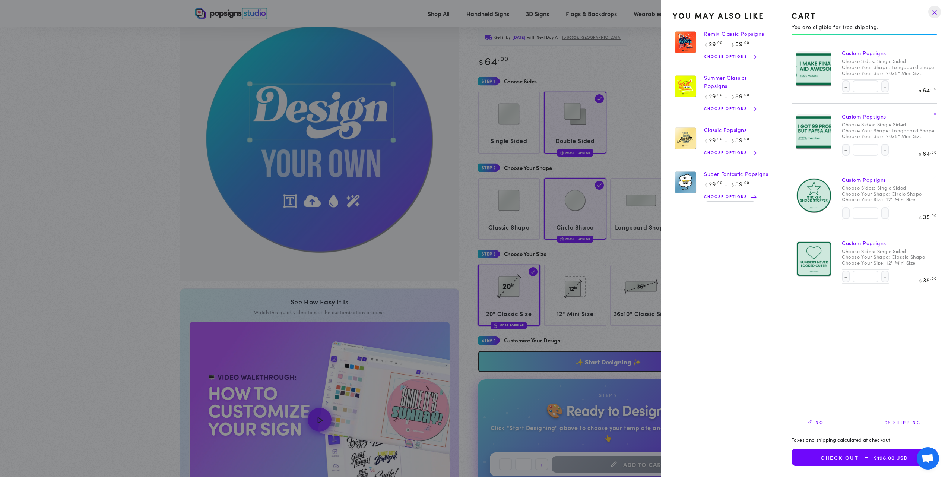
click at [905, 424] on span "Shipping" at bounding box center [903, 422] width 90 height 7
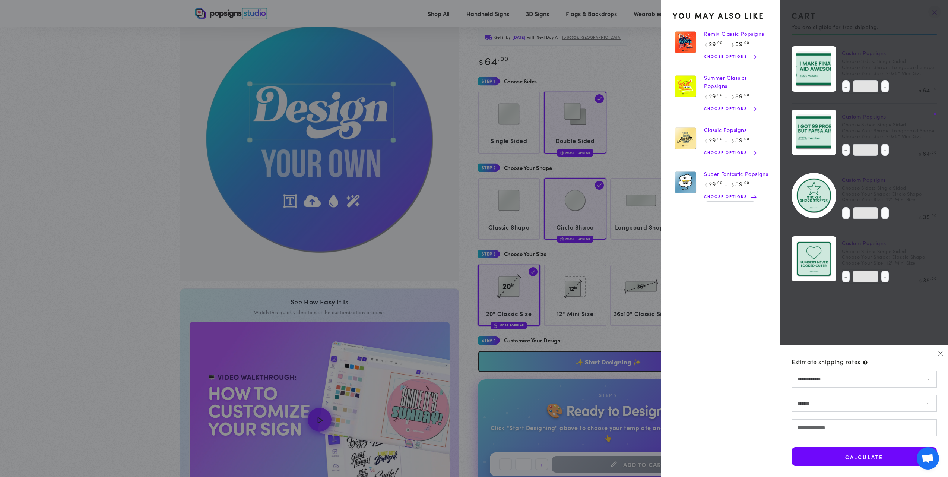
click at [820, 404] on select "**********" at bounding box center [863, 403] width 145 height 17
select select "*****"
click at [791, 395] on select "**********" at bounding box center [863, 403] width 145 height 17
click at [813, 426] on input "Postal/ZIP code" at bounding box center [863, 427] width 145 height 17
type input "*****"
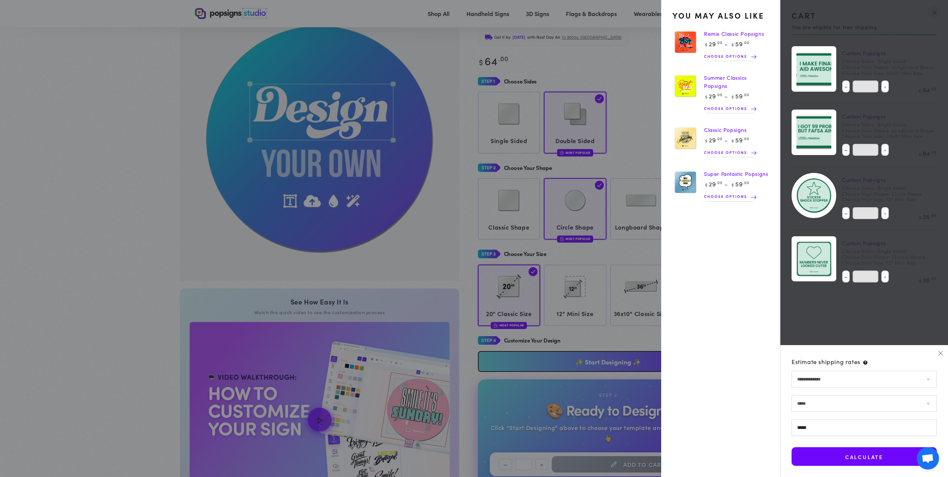
click at [831, 454] on button "Calculate" at bounding box center [863, 456] width 145 height 19
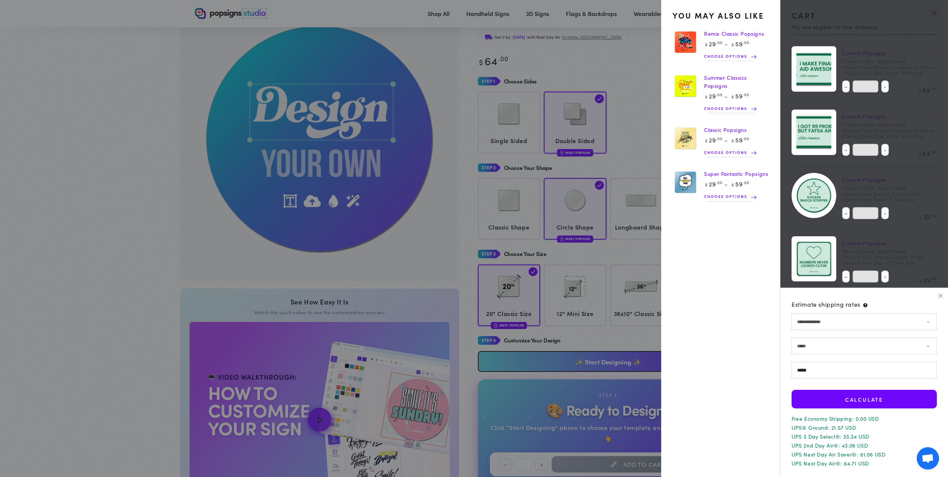
click at [939, 296] on icon "button" at bounding box center [940, 295] width 5 height 5
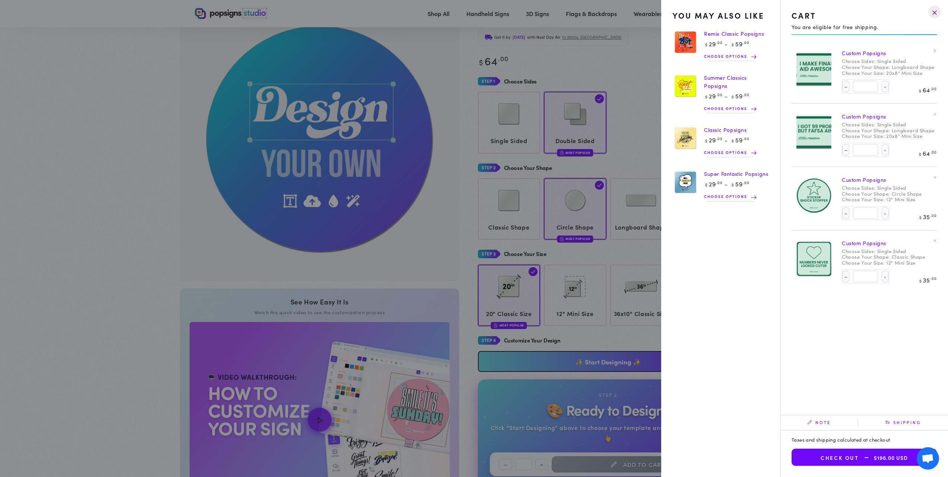
click at [725, 22] on summary "Cart 4 4 items" at bounding box center [734, 13] width 19 height 16
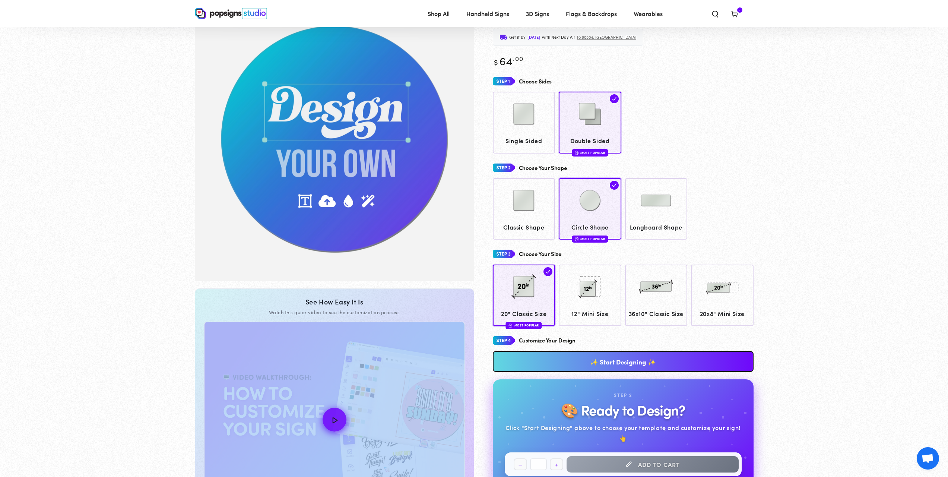
click at [117, 318] on section "Skip to product information 1 / of 1 See How Easy It Is Watch this quick video …" at bounding box center [474, 293] width 948 height 589
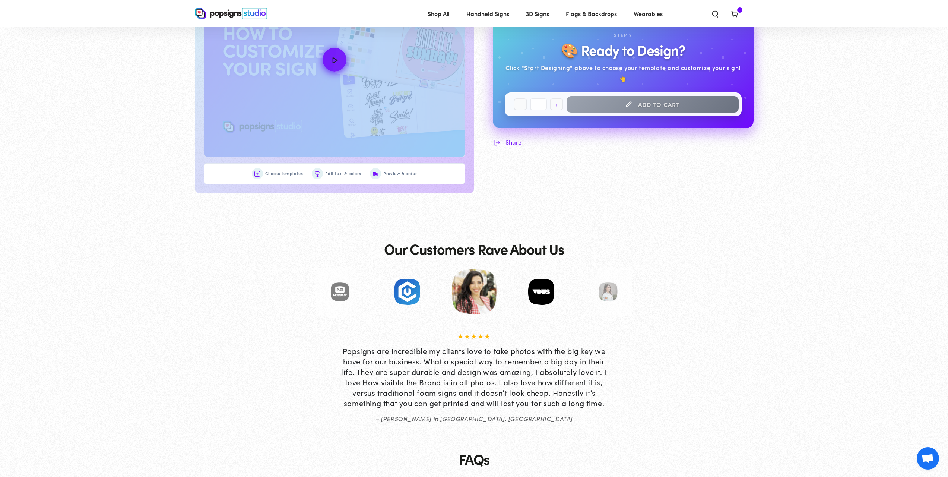
scroll to position [476, 0]
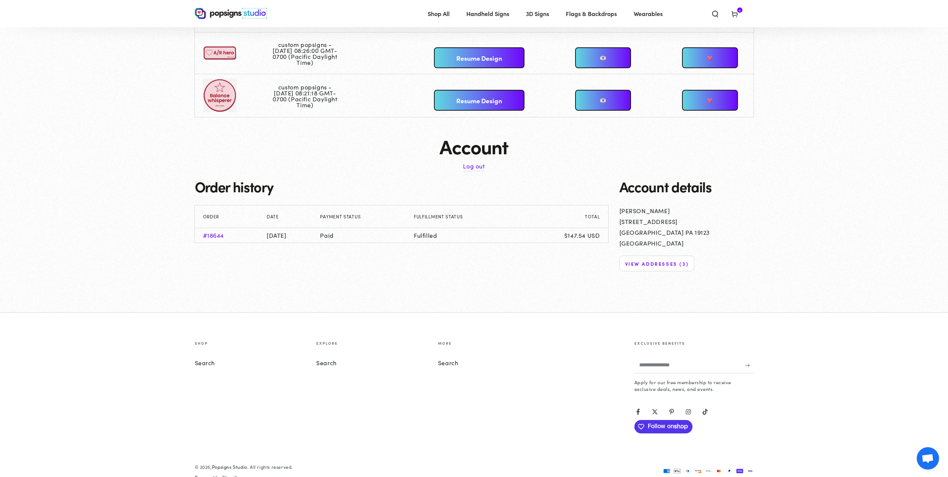
scroll to position [569, 0]
click at [215, 235] on link "#18644" at bounding box center [213, 235] width 21 height 8
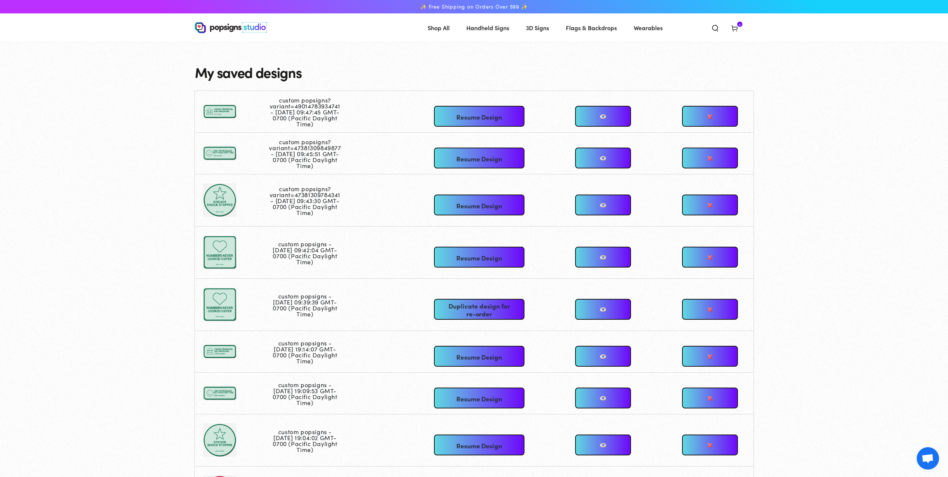
click at [737, 27] on use at bounding box center [734, 29] width 6 height 6
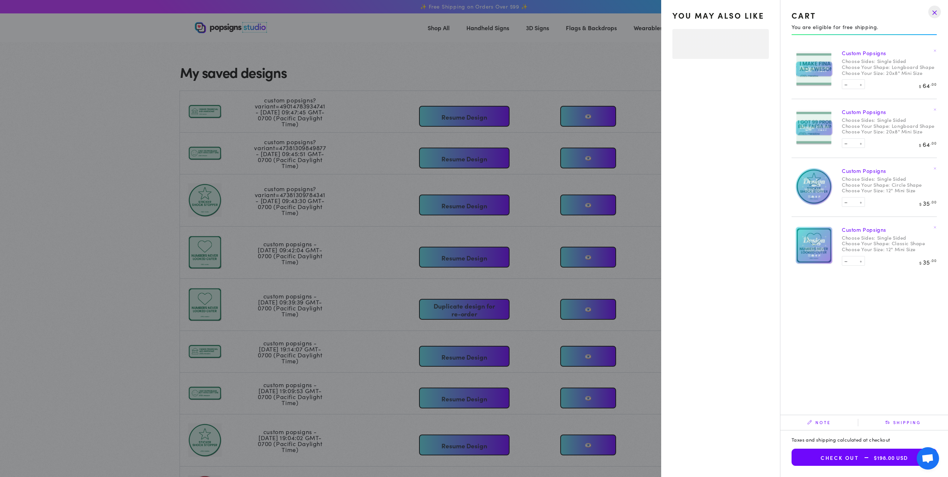
select select "**********"
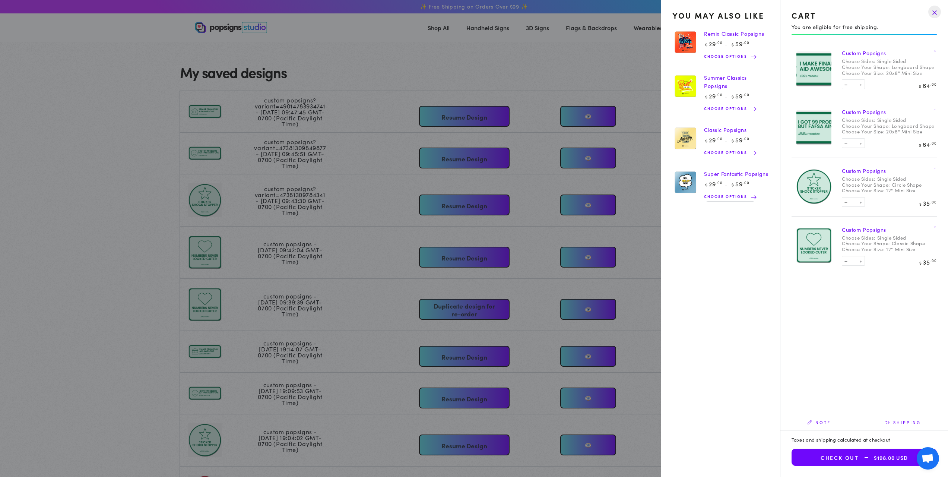
click at [857, 457] on button "Check out $198.00 USD" at bounding box center [863, 456] width 145 height 17
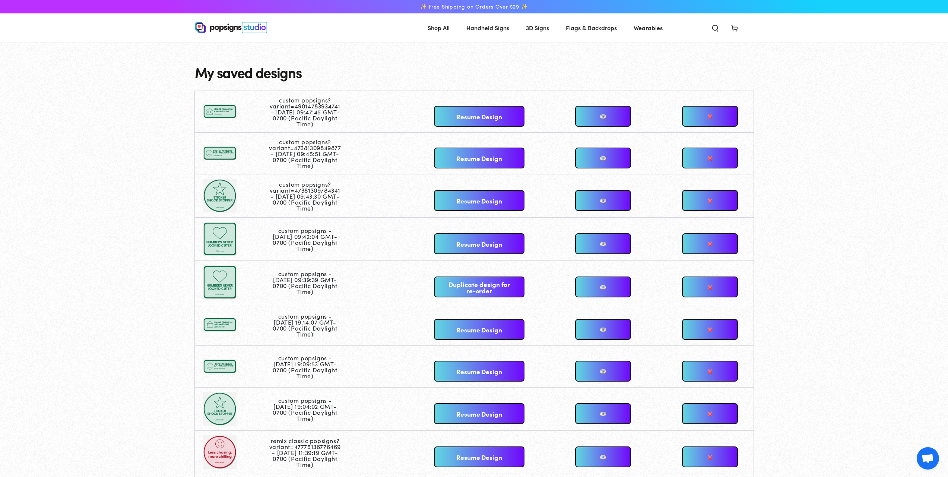
click at [501, 121] on link "Resume Design" at bounding box center [479, 116] width 90 height 21
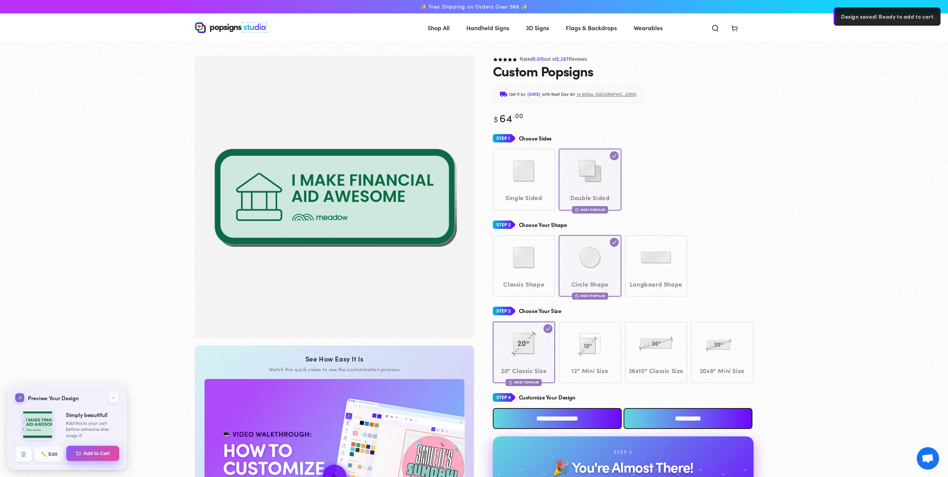
click at [93, 452] on button "Add to Cart" at bounding box center [92, 453] width 53 height 16
select select "**********"
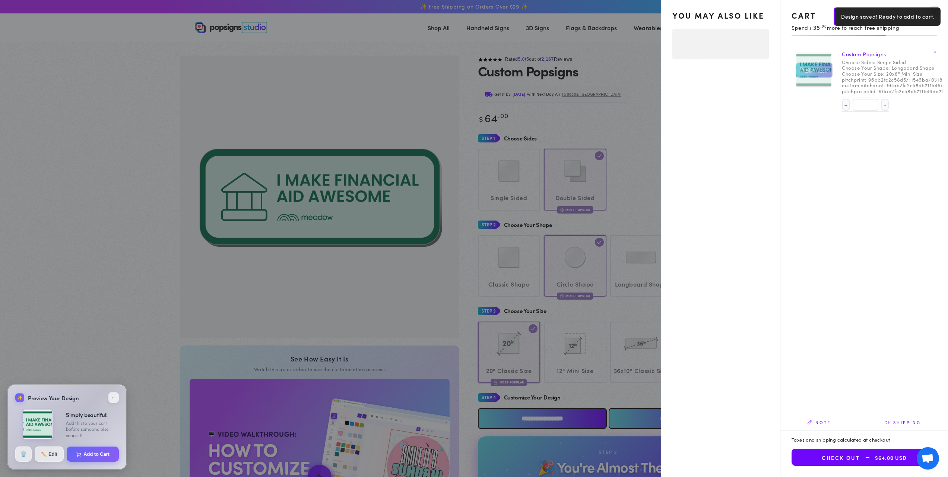
select select "**********"
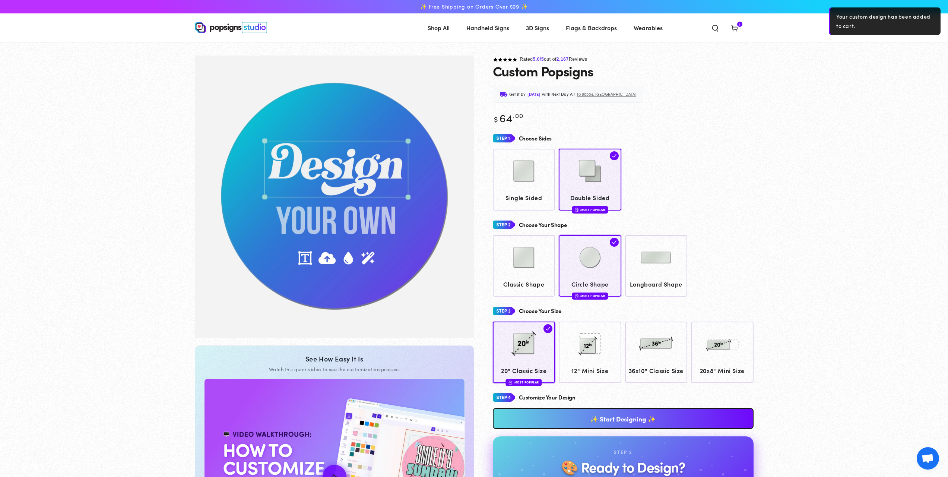
click at [737, 28] on icon at bounding box center [734, 27] width 7 height 7
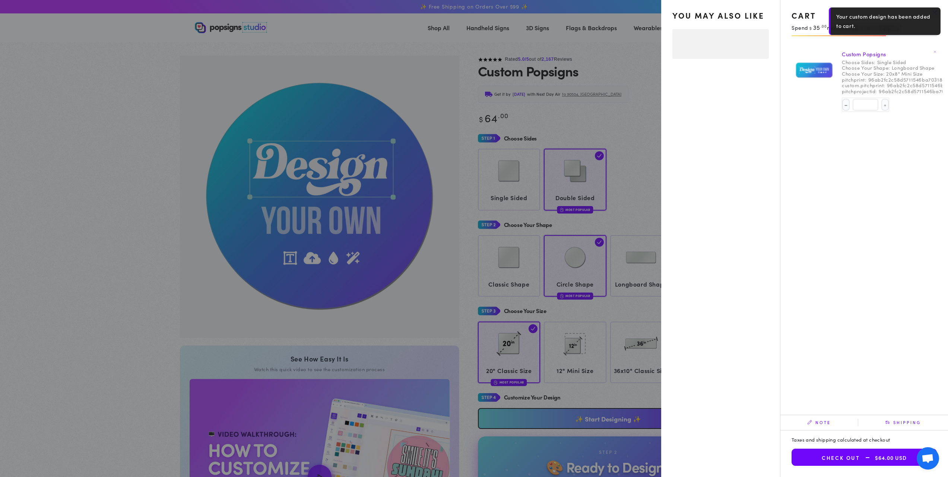
select select "**********"
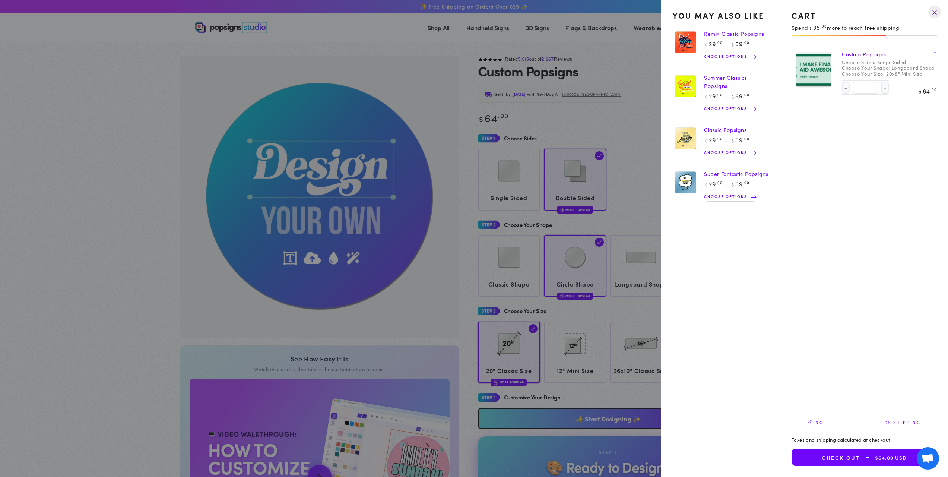
click at [725, 36] on summary "Cart 1 1 item" at bounding box center [734, 27] width 19 height 16
click at [577, 137] on div "Choose Sides" at bounding box center [608, 138] width 261 height 14
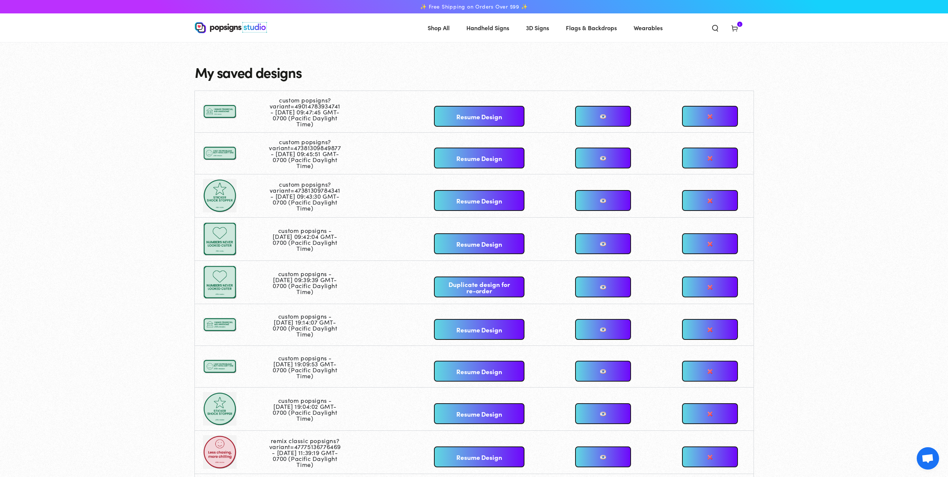
click at [732, 29] on icon at bounding box center [734, 27] width 7 height 7
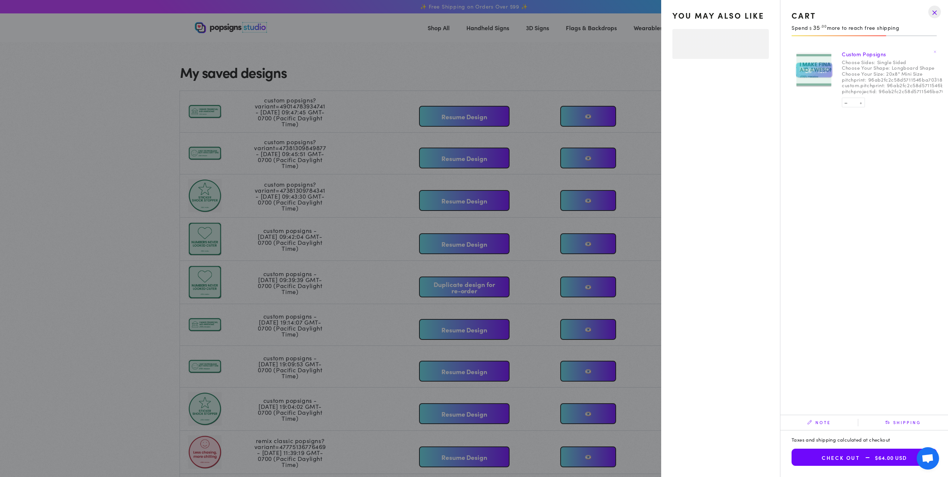
select select "**********"
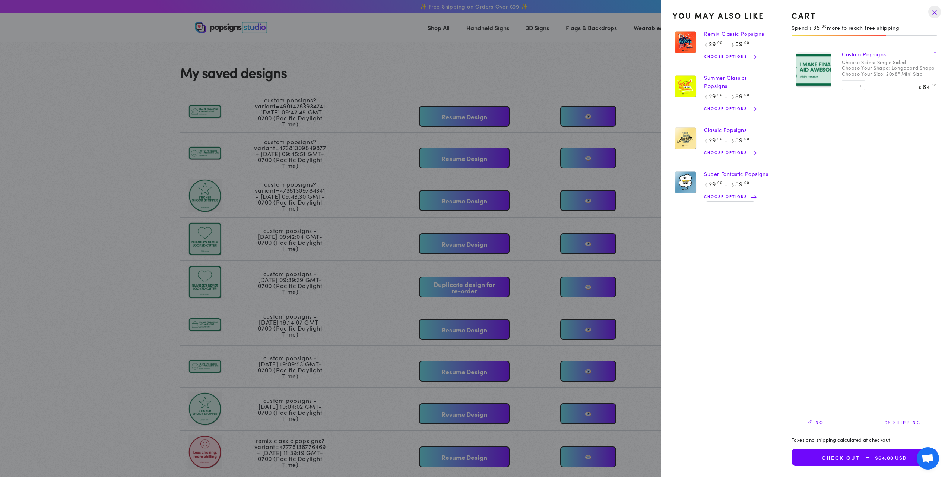
click at [725, 36] on summary "Cart 1 1 item" at bounding box center [734, 27] width 19 height 16
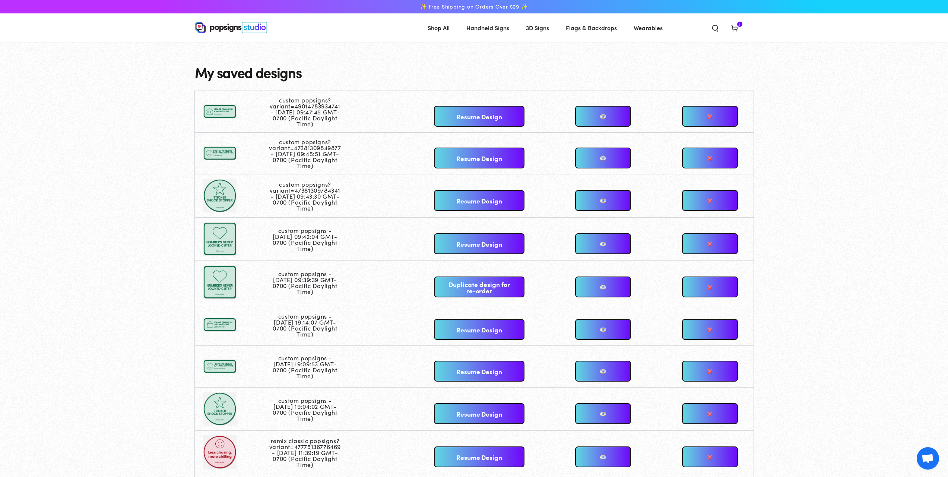
click at [455, 158] on link "Resume Design" at bounding box center [479, 157] width 90 height 21
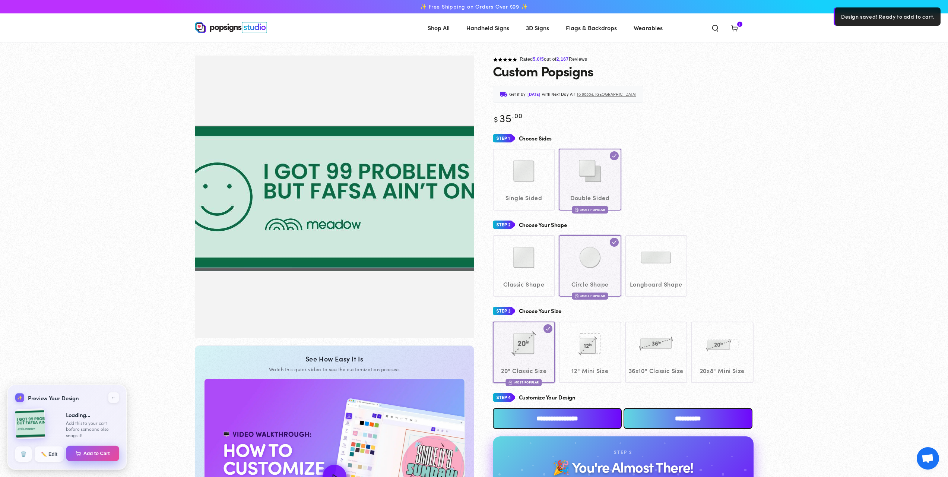
click at [97, 455] on button "Add to Cart" at bounding box center [92, 453] width 53 height 16
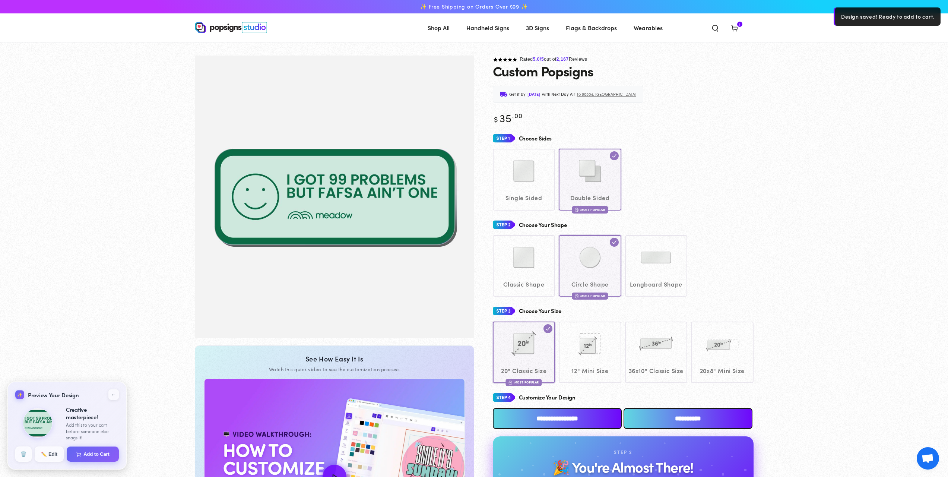
select select "**********"
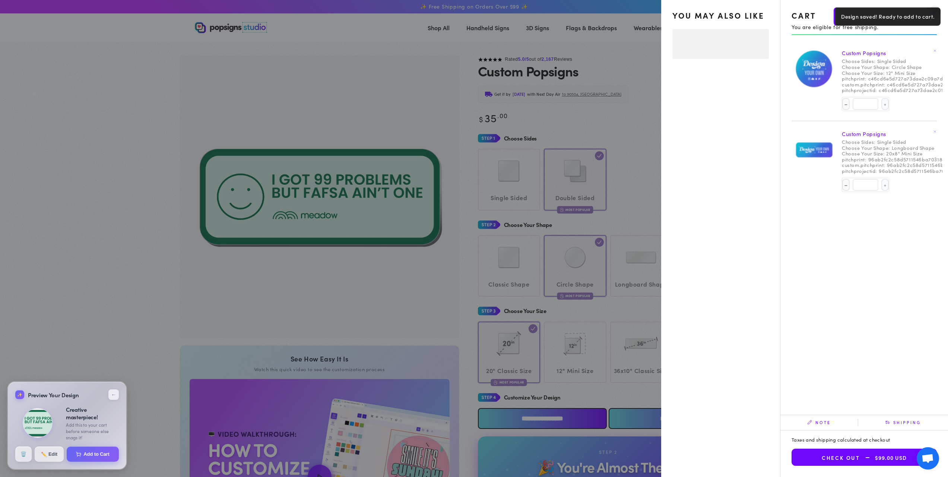
select select "**********"
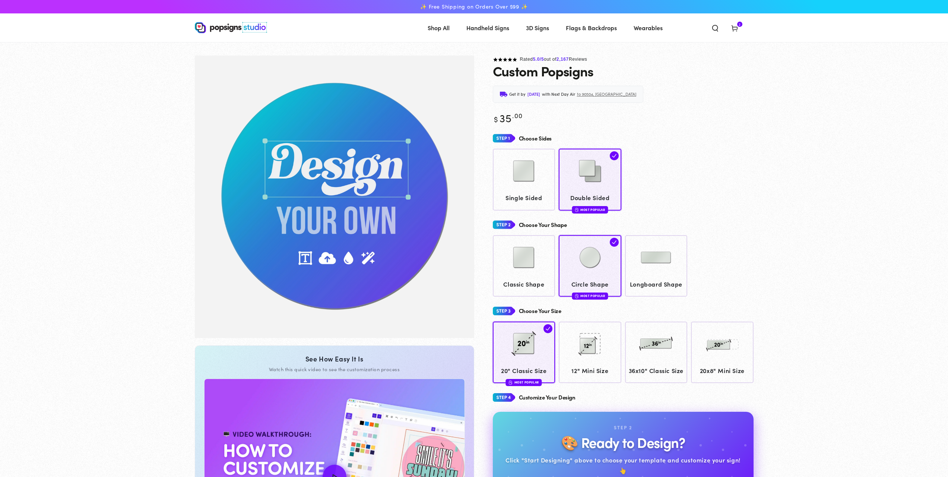
click at [731, 29] on icon at bounding box center [734, 27] width 7 height 7
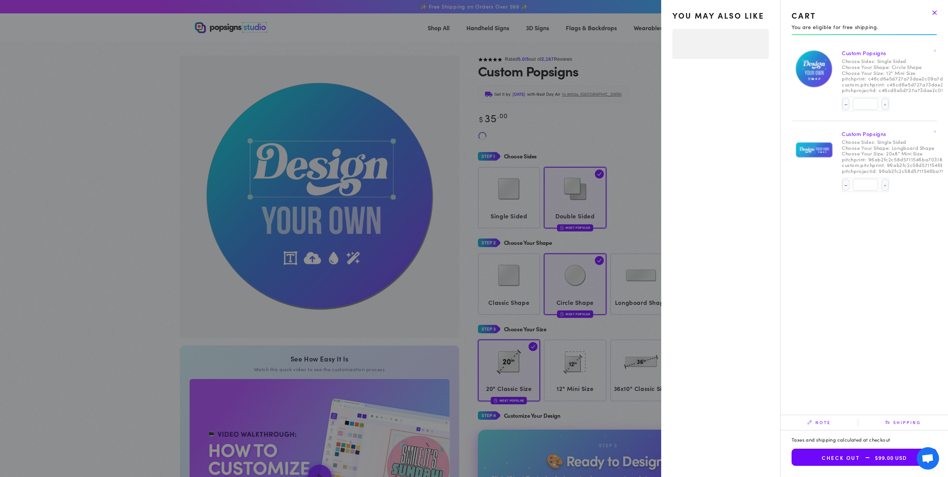
select select "**********"
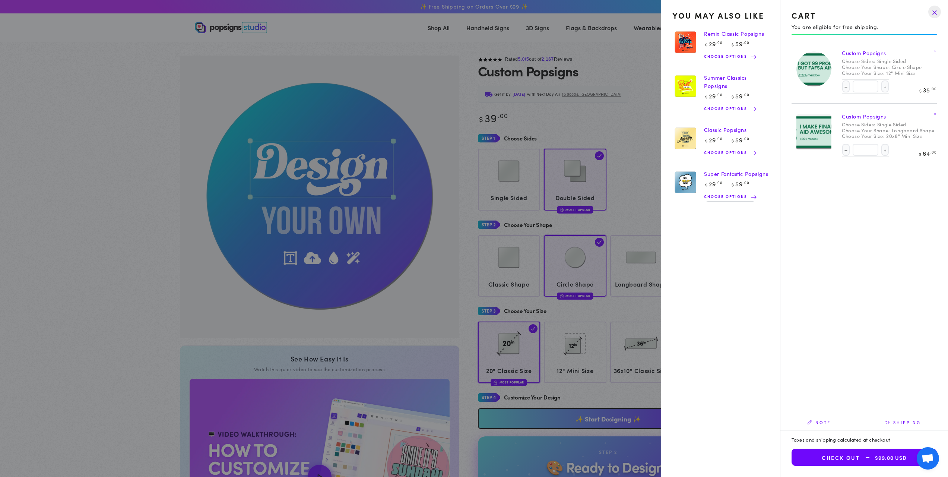
click at [725, 24] on summary "Cart 2 2 items" at bounding box center [734, 27] width 19 height 16
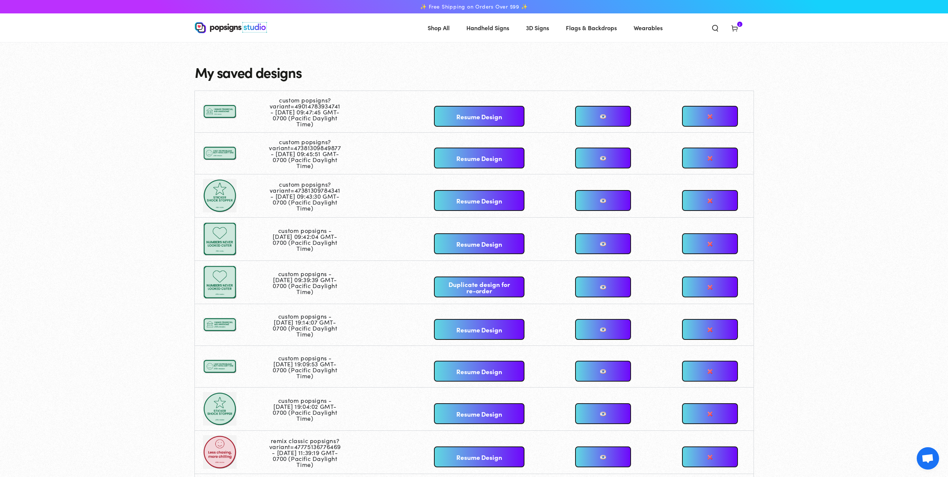
click at [453, 198] on link "Resume Design" at bounding box center [479, 200] width 90 height 21
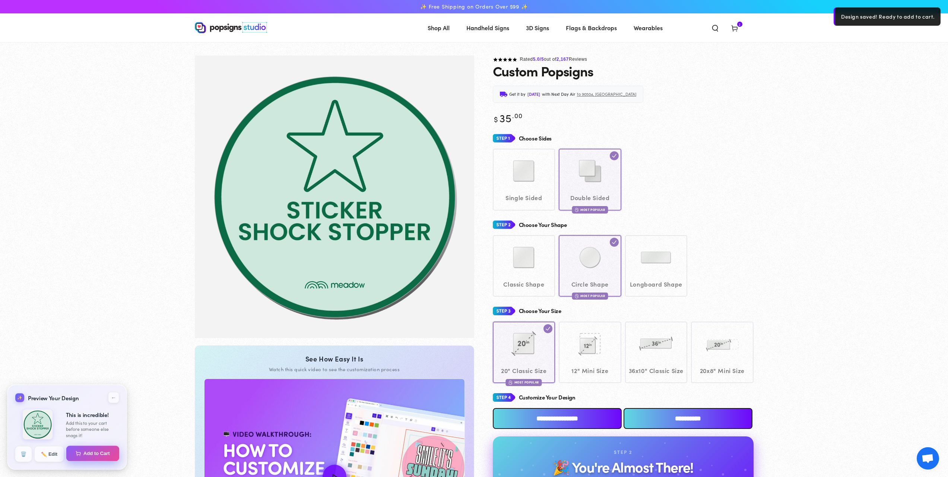
click at [90, 455] on button "Add to Cart" at bounding box center [92, 453] width 53 height 16
select select "**********"
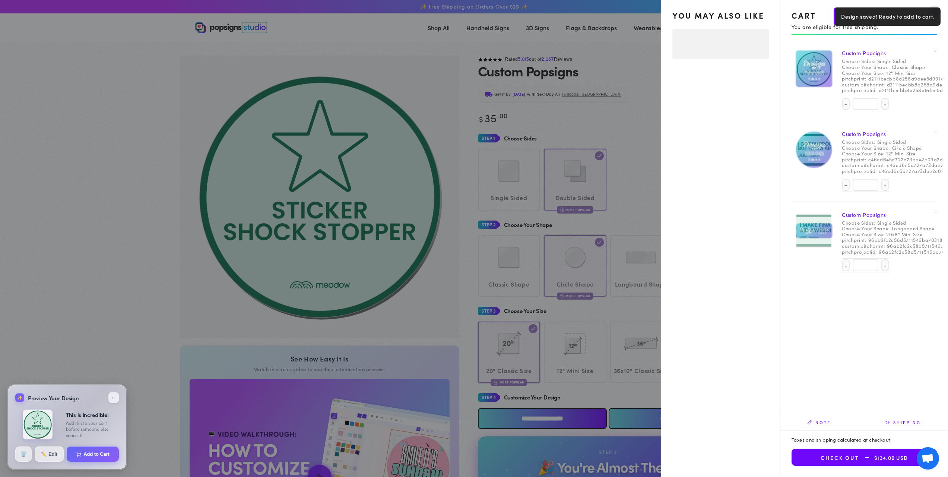
select select "**********"
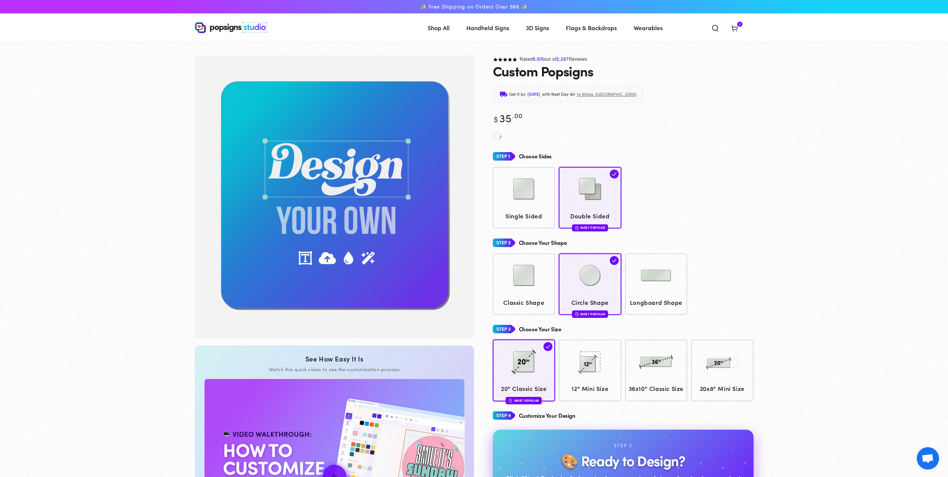
click at [740, 23] on span "3" at bounding box center [740, 24] width 2 height 5
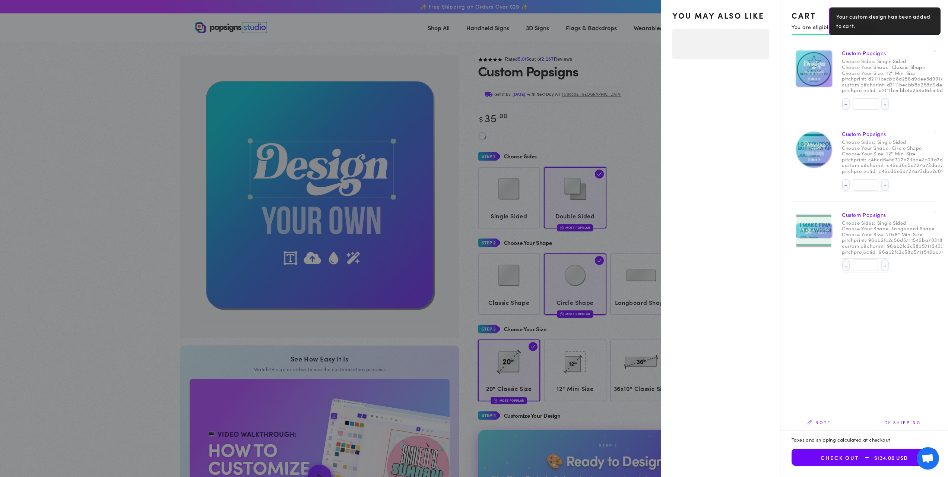
select select "**********"
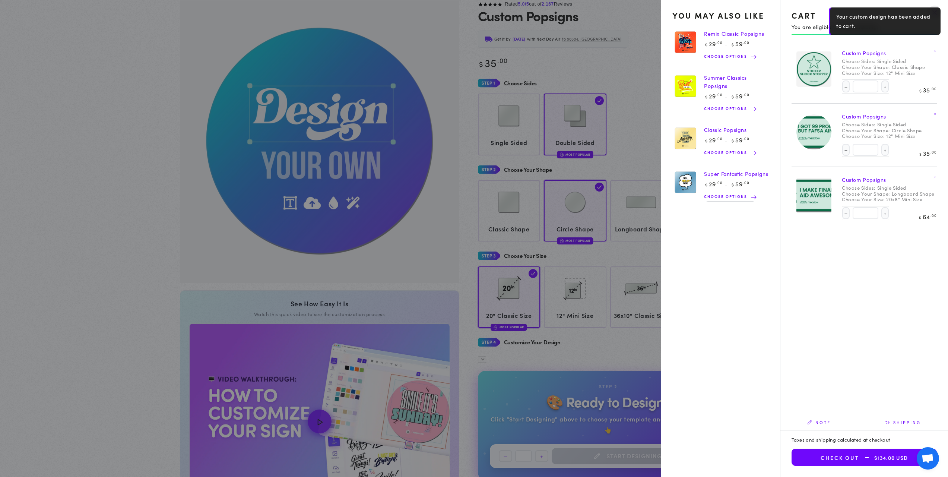
scroll to position [42, 0]
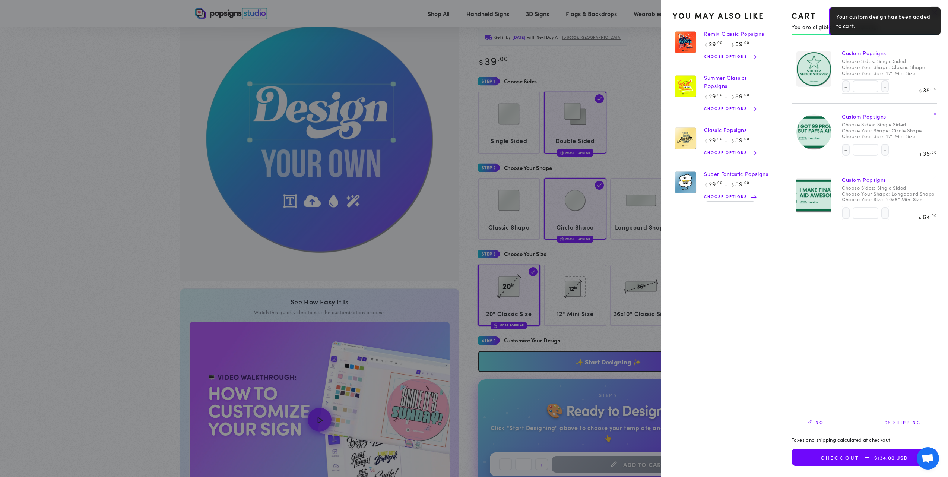
click at [725, 22] on summary "Cart 3 3 items" at bounding box center [734, 13] width 19 height 16
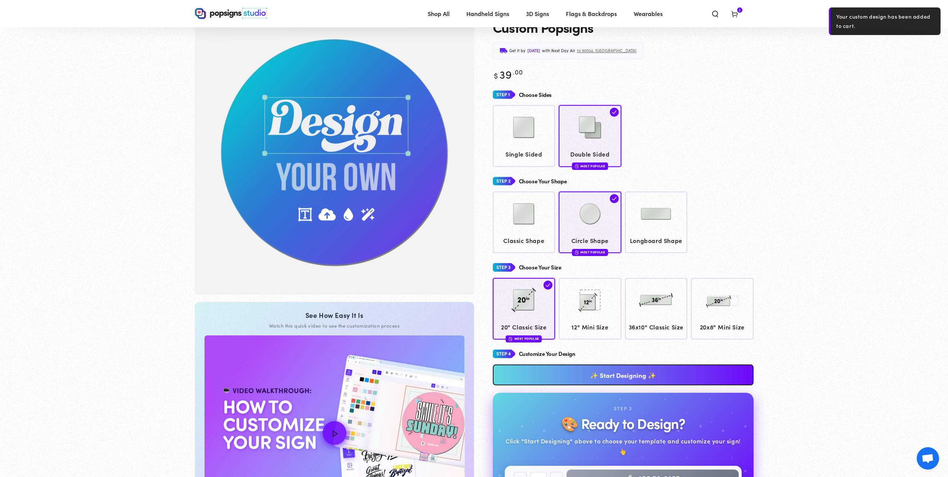
scroll to position [0, 0]
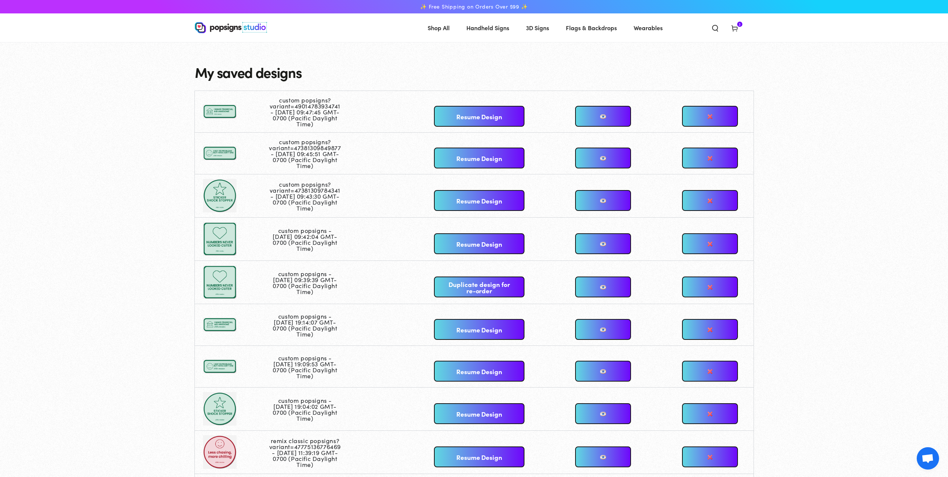
click at [472, 239] on link "Resume Design" at bounding box center [479, 243] width 90 height 21
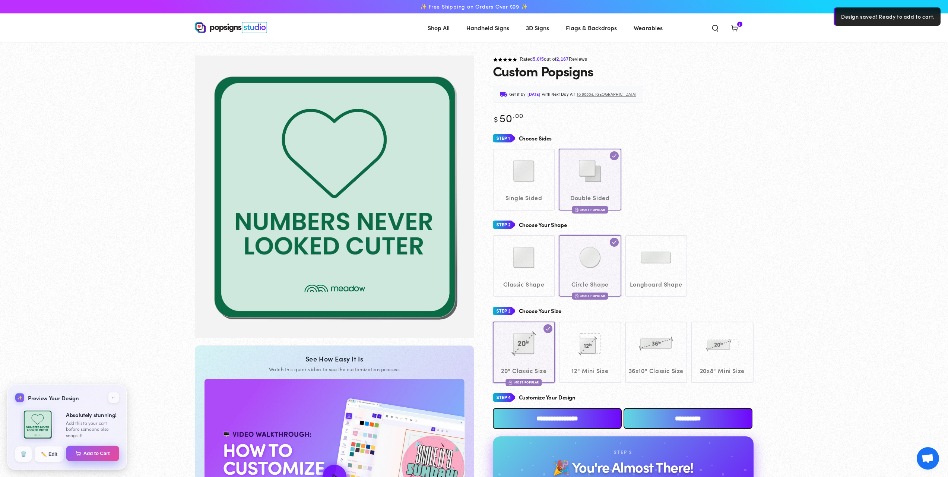
click at [91, 451] on button "Add to Cart" at bounding box center [92, 453] width 53 height 16
select select "**********"
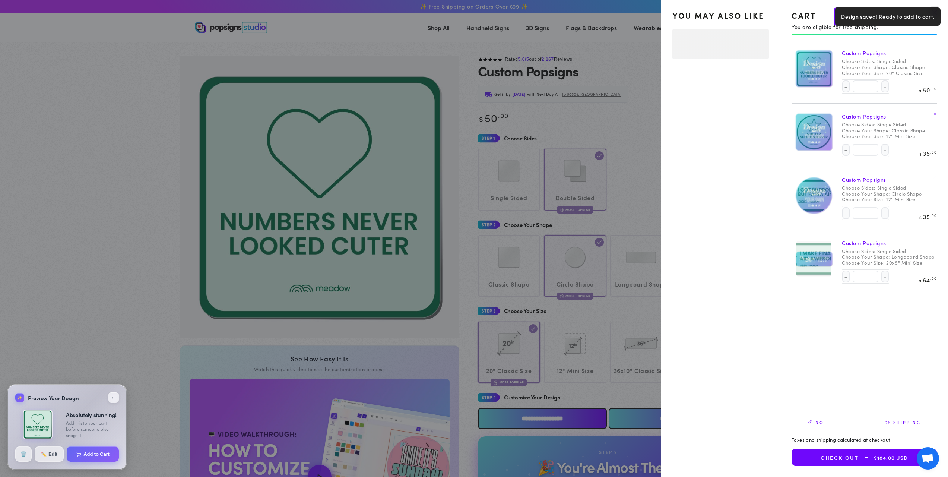
select select "**********"
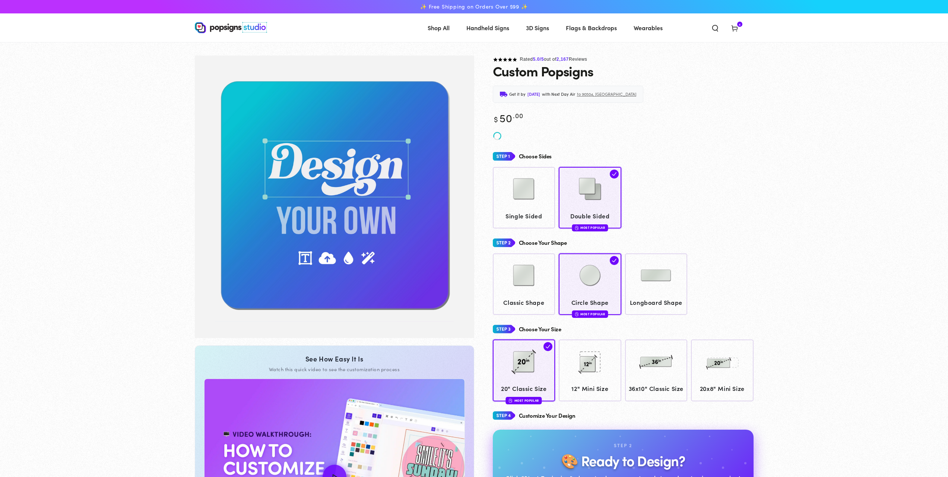
click at [736, 26] on icon at bounding box center [734, 27] width 7 height 7
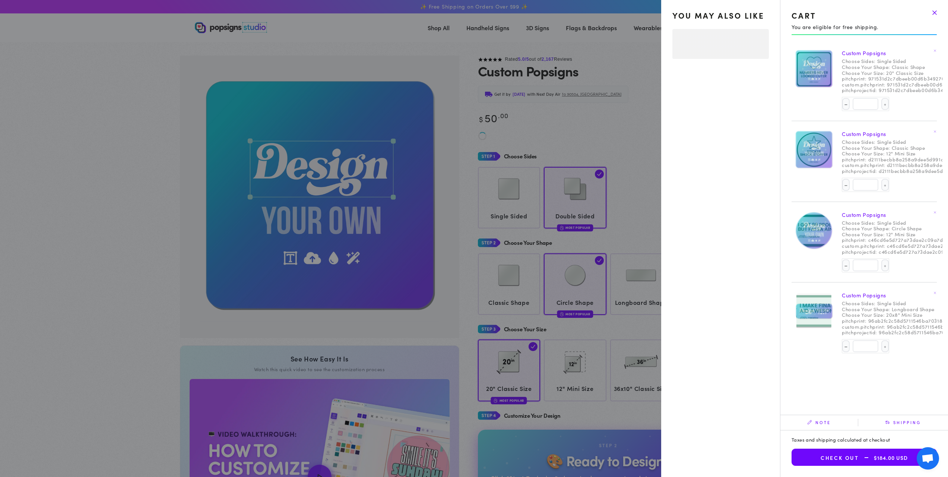
select select "**********"
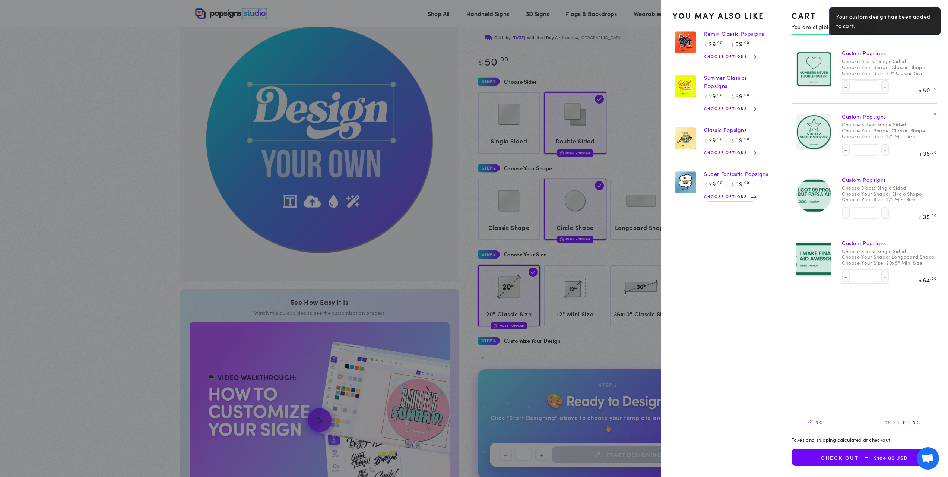
scroll to position [42, 0]
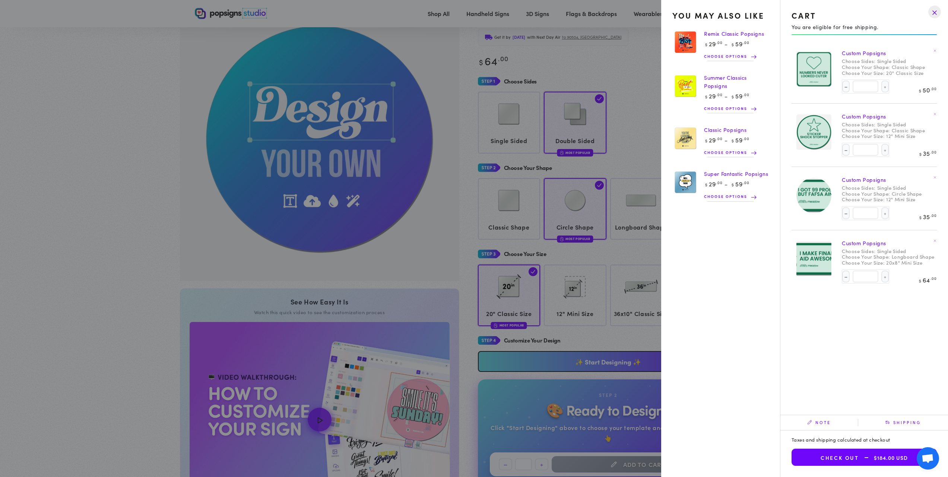
click at [936, 50] on icon at bounding box center [934, 50] width 3 height 3
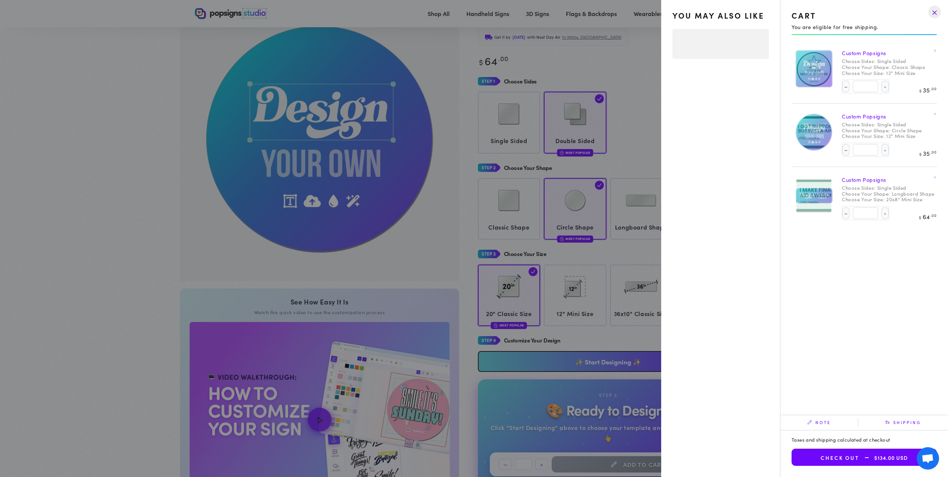
select select "**********"
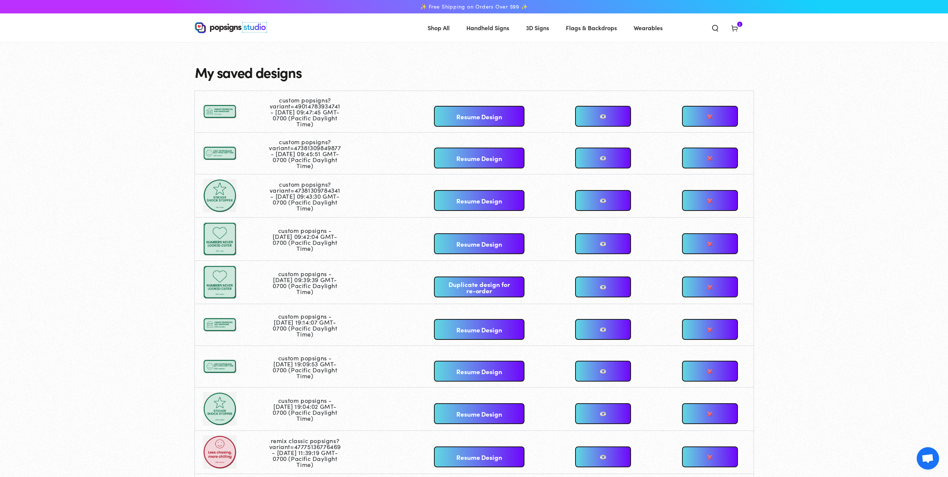
click at [447, 243] on link "Resume Design" at bounding box center [479, 243] width 90 height 21
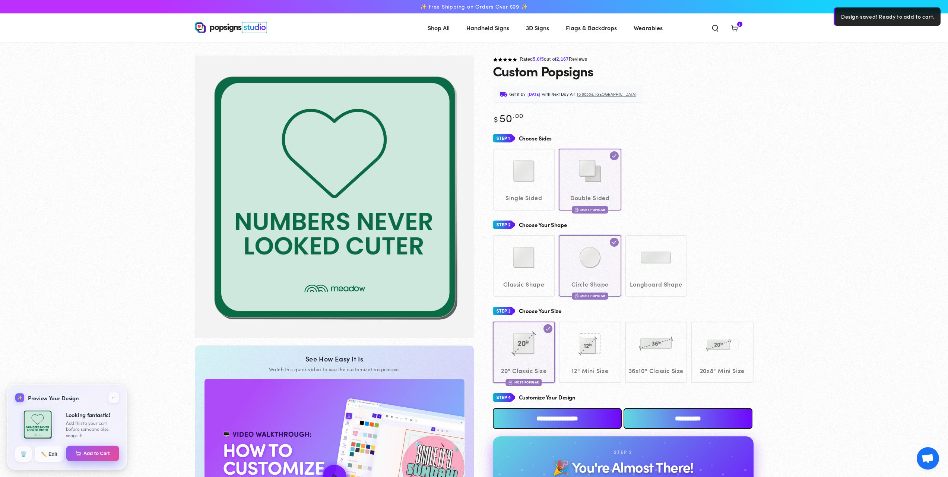
click at [85, 451] on button "Add to Cart" at bounding box center [92, 453] width 53 height 16
select select "**********"
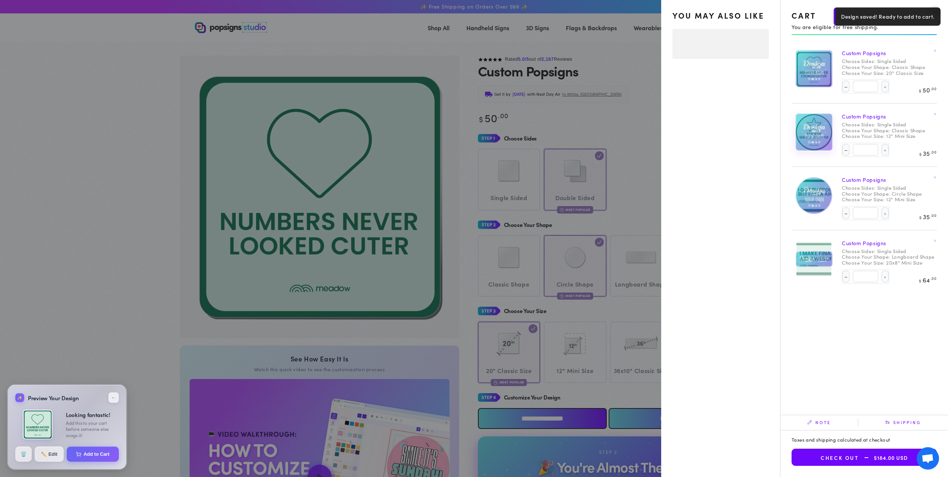
select select "**********"
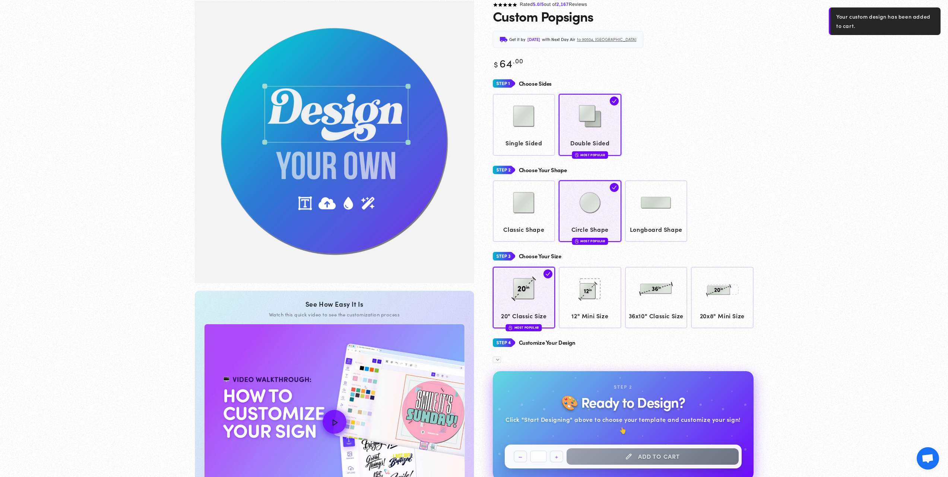
scroll to position [55, 0]
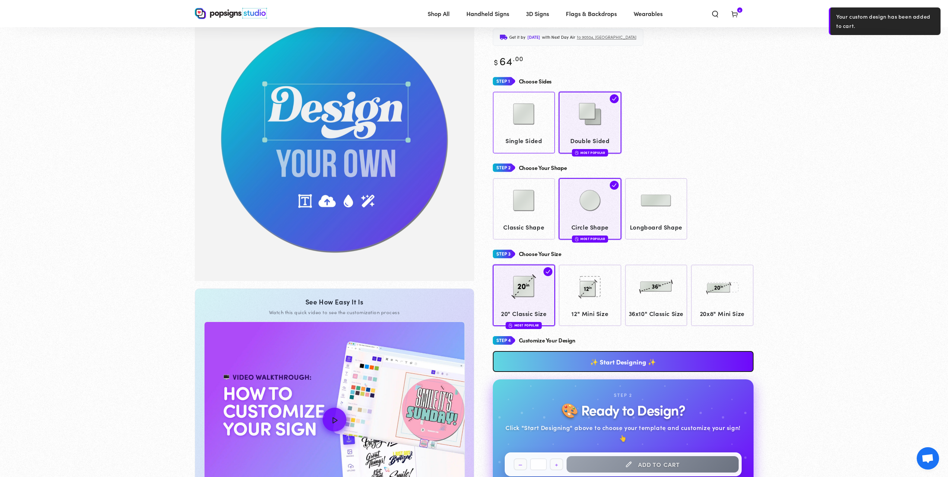
click at [503, 119] on div at bounding box center [523, 114] width 55 height 37
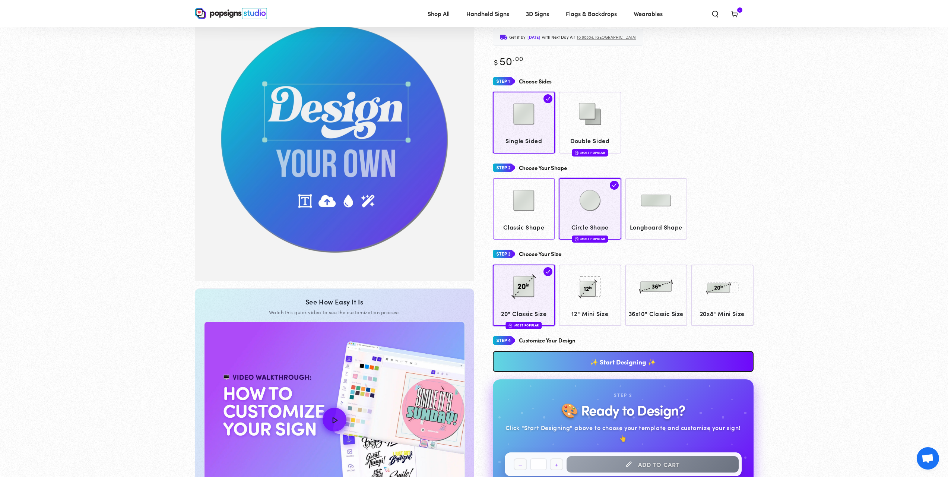
click at [535, 199] on img at bounding box center [523, 200] width 37 height 37
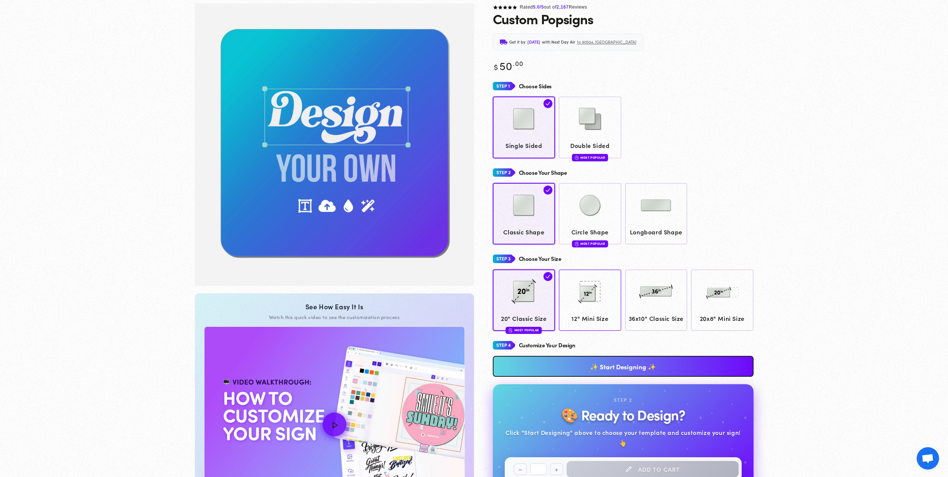
scroll to position [55, 0]
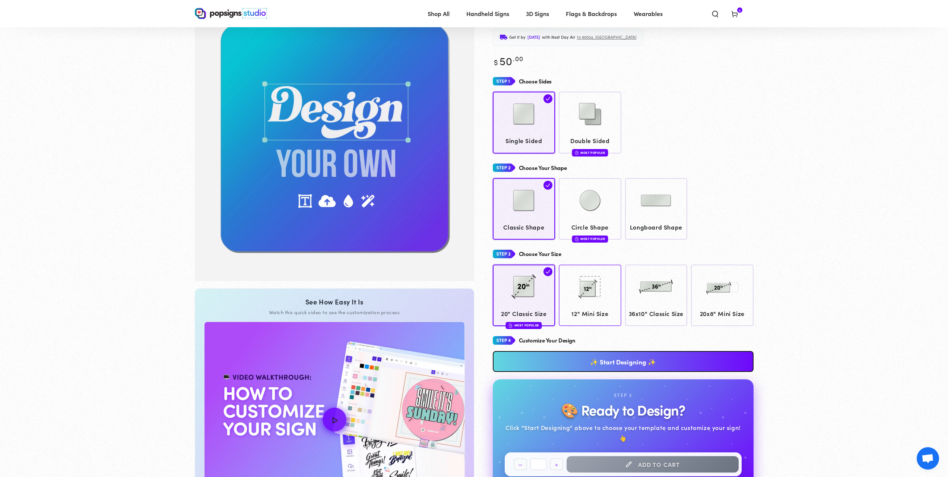
click at [594, 308] on span "12" Mini Size" at bounding box center [589, 313] width 55 height 11
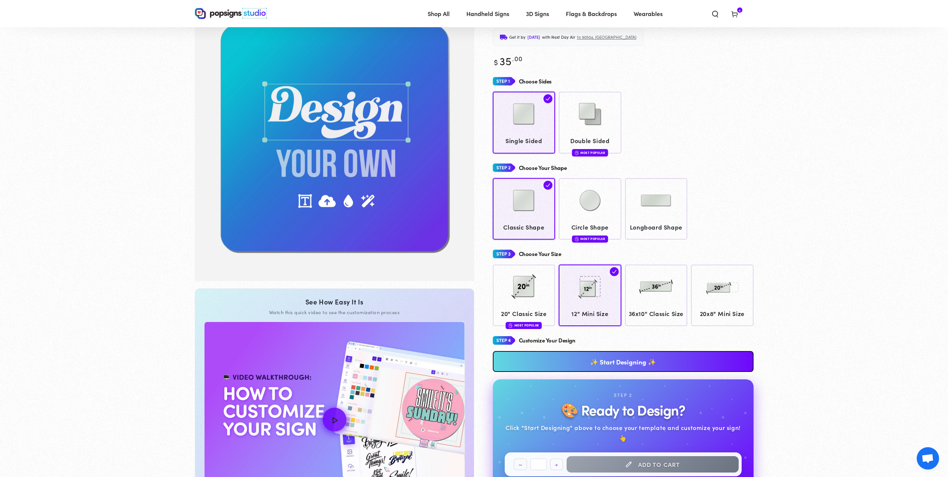
click at [588, 372] on link "✨ Start Designing ✨" at bounding box center [623, 361] width 261 height 21
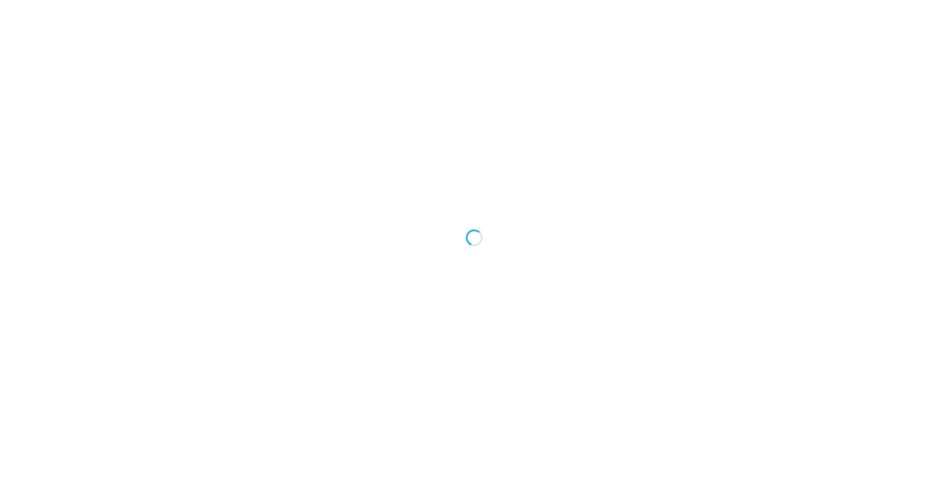
type textarea "An ancient tree with a door leading to a magical world"
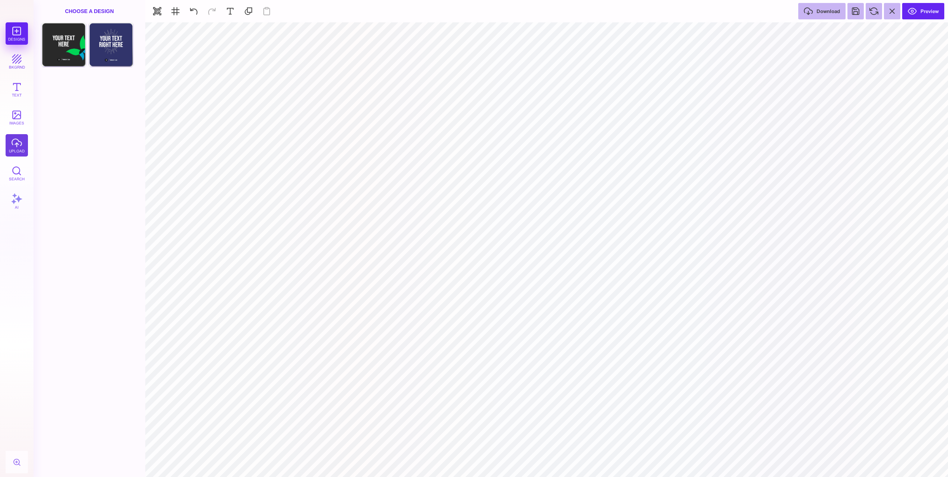
click at [10, 145] on button "upload" at bounding box center [17, 145] width 22 height 22
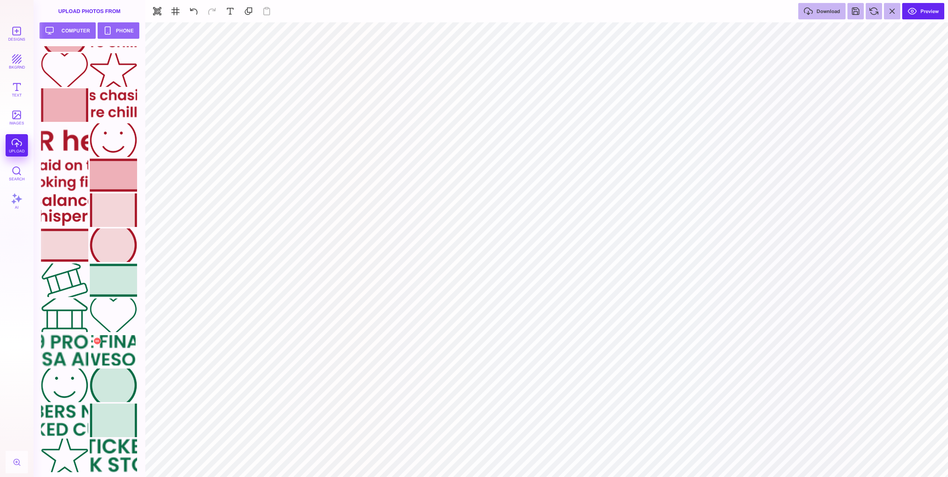
scroll to position [95, 0]
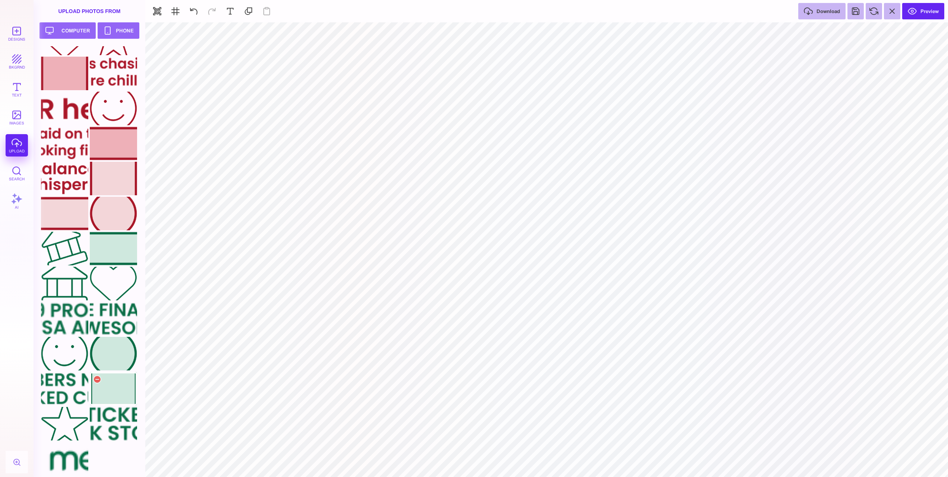
click at [117, 391] on div at bounding box center [113, 389] width 47 height 34
type input "#000000"
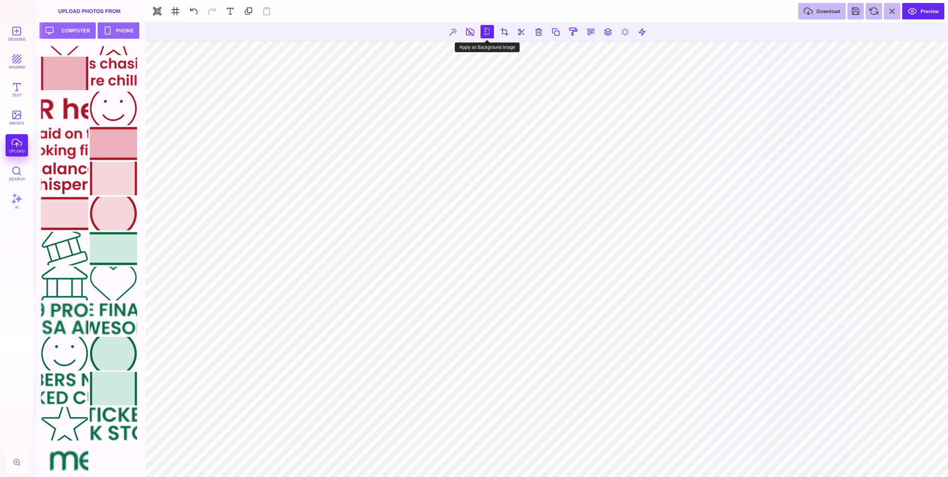
click at [486, 35] on button at bounding box center [486, 31] width 13 height 13
click at [118, 288] on div at bounding box center [113, 284] width 47 height 34
click at [67, 453] on div at bounding box center [64, 459] width 47 height 34
click at [72, 388] on div at bounding box center [64, 389] width 47 height 34
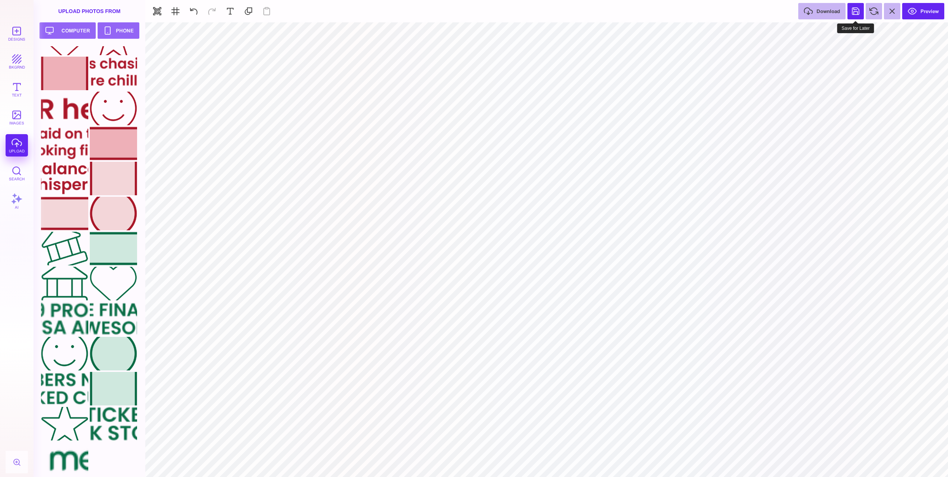
click at [852, 10] on button at bounding box center [855, 11] width 16 height 16
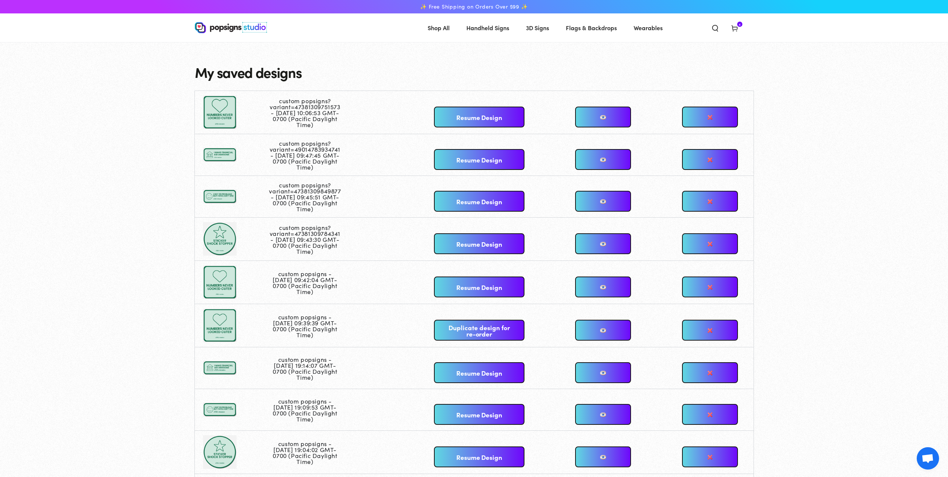
click at [501, 121] on link "Resume Design" at bounding box center [479, 117] width 90 height 21
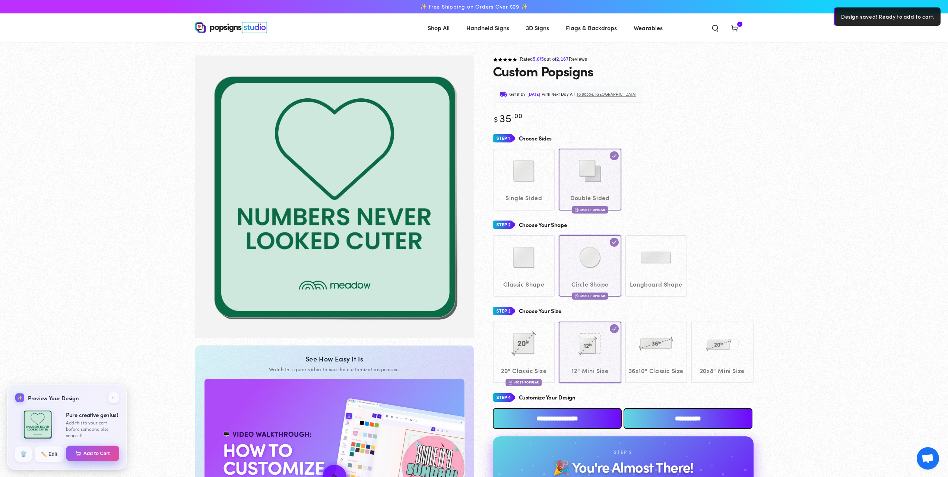
click at [99, 455] on button "Add to Cart" at bounding box center [92, 453] width 53 height 16
select select "**********"
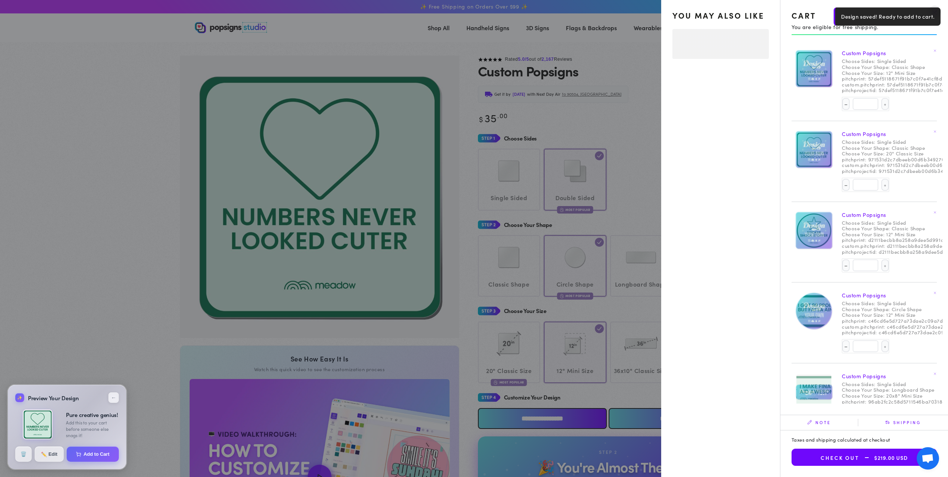
select select "**********"
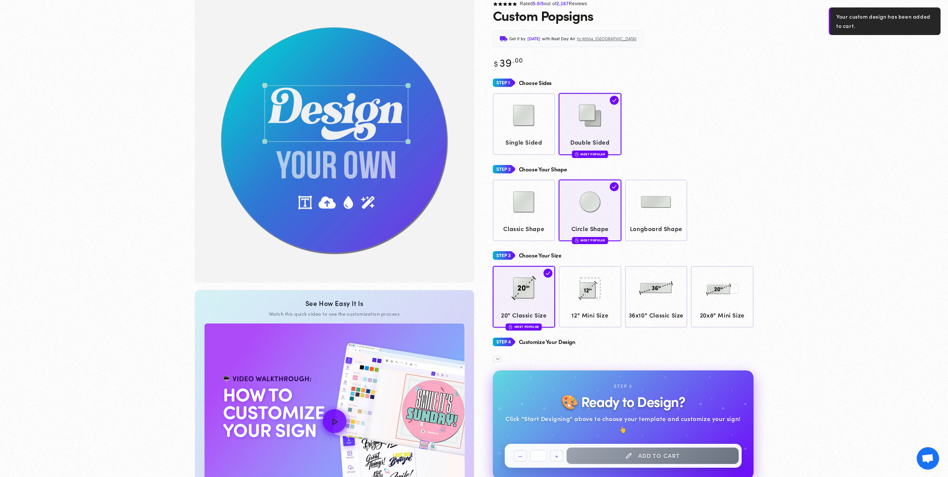
scroll to position [55, 0]
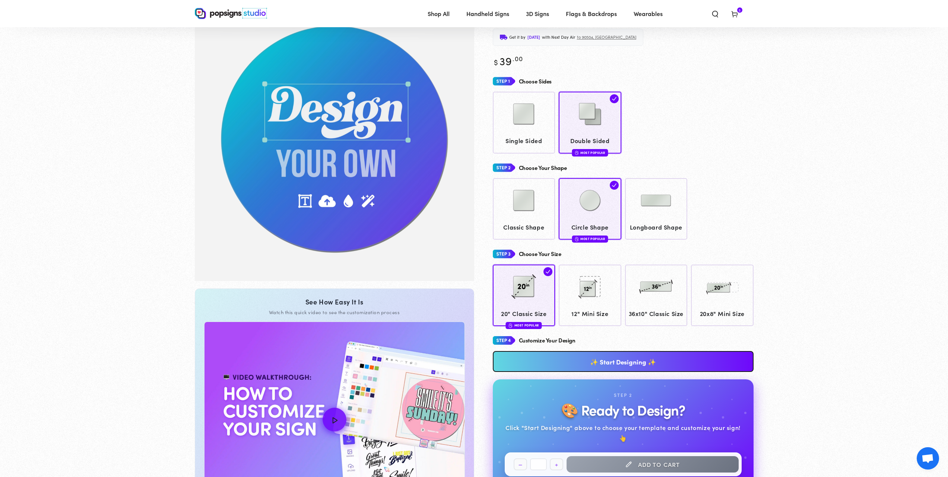
click at [733, 15] on icon at bounding box center [734, 13] width 7 height 7
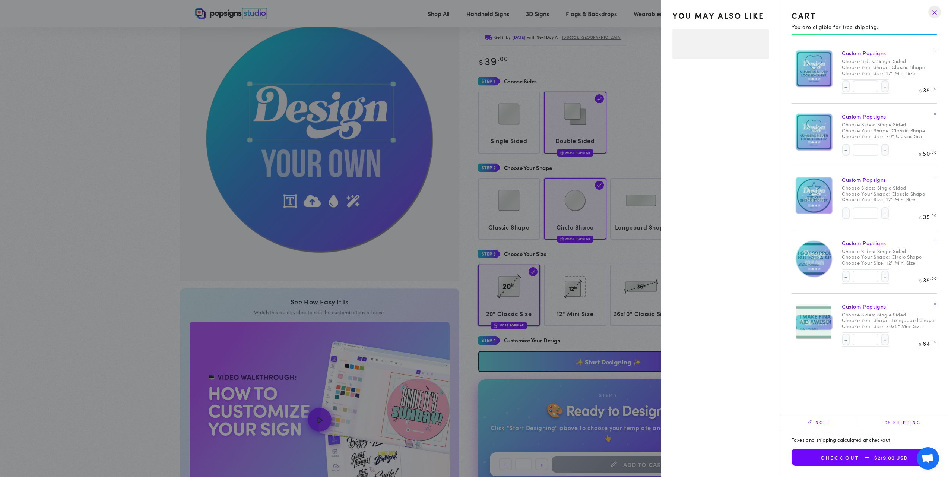
select select "**********"
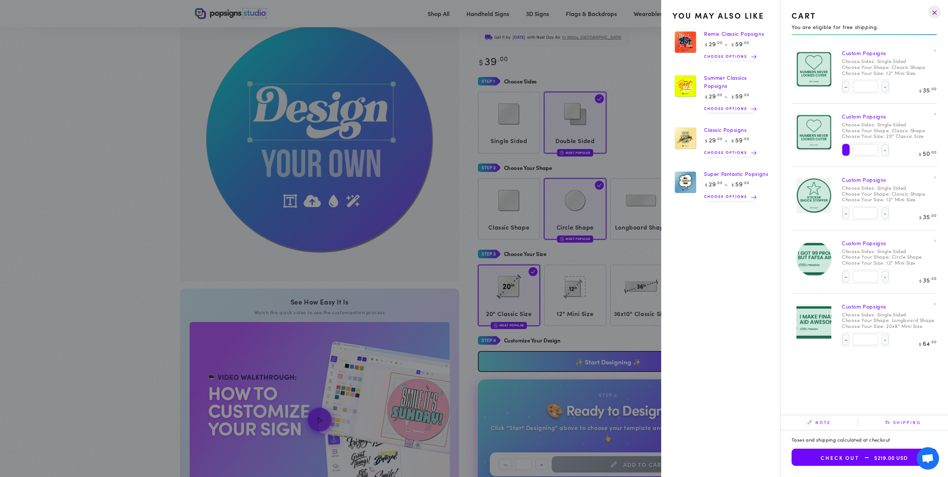
click at [847, 152] on button "Decrease quantity for Custom Popsigns" at bounding box center [845, 150] width 7 height 12
type input "*"
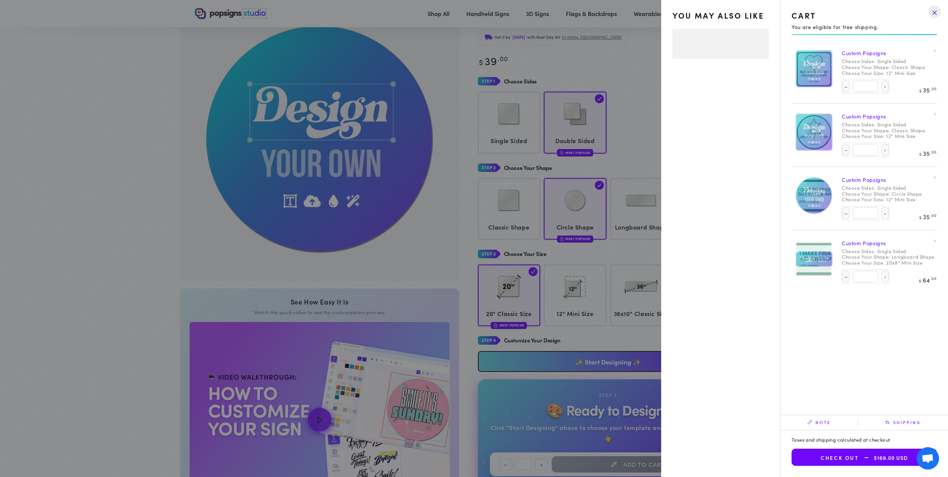
select select "**********"
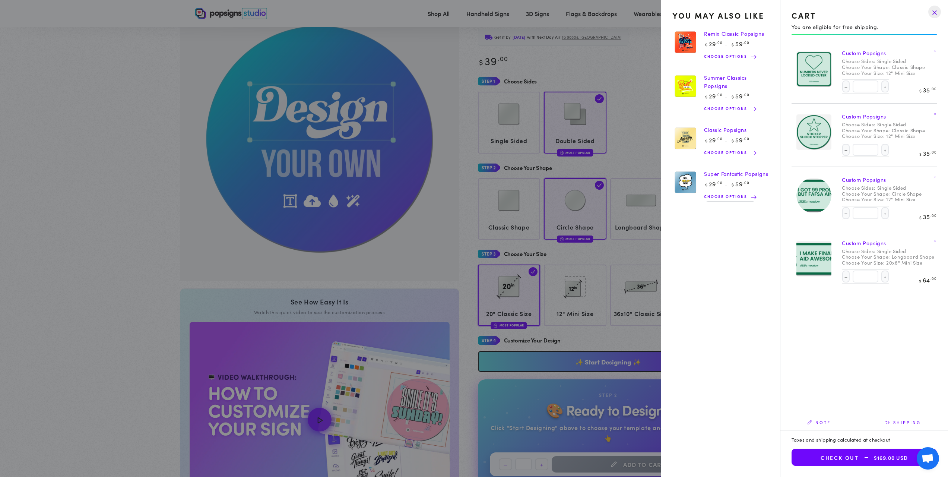
click at [933, 176] on link at bounding box center [934, 176] width 7 height 7
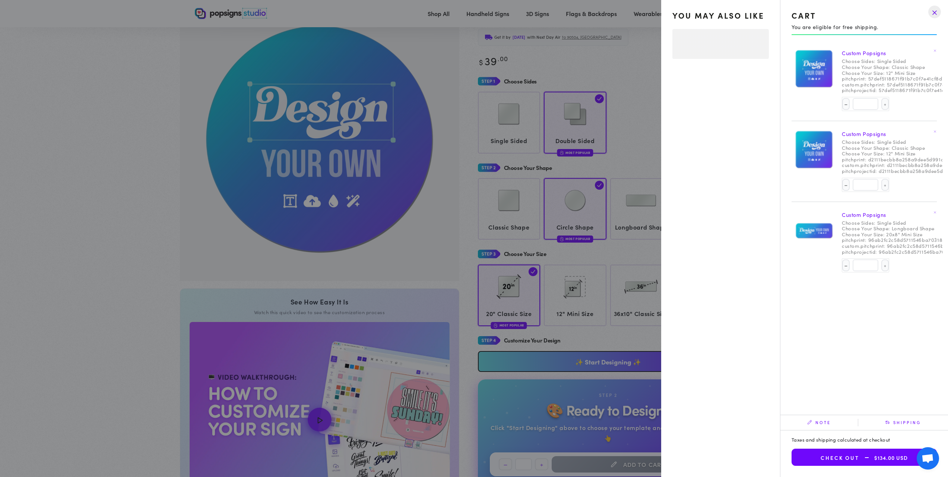
select select "**********"
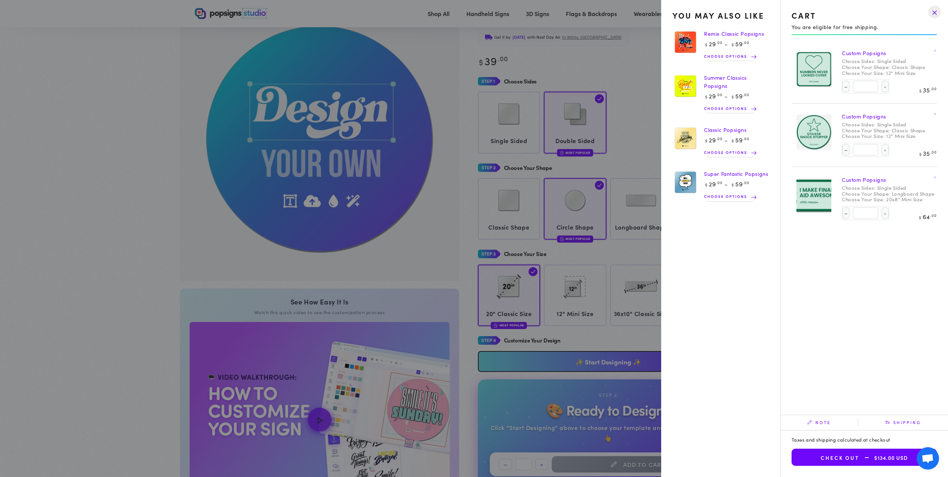
click at [725, 22] on summary "Cart 3 3 items" at bounding box center [734, 13] width 19 height 16
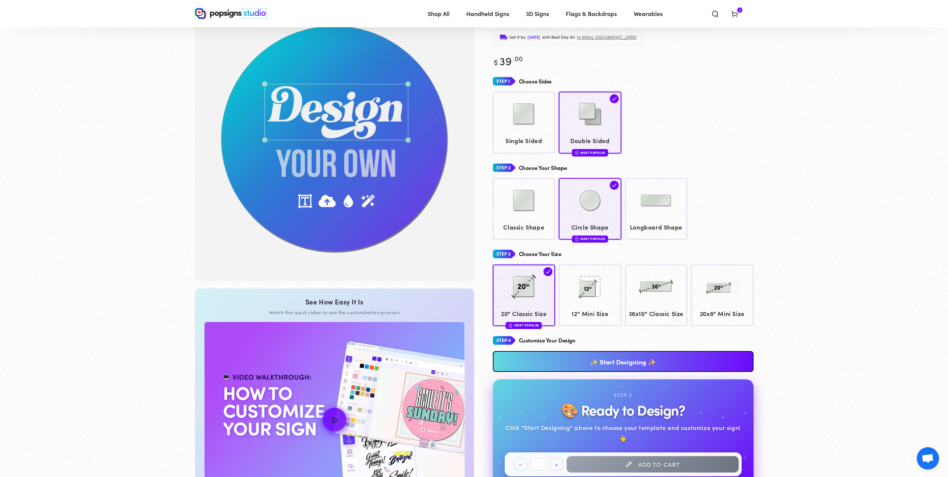
click at [738, 12] on span "3 3 items" at bounding box center [739, 9] width 5 height 5
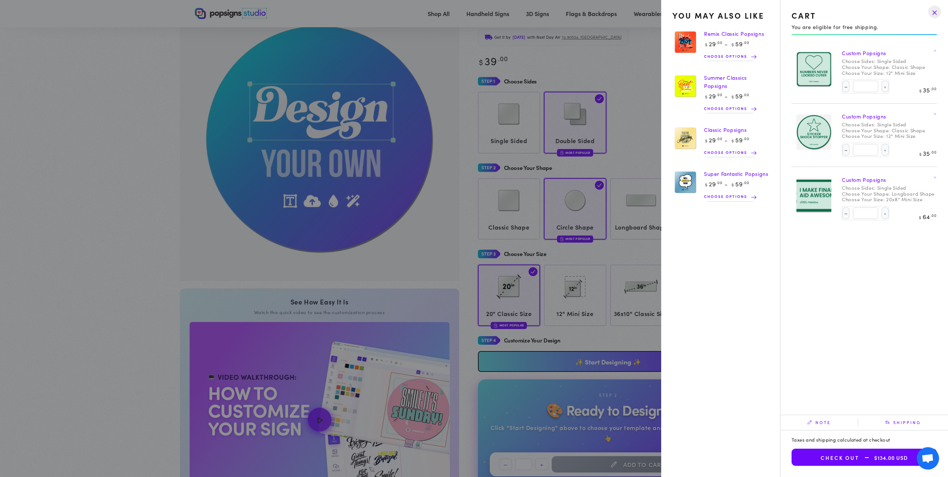
click at [725, 22] on summary "Cart 3 3 items" at bounding box center [734, 13] width 19 height 16
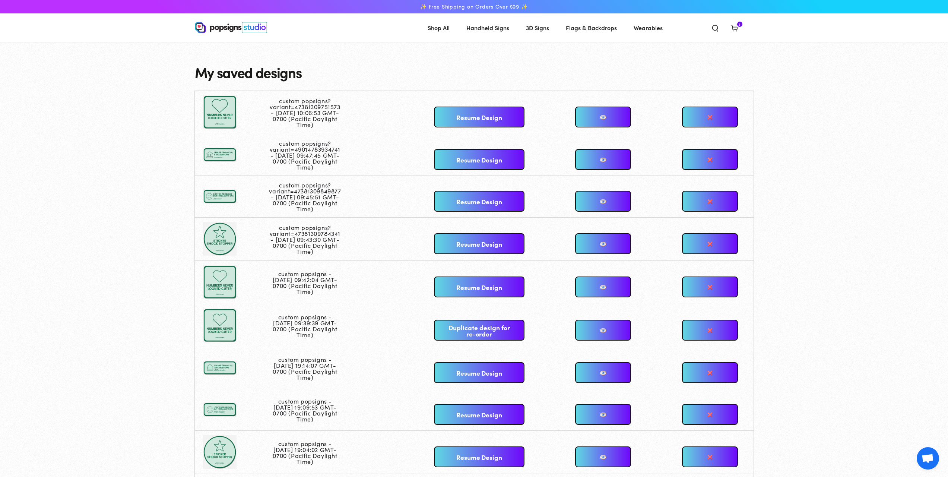
click at [472, 159] on link "Resume Design" at bounding box center [479, 159] width 90 height 21
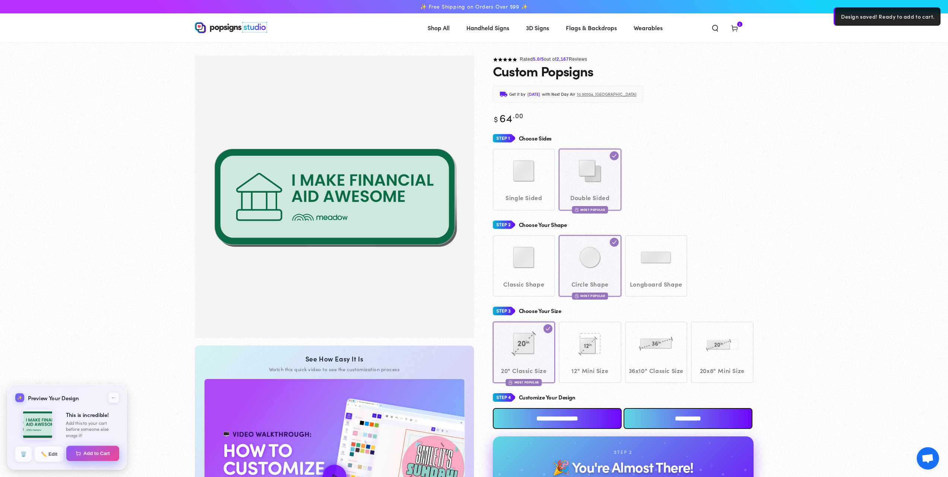
click at [92, 454] on button "Add to Cart" at bounding box center [92, 453] width 53 height 16
select select "**********"
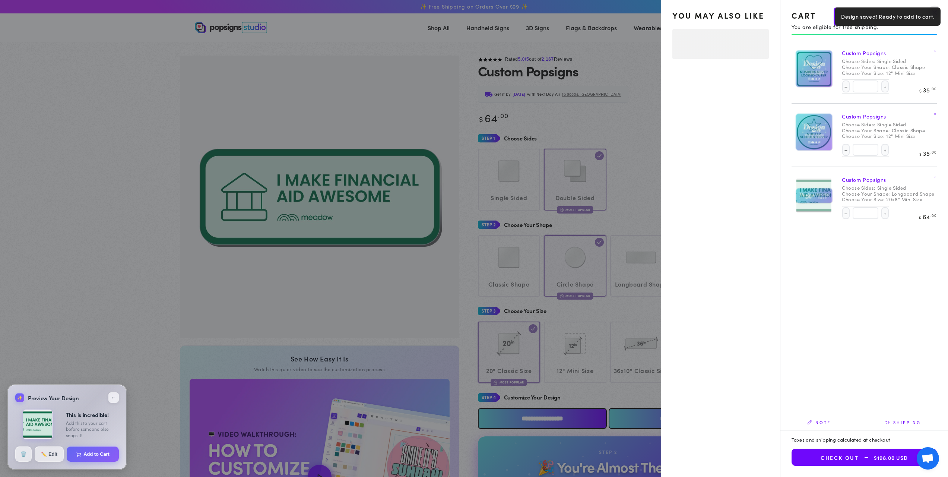
select select "**********"
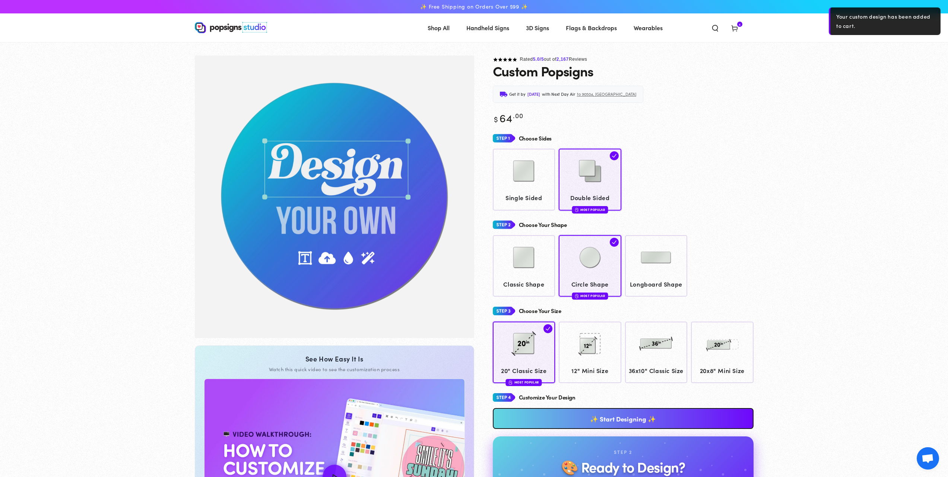
click at [732, 25] on icon at bounding box center [734, 27] width 7 height 7
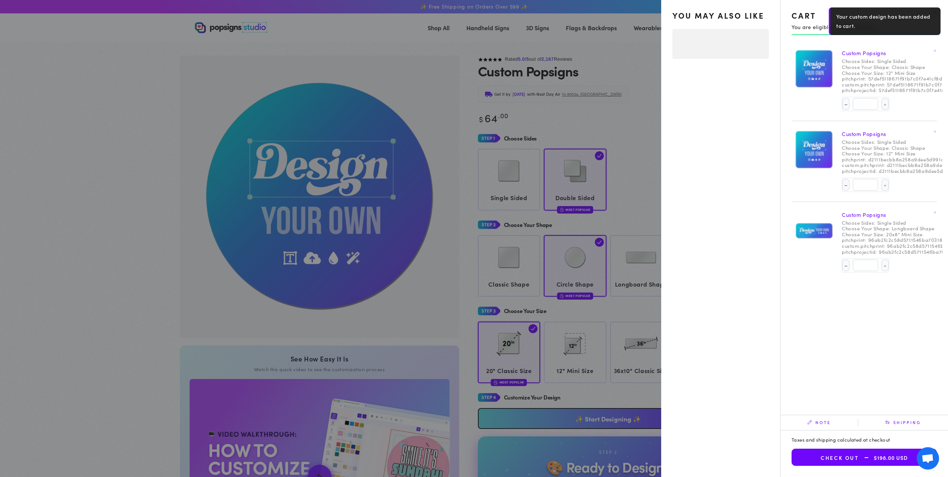
select select "**********"
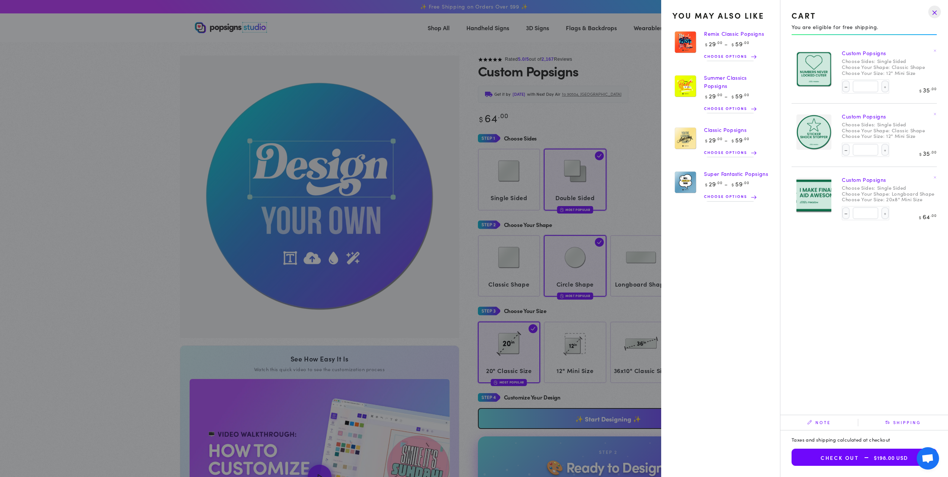
click at [725, 36] on summary "Cart 4 4 items" at bounding box center [734, 27] width 19 height 16
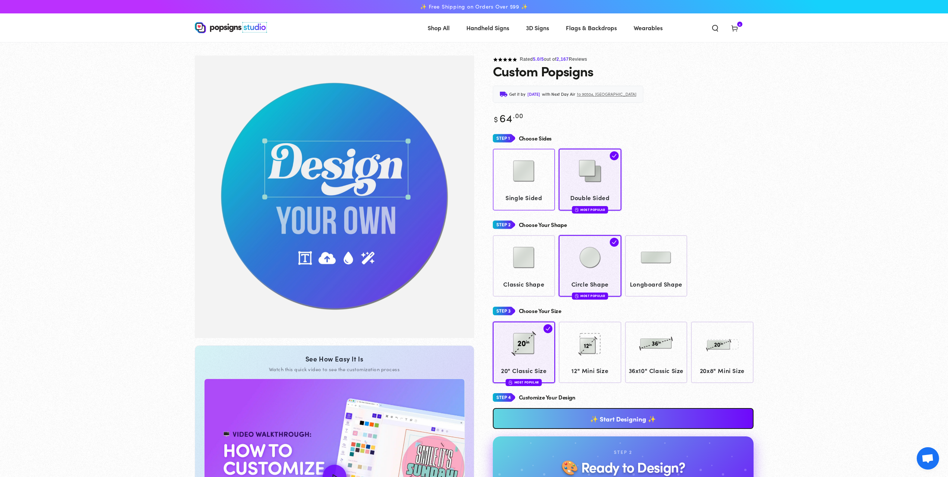
click at [506, 168] on img at bounding box center [523, 170] width 37 height 37
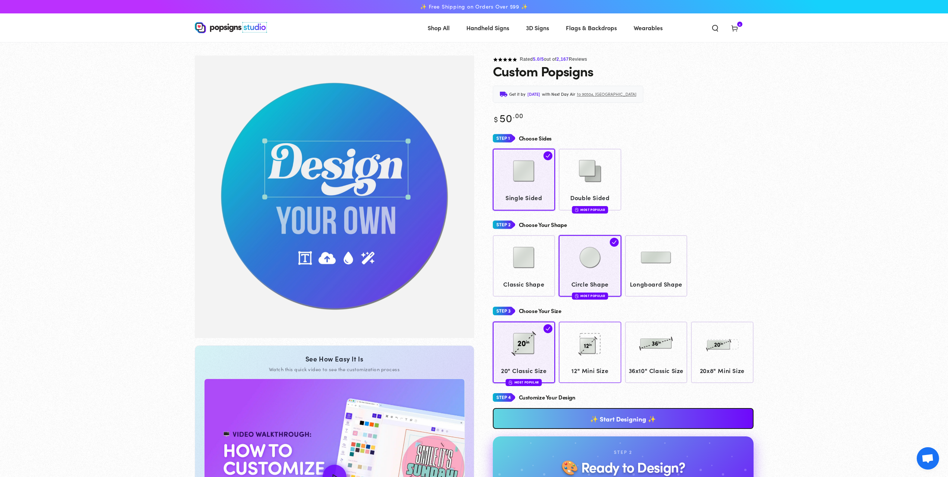
click at [571, 344] on img at bounding box center [589, 343] width 37 height 37
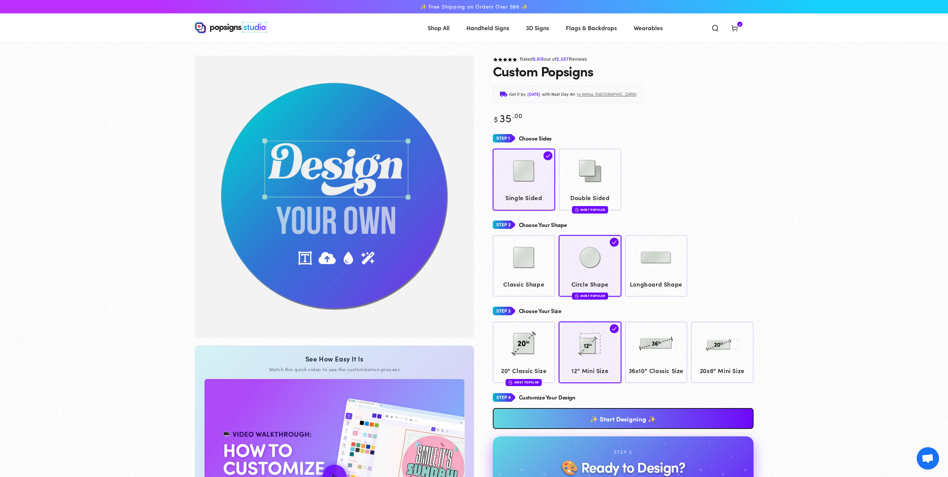
click at [735, 29] on icon at bounding box center [734, 27] width 7 height 7
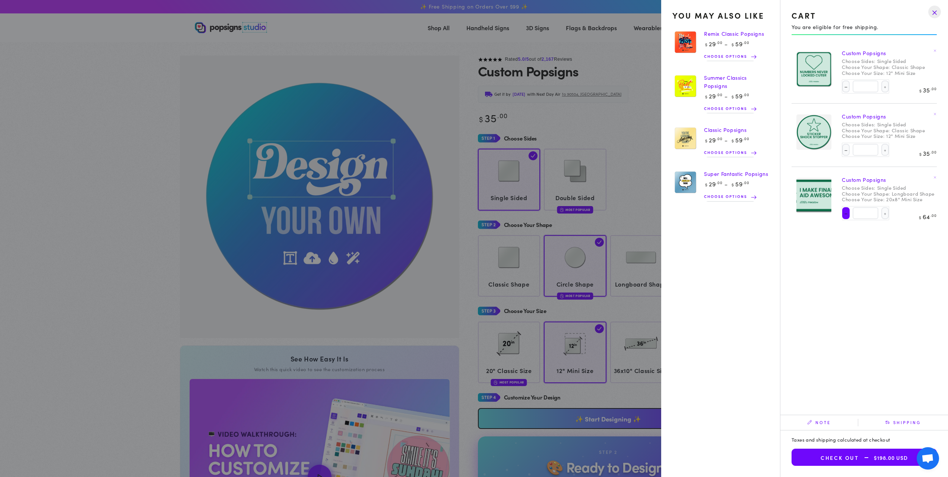
click at [848, 213] on button "Decrease quantity for Custom Popsigns" at bounding box center [845, 213] width 7 height 12
type input "*"
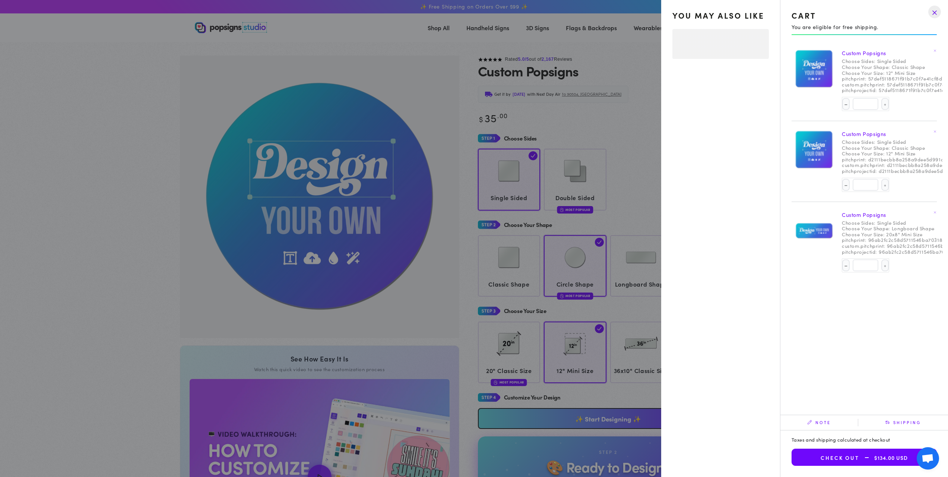
select select "**********"
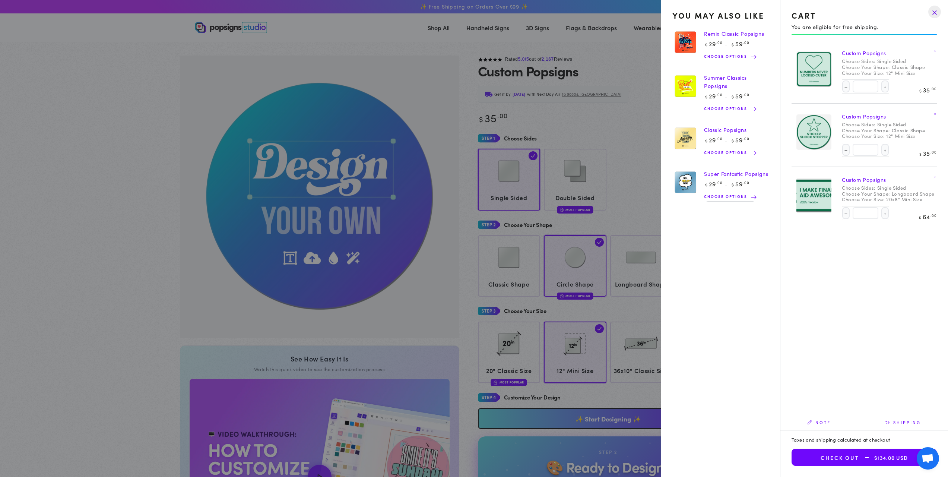
click at [725, 36] on summary "Cart 3 3 items" at bounding box center [734, 27] width 19 height 16
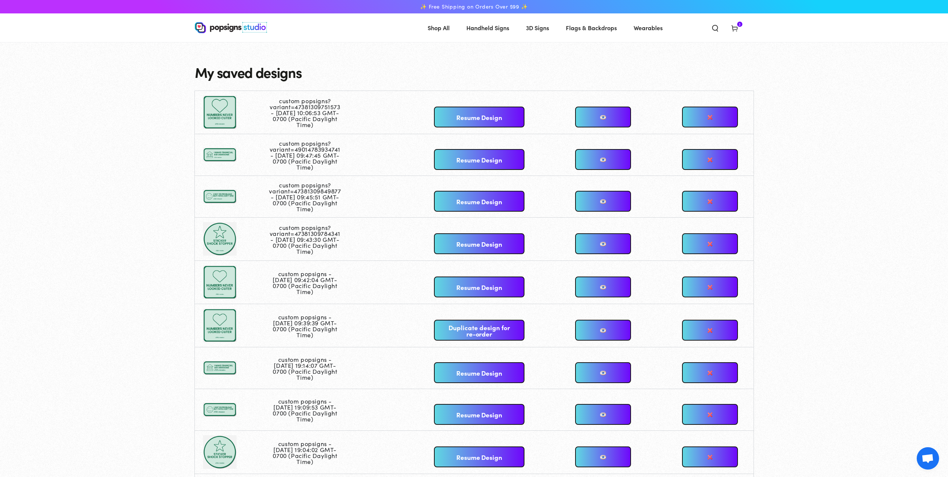
click at [739, 25] on span "3" at bounding box center [740, 24] width 2 height 5
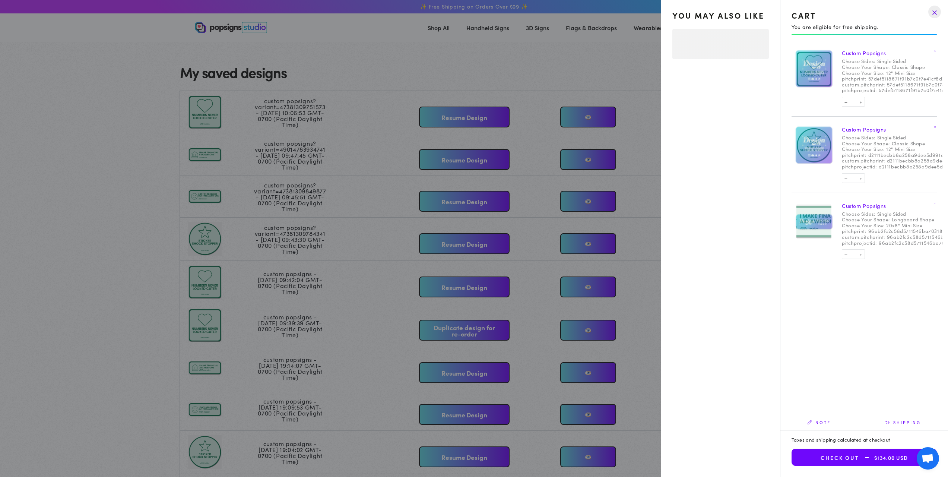
select select "**********"
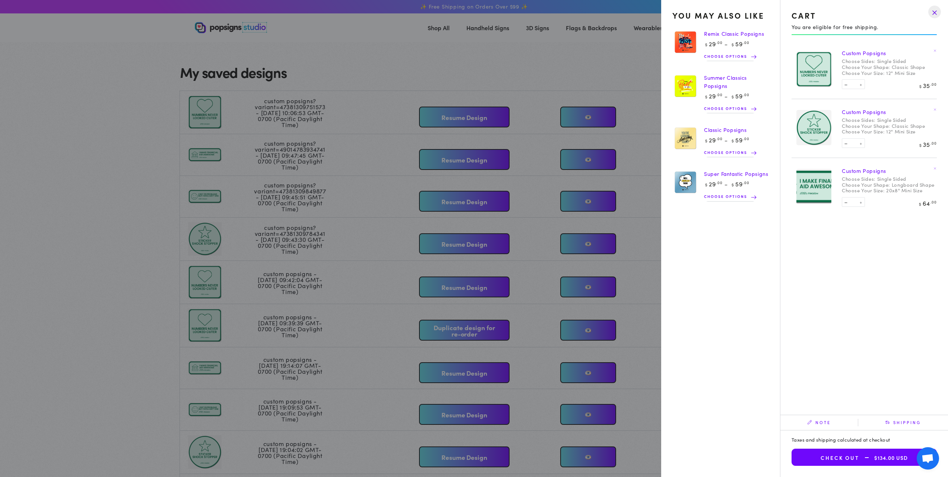
click at [725, 36] on summary "Cart 3 3 items" at bounding box center [734, 27] width 19 height 16
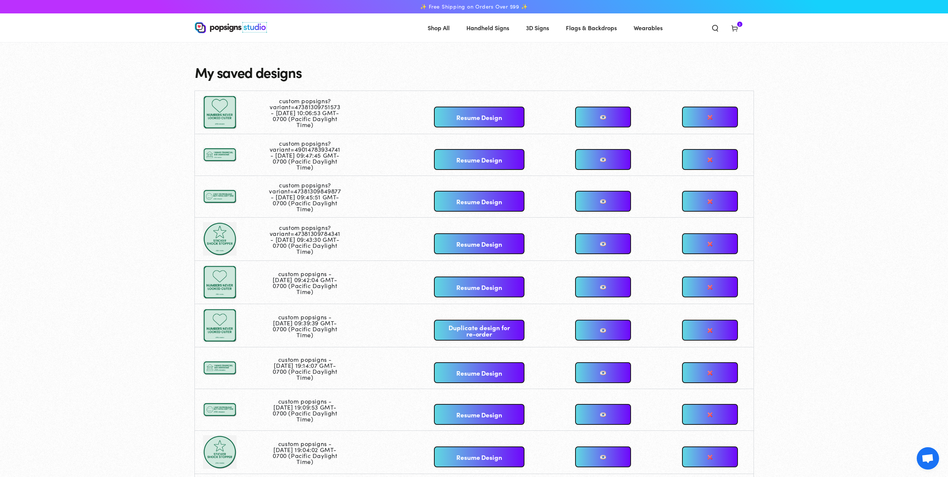
click at [502, 200] on link "Resume Design" at bounding box center [479, 201] width 90 height 21
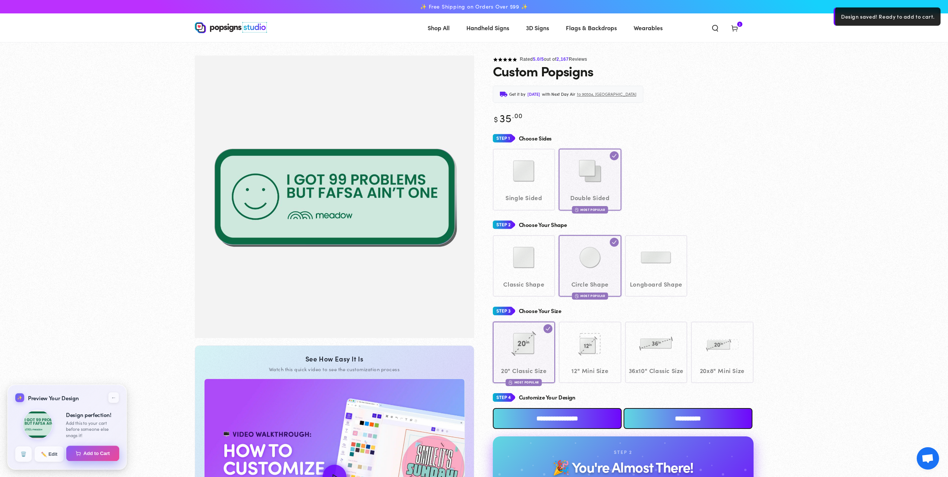
click at [102, 455] on button "Add to Cart" at bounding box center [92, 453] width 53 height 16
select select "**********"
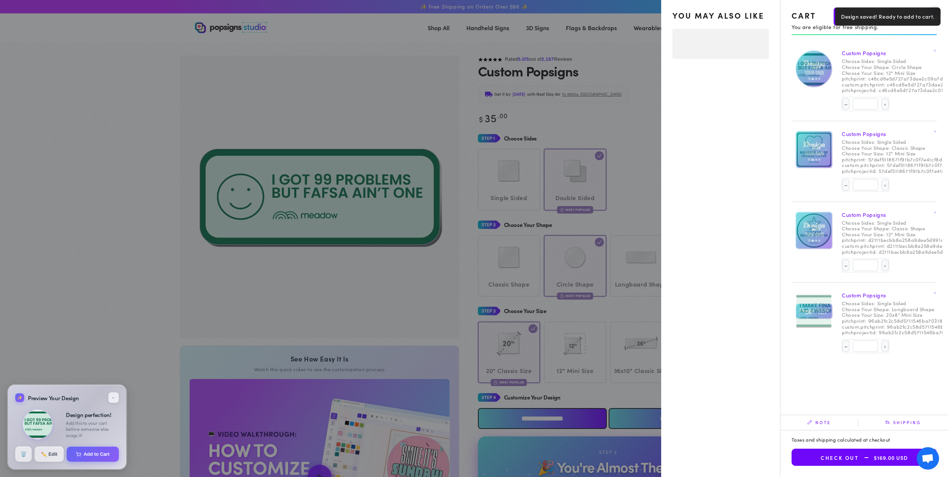
select select "**********"
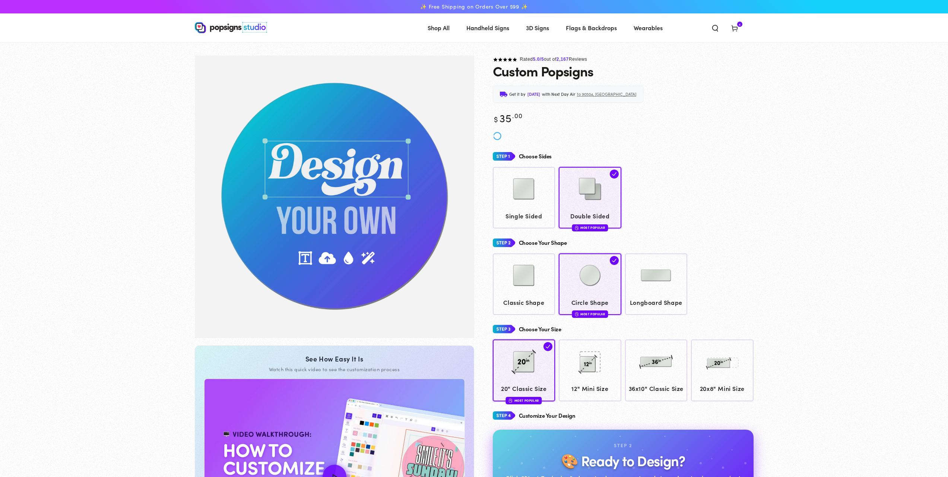
click at [740, 26] on span "4" at bounding box center [740, 24] width 2 height 5
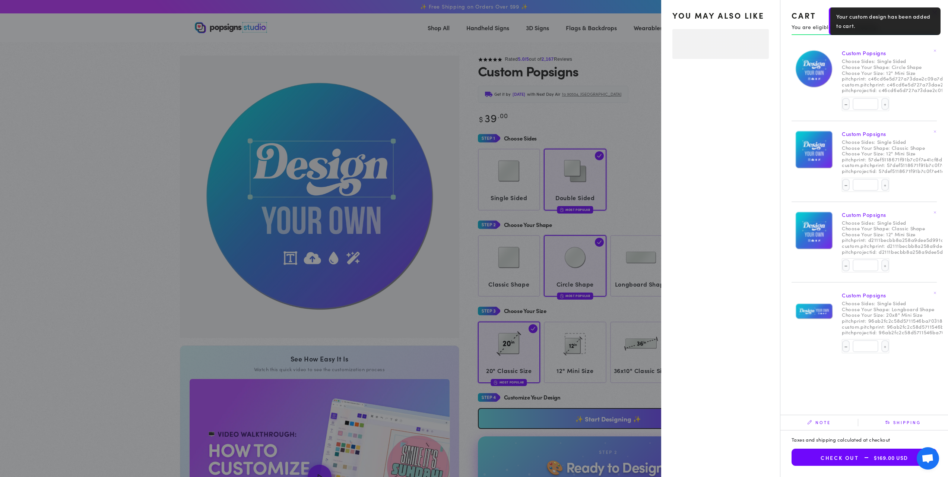
select select "**********"
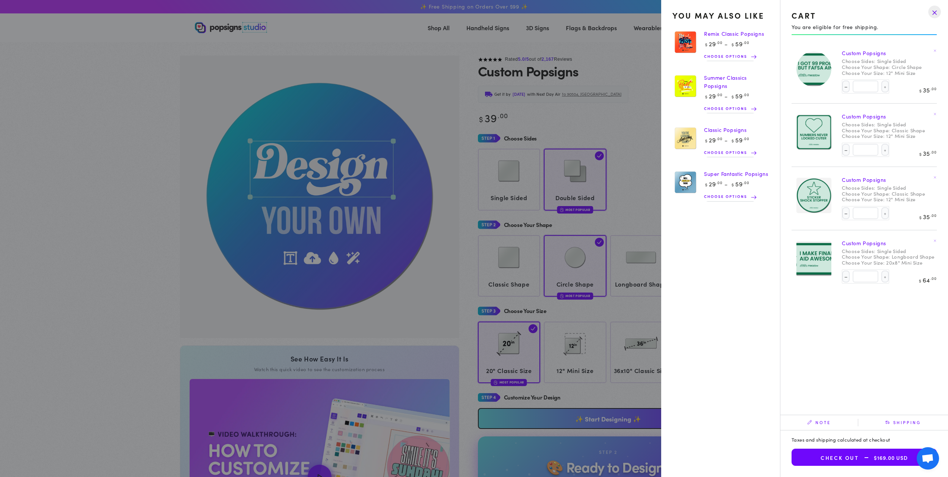
click at [936, 49] on icon at bounding box center [934, 50] width 3 height 3
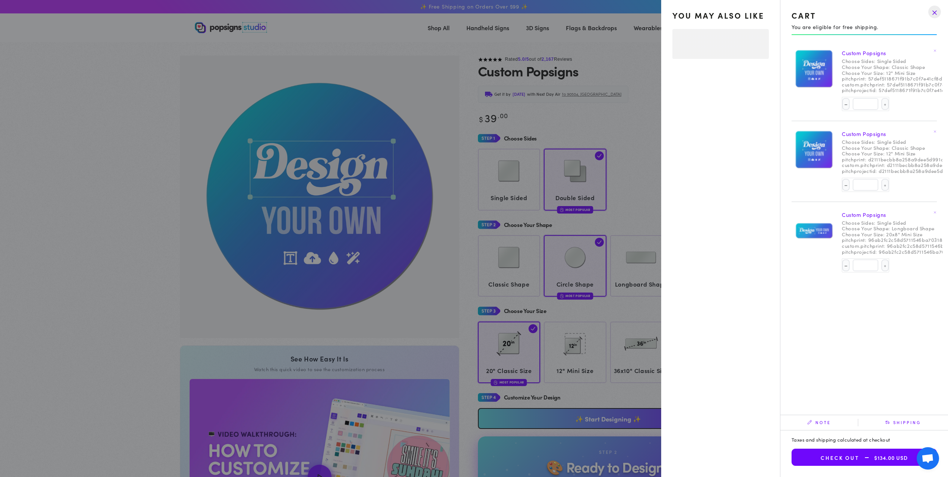
select select "**********"
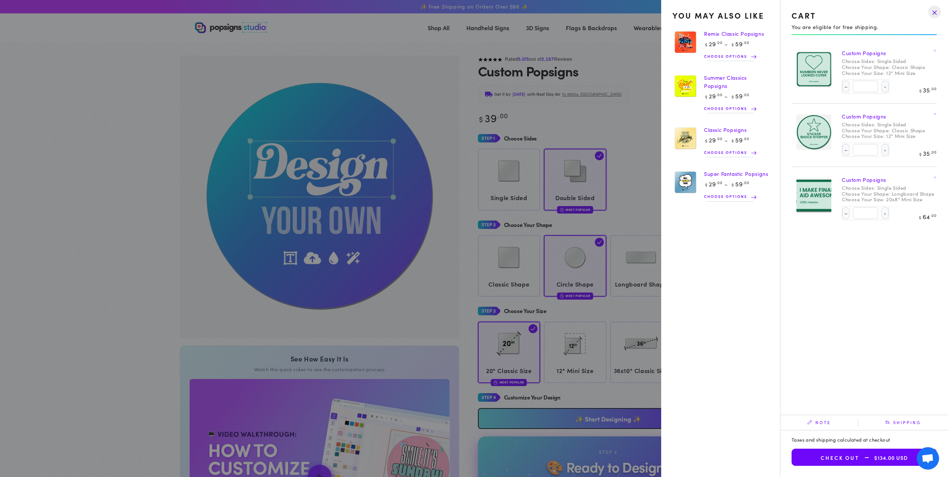
click at [725, 36] on summary "Cart 3 3 items" at bounding box center [734, 27] width 19 height 16
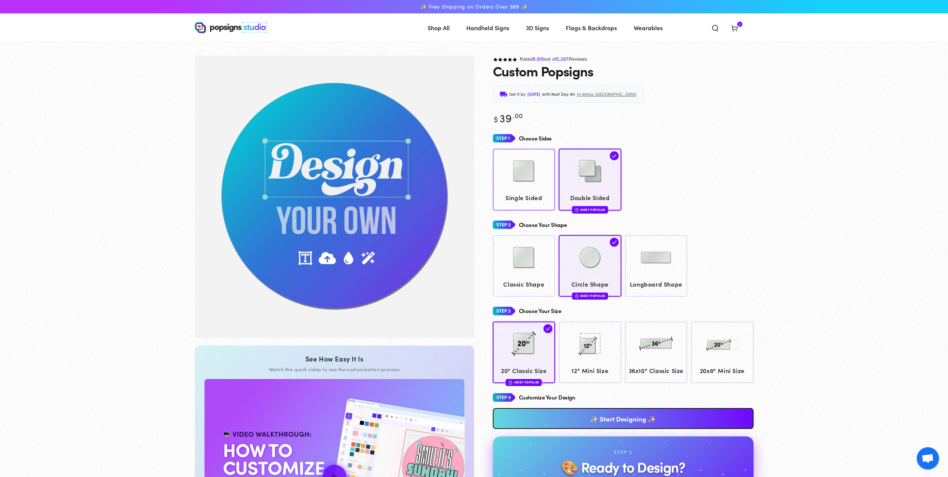
click at [525, 188] on img at bounding box center [523, 170] width 37 height 37
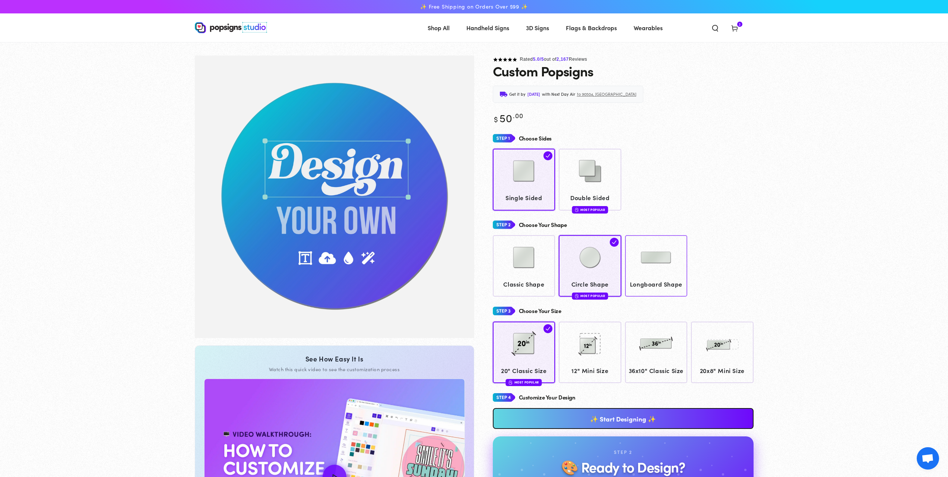
click at [657, 279] on span "Longboard Shape" at bounding box center [655, 284] width 55 height 11
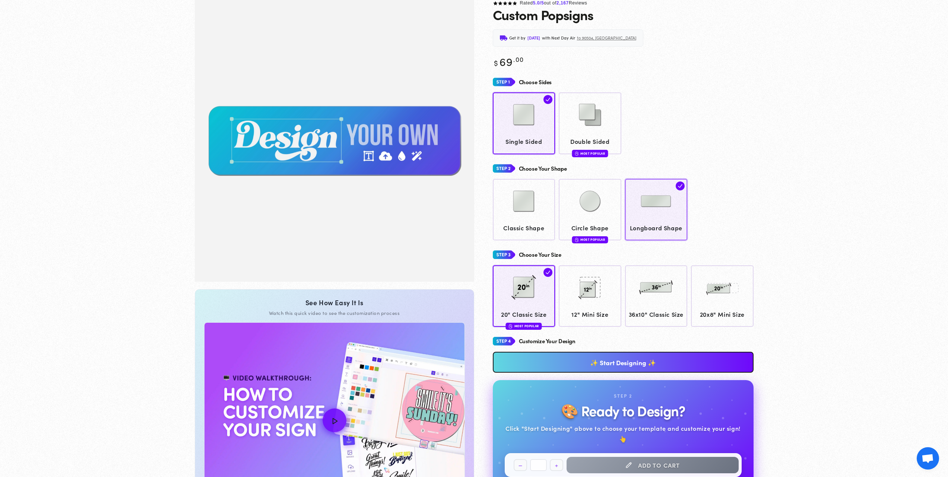
scroll to position [55, 0]
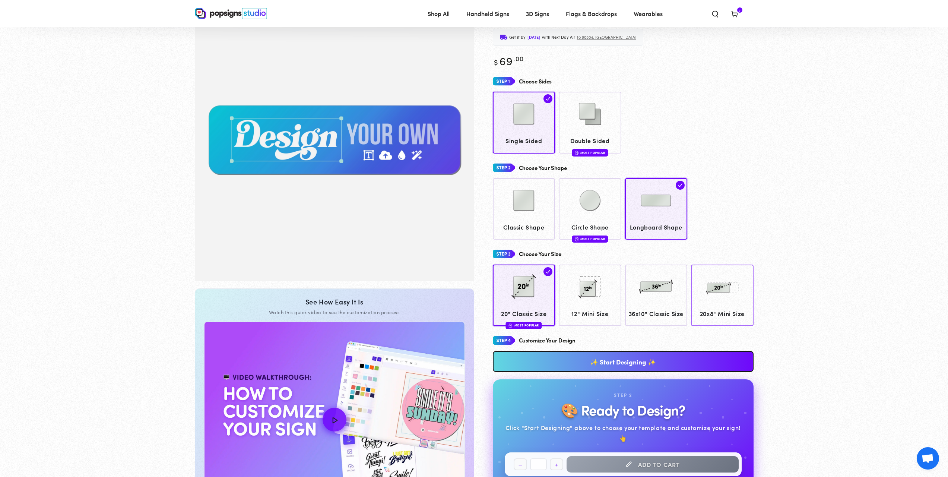
click at [711, 294] on img at bounding box center [722, 286] width 37 height 37
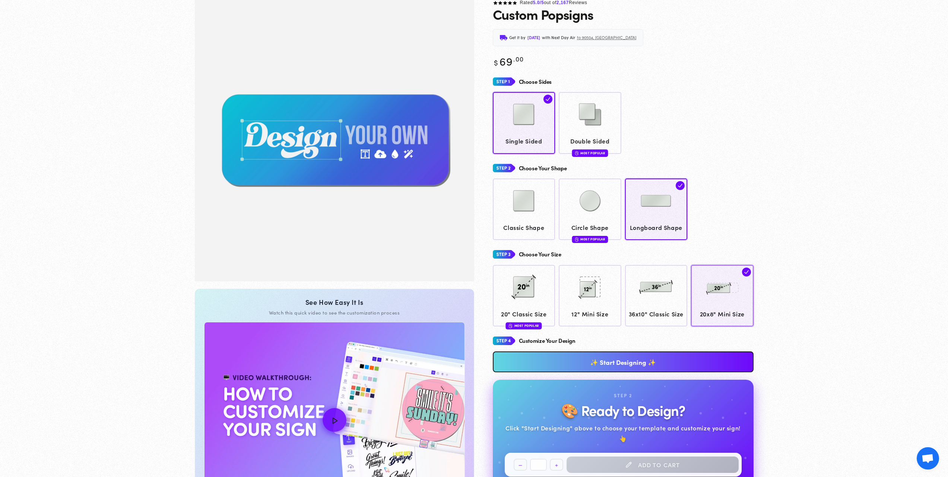
scroll to position [55, 0]
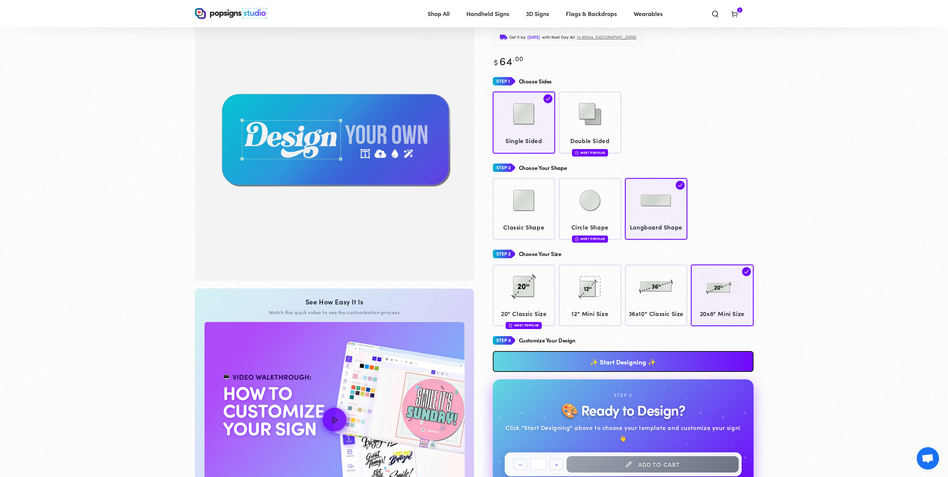
click at [582, 370] on link "✨ Start Designing ✨" at bounding box center [623, 361] width 261 height 21
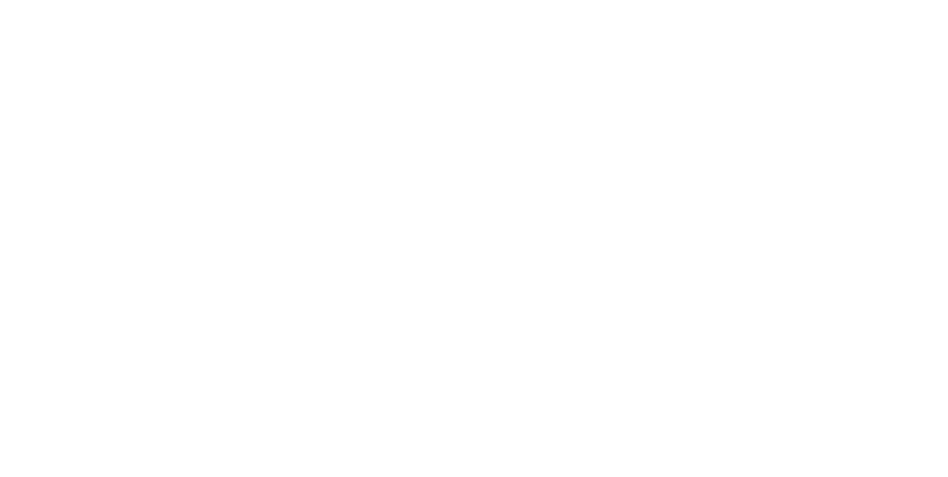
scroll to position [0, 0]
type textarea "An ancient tree with a door leading to a magical world"
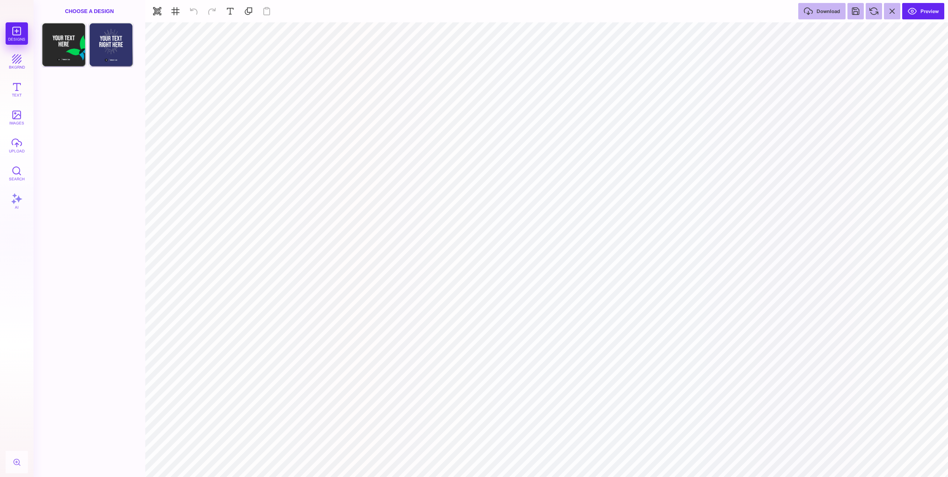
type input "#000000"
click at [20, 148] on button "upload" at bounding box center [17, 145] width 22 height 22
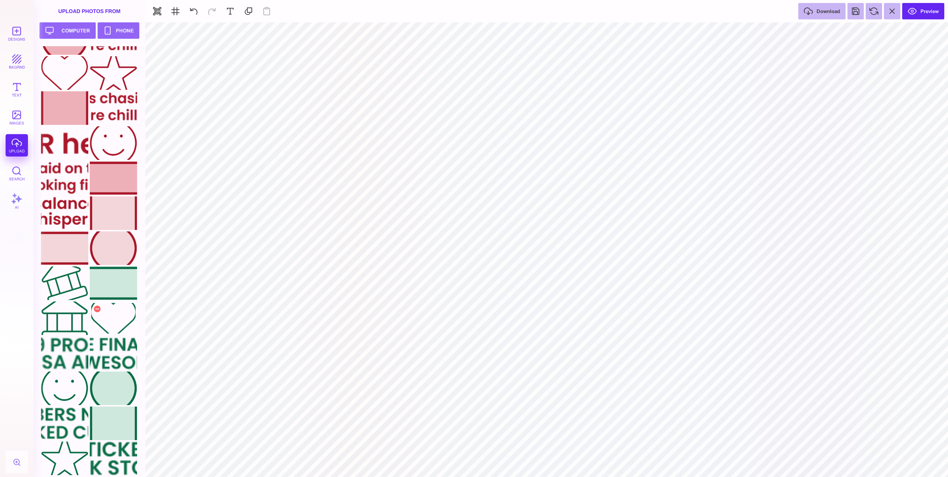
scroll to position [95, 0]
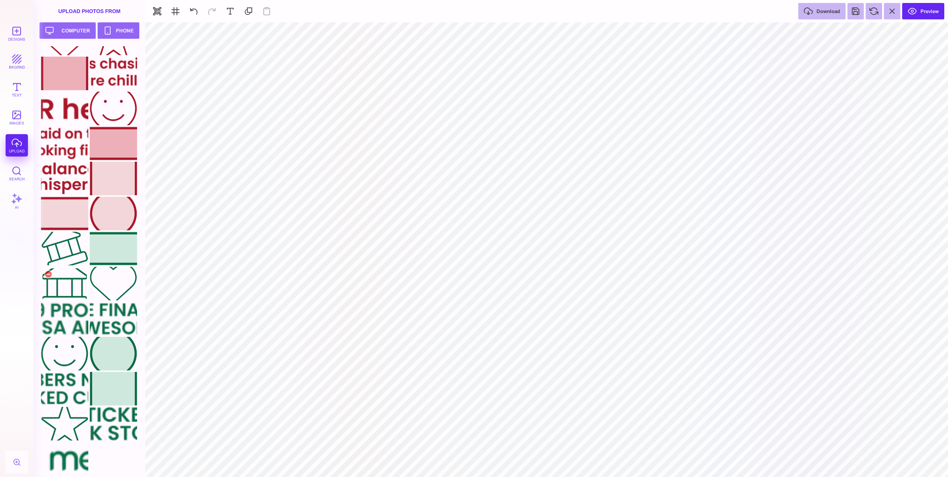
click at [73, 280] on div at bounding box center [64, 284] width 47 height 34
click at [79, 457] on div at bounding box center [64, 459] width 47 height 34
click at [60, 320] on div at bounding box center [64, 319] width 47 height 34
click at [119, 251] on div at bounding box center [113, 249] width 47 height 34
click at [604, 33] on button at bounding box center [607, 31] width 13 height 13
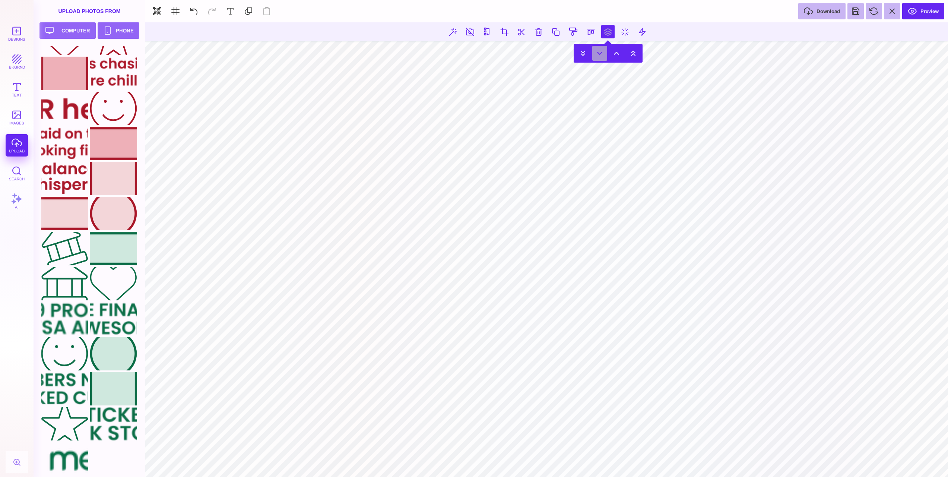
click at [603, 53] on button at bounding box center [599, 53] width 15 height 15
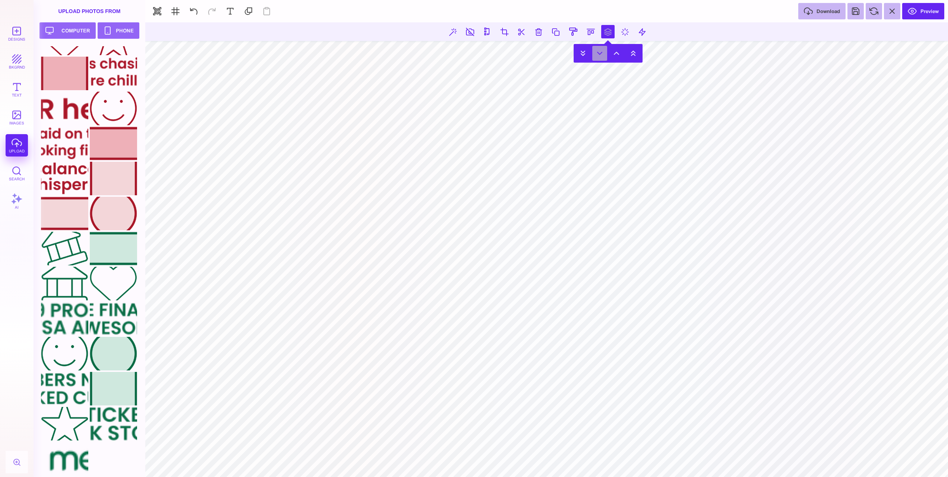
click at [603, 53] on button at bounding box center [599, 53] width 15 height 15
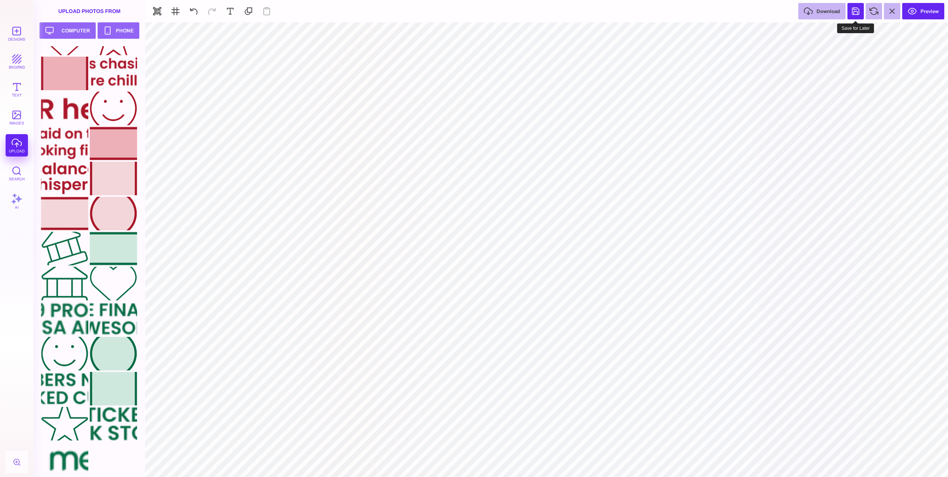
click at [858, 15] on button at bounding box center [855, 11] width 16 height 16
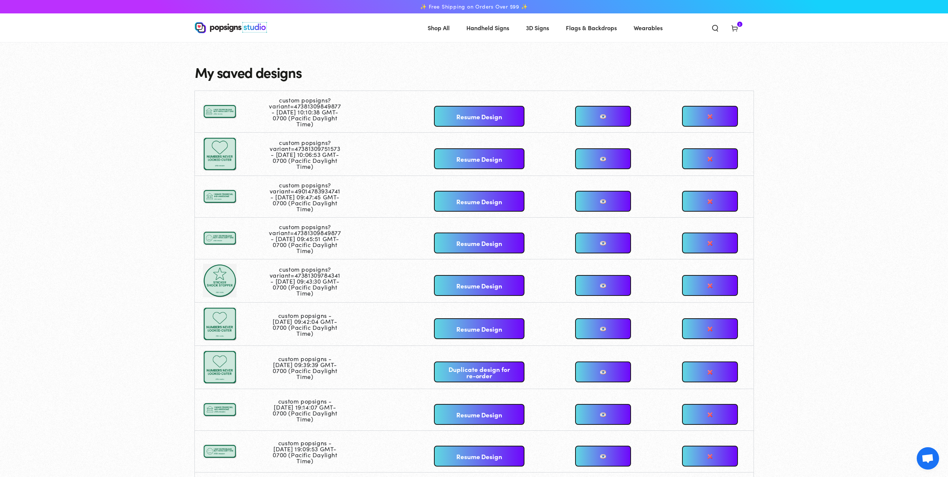
click at [490, 116] on link "Resume Design" at bounding box center [479, 116] width 90 height 21
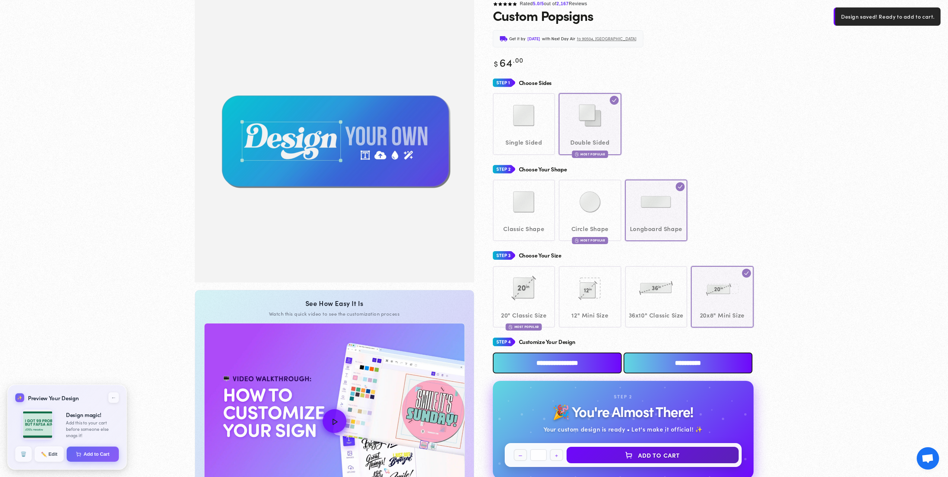
scroll to position [55, 0]
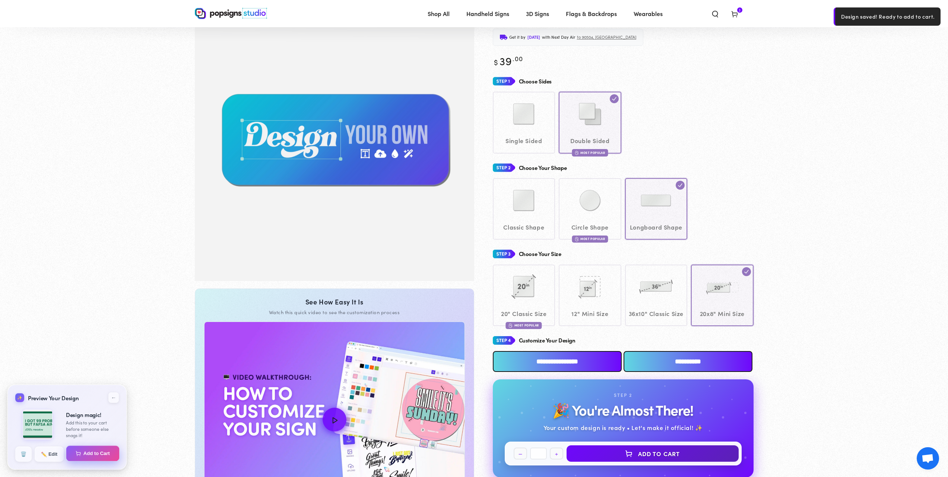
click at [97, 452] on button "Add to Cart" at bounding box center [92, 453] width 53 height 16
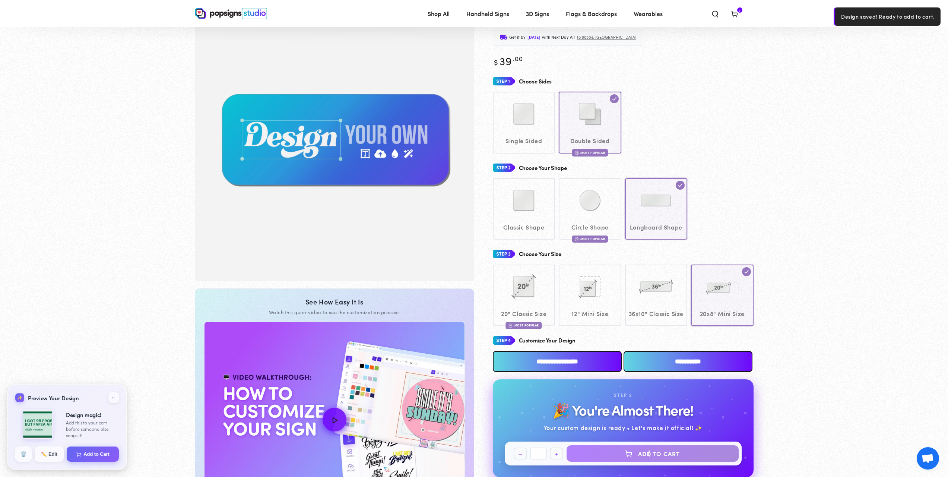
select select "**********"
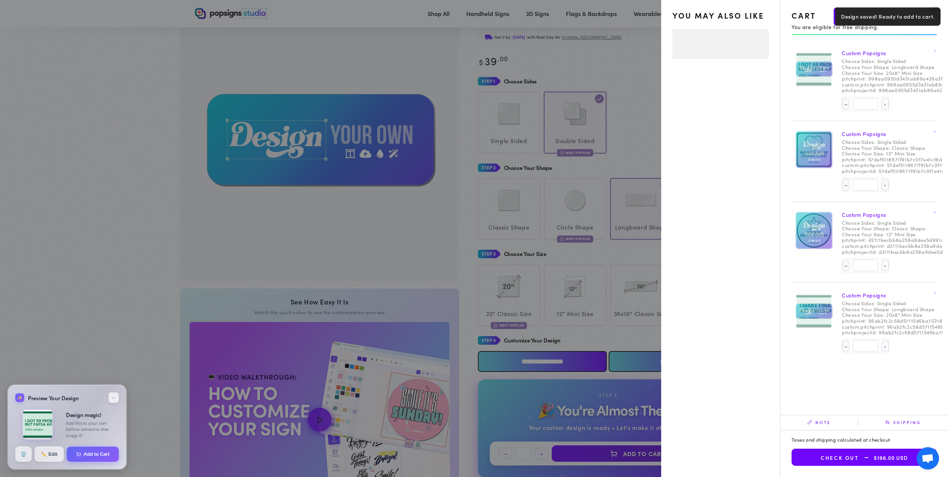
select select "**********"
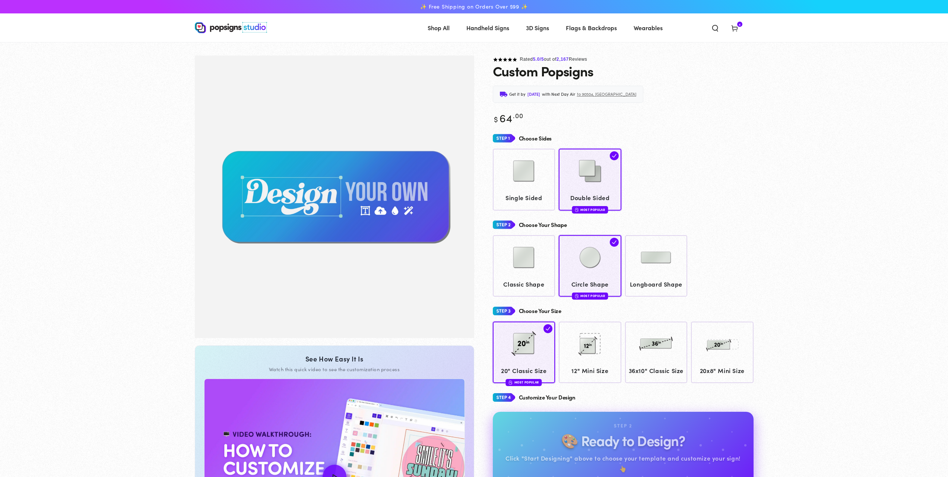
scroll to position [55, 0]
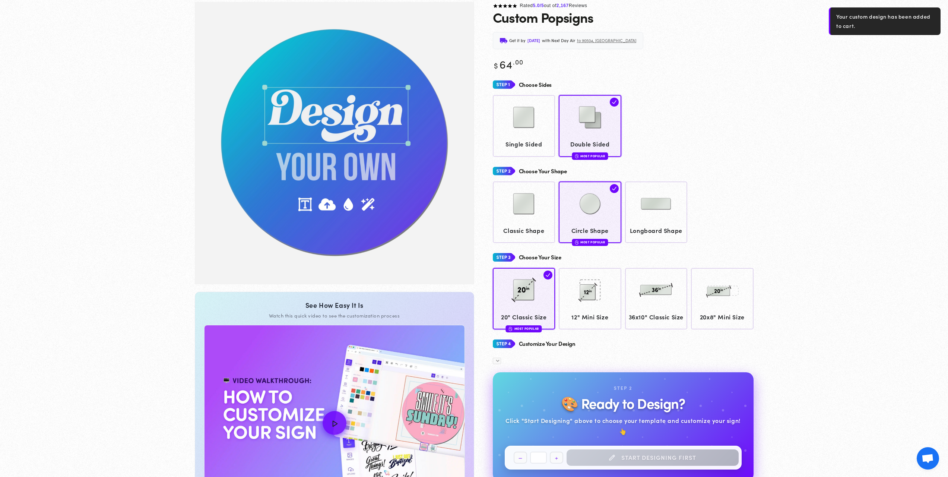
click at [739, 13] on div "Rated 5.0 /5 out of 2,167 Reviews Custom Popsigns Get it by [DATE] with Next Da…" at bounding box center [613, 251] width 279 height 498
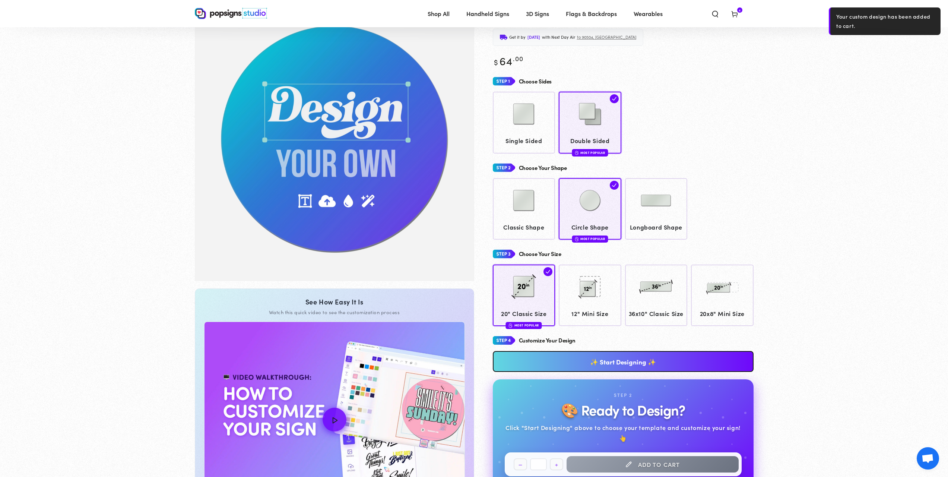
click at [739, 15] on span "Cart 4 4 items" at bounding box center [734, 13] width 19 height 16
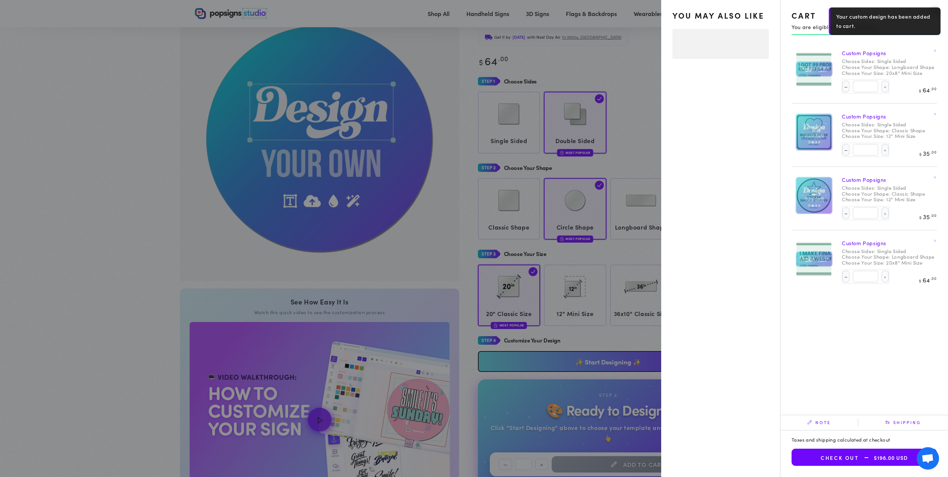
select select "**********"
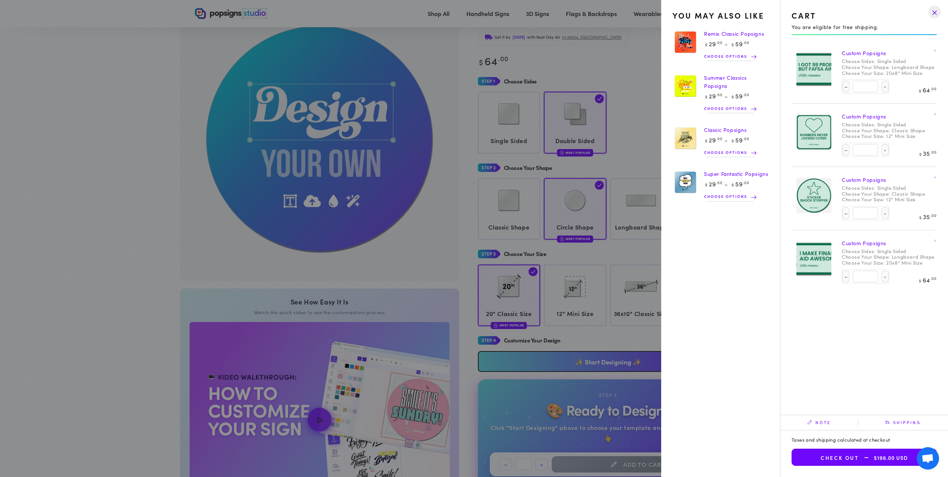
click at [815, 454] on button "Check out $198.00 USD" at bounding box center [863, 456] width 145 height 17
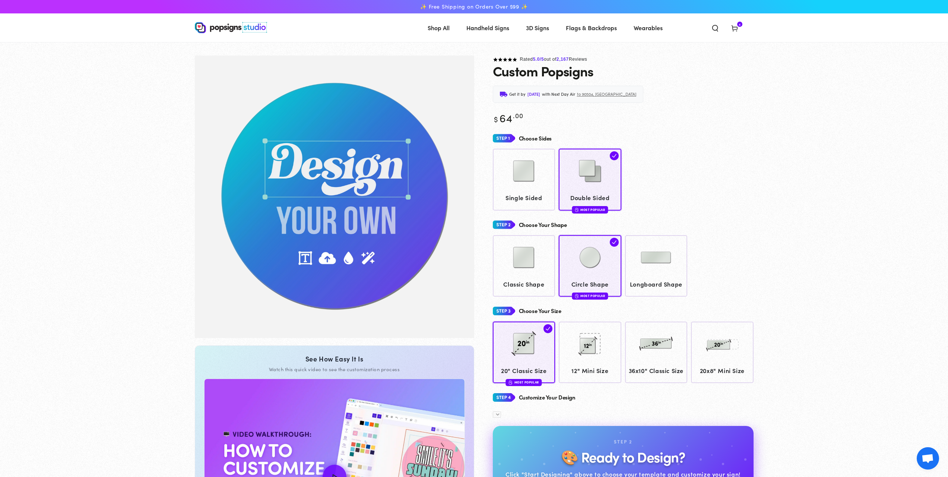
click at [734, 27] on icon at bounding box center [734, 27] width 7 height 7
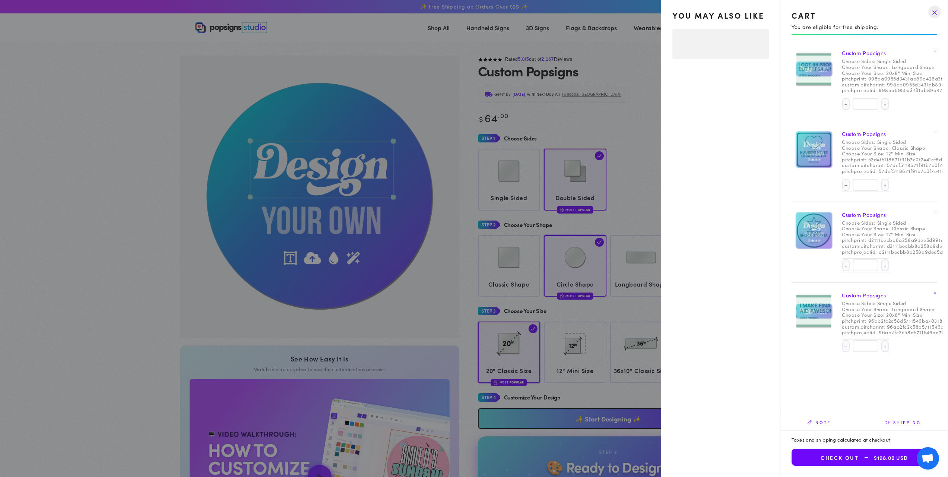
select select "**********"
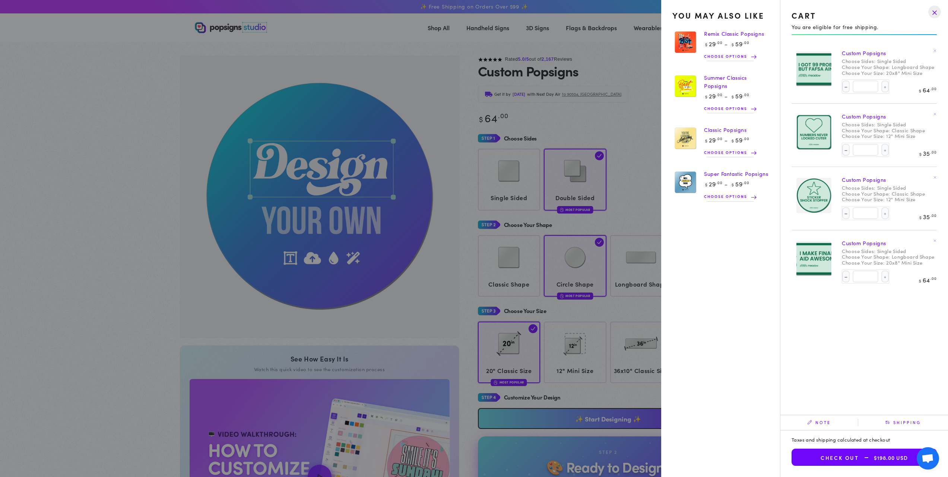
click at [863, 455] on span "$198.00 USD" at bounding box center [883, 457] width 49 height 6
